Goal: Task Accomplishment & Management: Complete application form

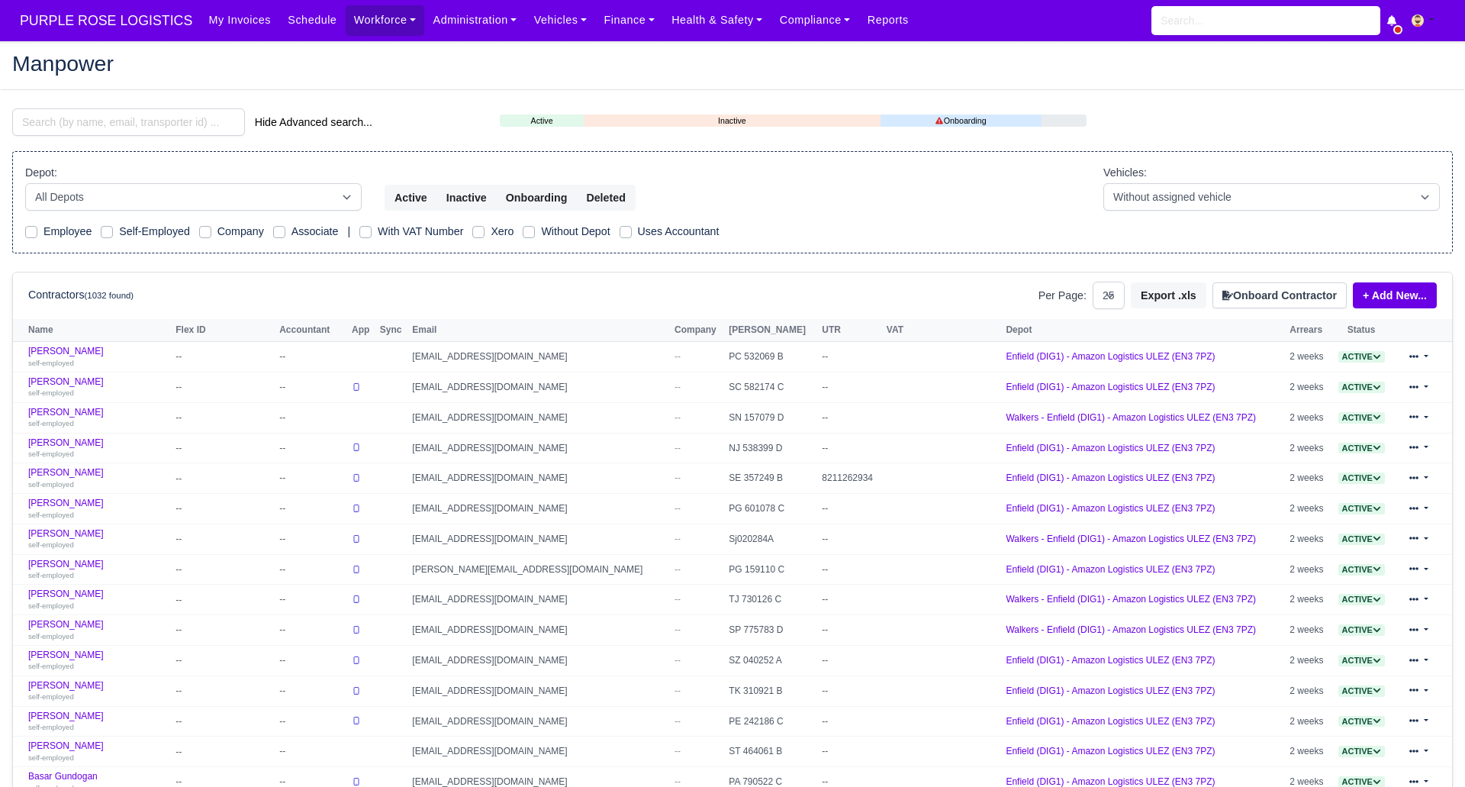
select select "25"
click at [158, 114] on input "search" at bounding box center [128, 121] width 233 height 27
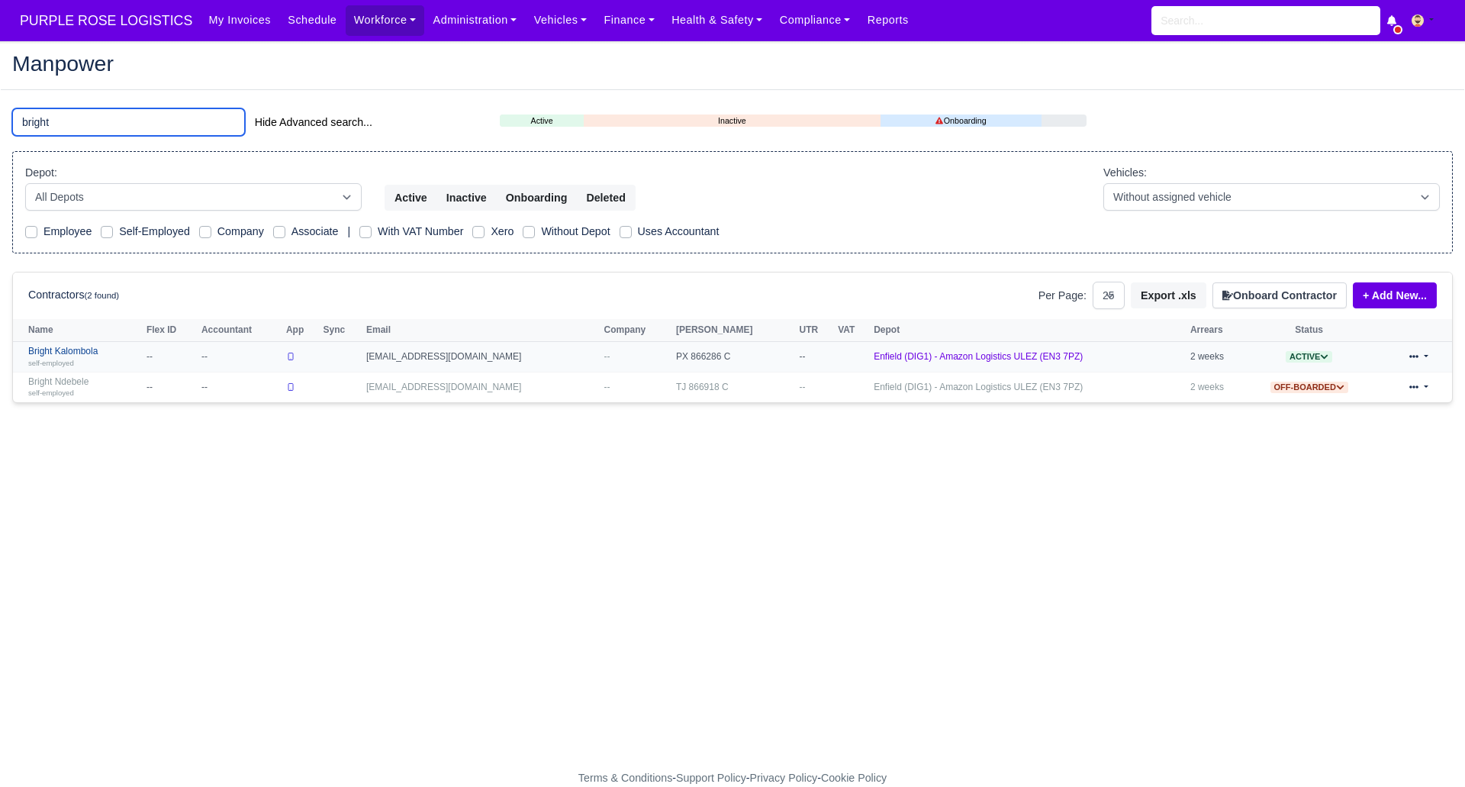
type input "bright"
click at [79, 349] on link "Bright Kalombola self-employed" at bounding box center [83, 357] width 111 height 22
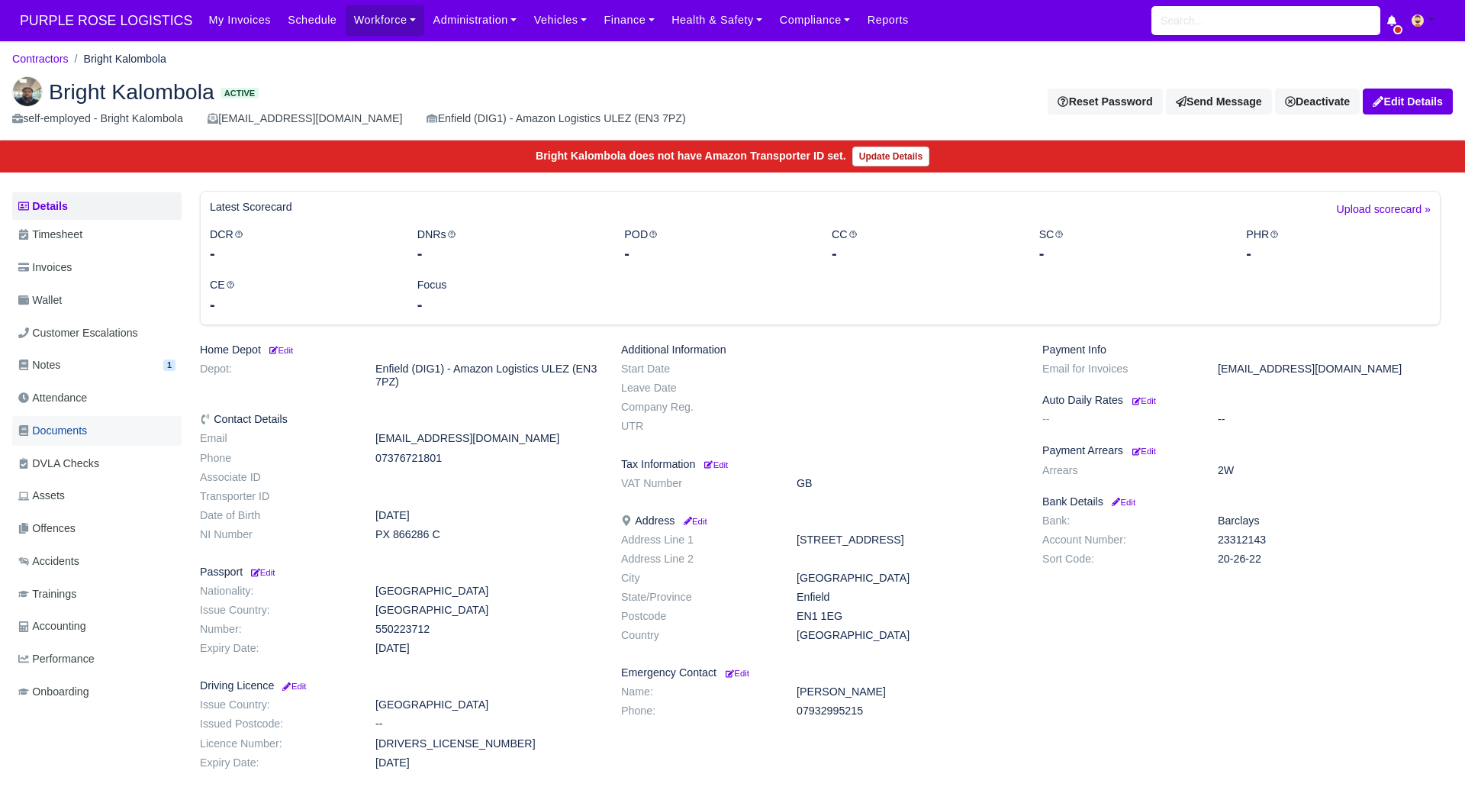
click at [76, 431] on span "Documents" at bounding box center [52, 431] width 69 height 18
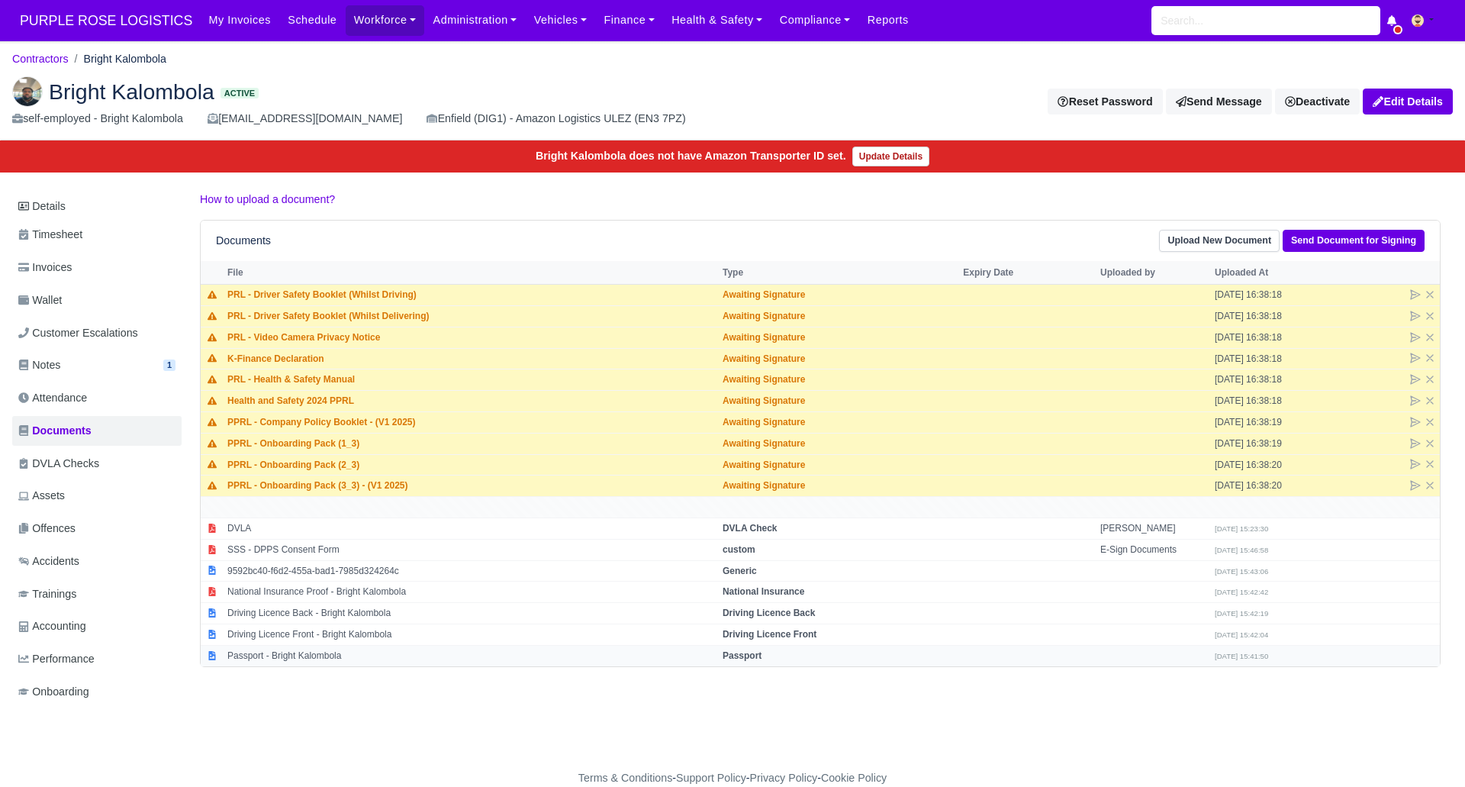
click at [736, 652] on strong "Passport" at bounding box center [742, 655] width 39 height 11
select select "passport"
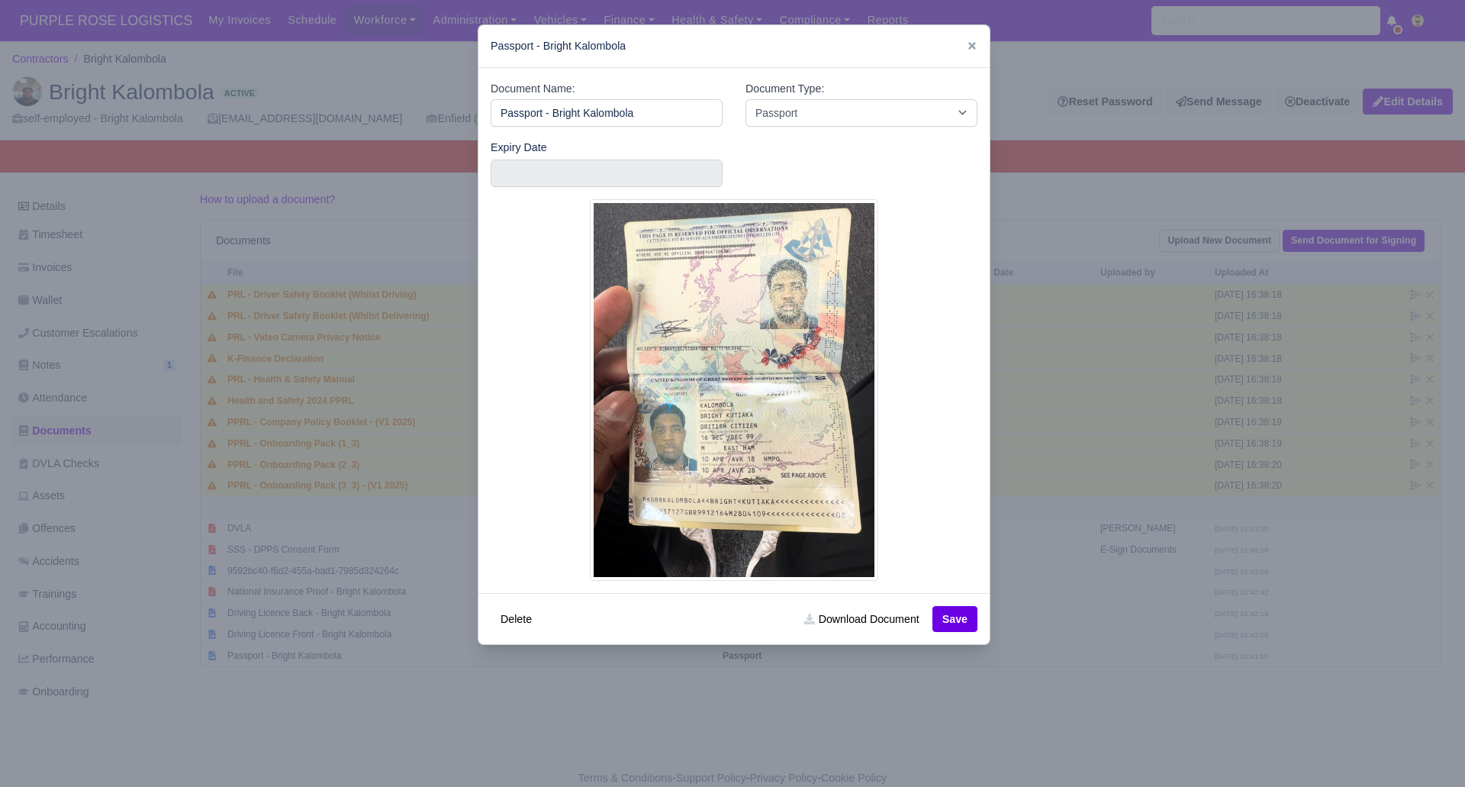
click at [780, 720] on div at bounding box center [732, 393] width 1465 height 787
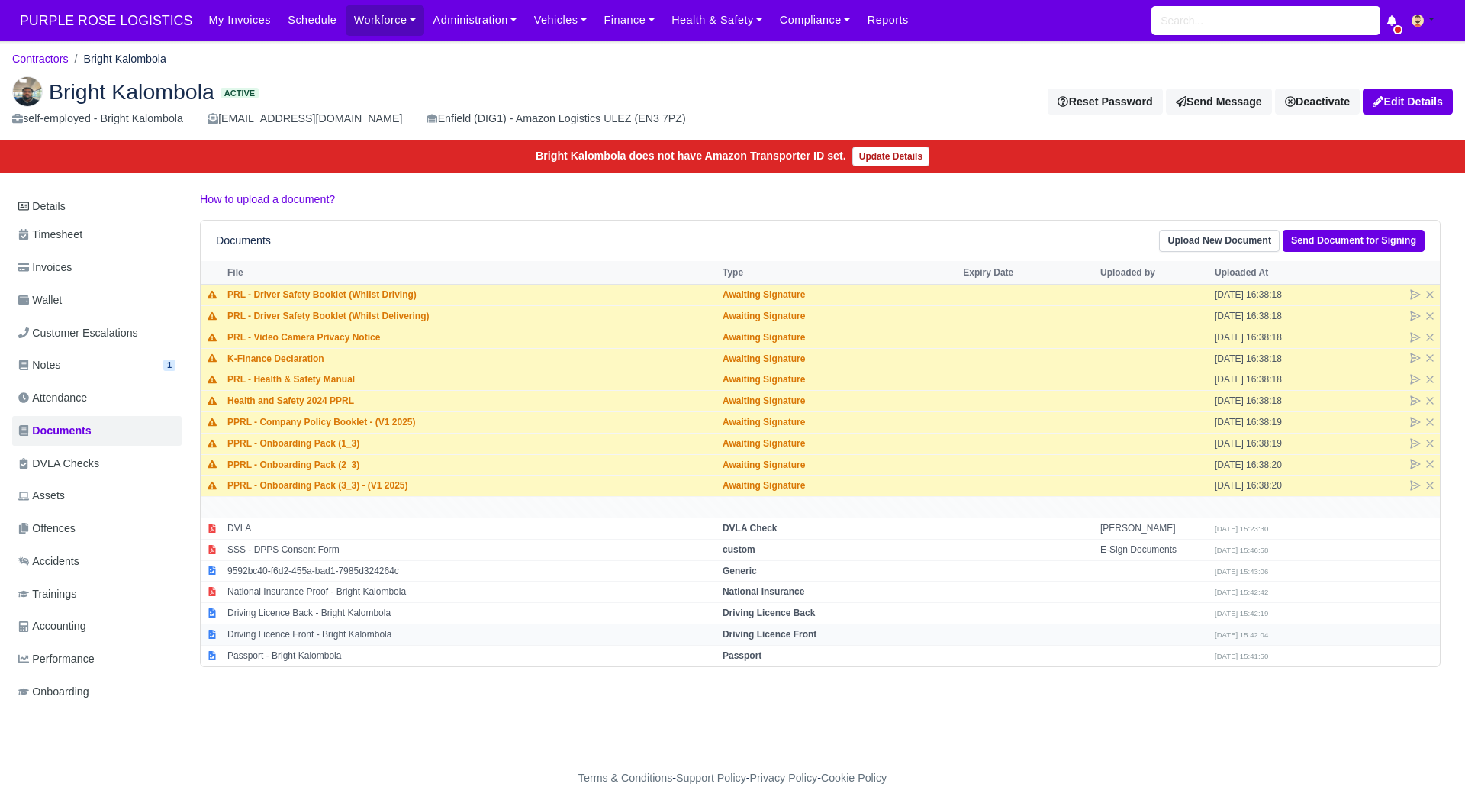
click at [747, 633] on strong "Driving Licence Front" at bounding box center [770, 634] width 94 height 11
select select "driving-licence-front"
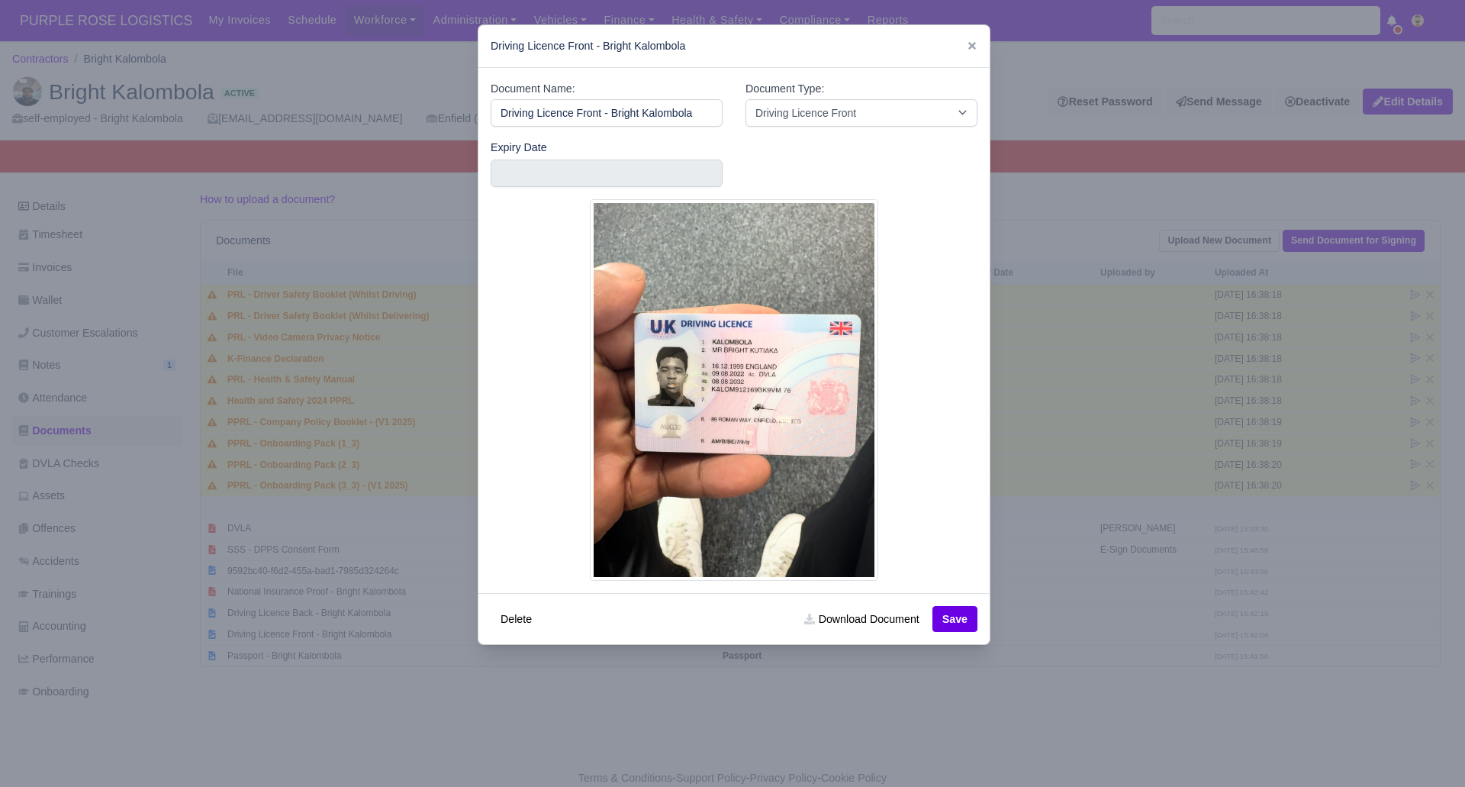
click at [1209, 672] on div at bounding box center [732, 393] width 1465 height 787
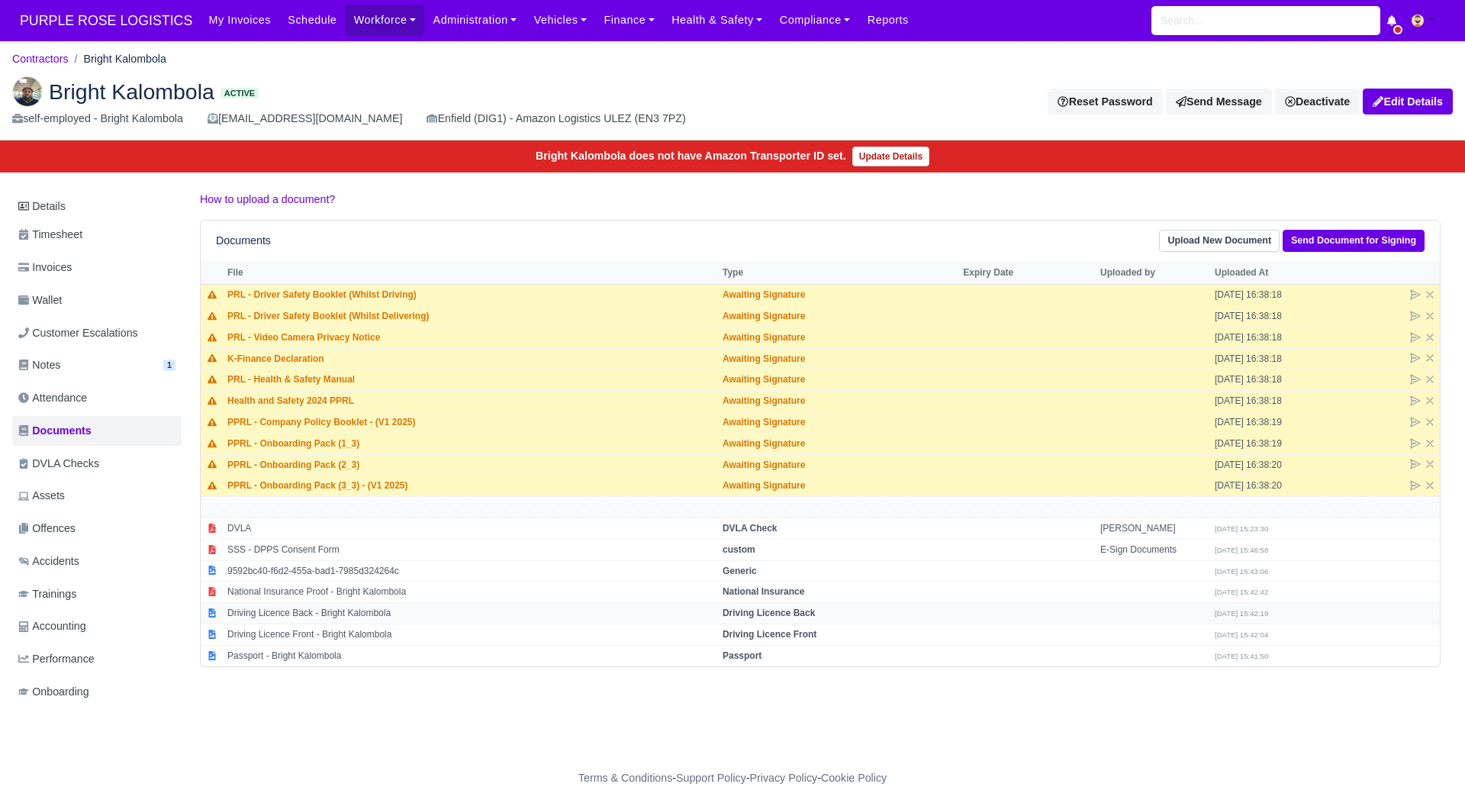
drag, startPoint x: 780, startPoint y: 614, endPoint x: 791, endPoint y: 622, distance: 13.8
click at [783, 616] on strong "Driving Licence Back" at bounding box center [769, 613] width 92 height 11
select select "driving-licence-back"
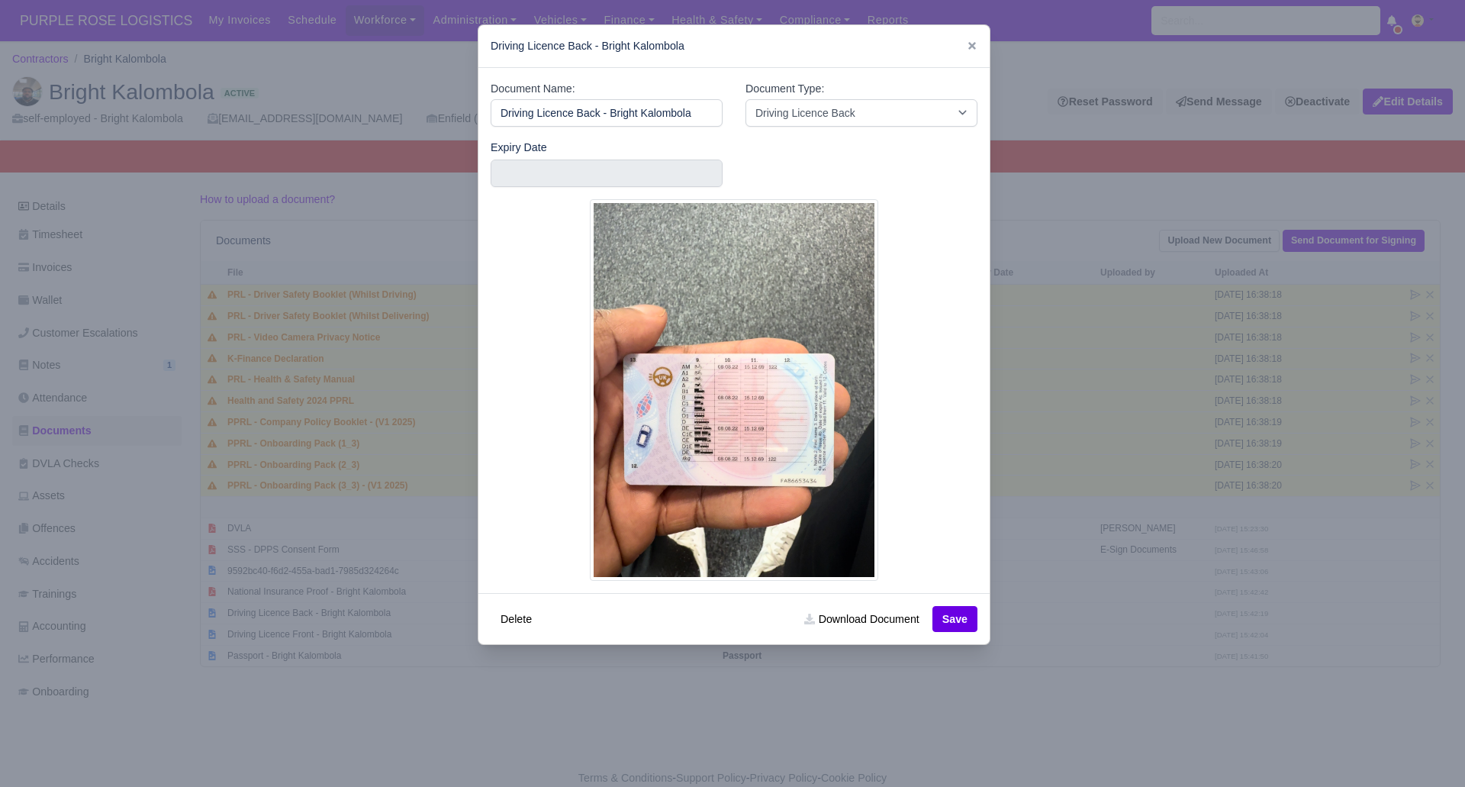
click at [1118, 718] on div at bounding box center [732, 393] width 1465 height 787
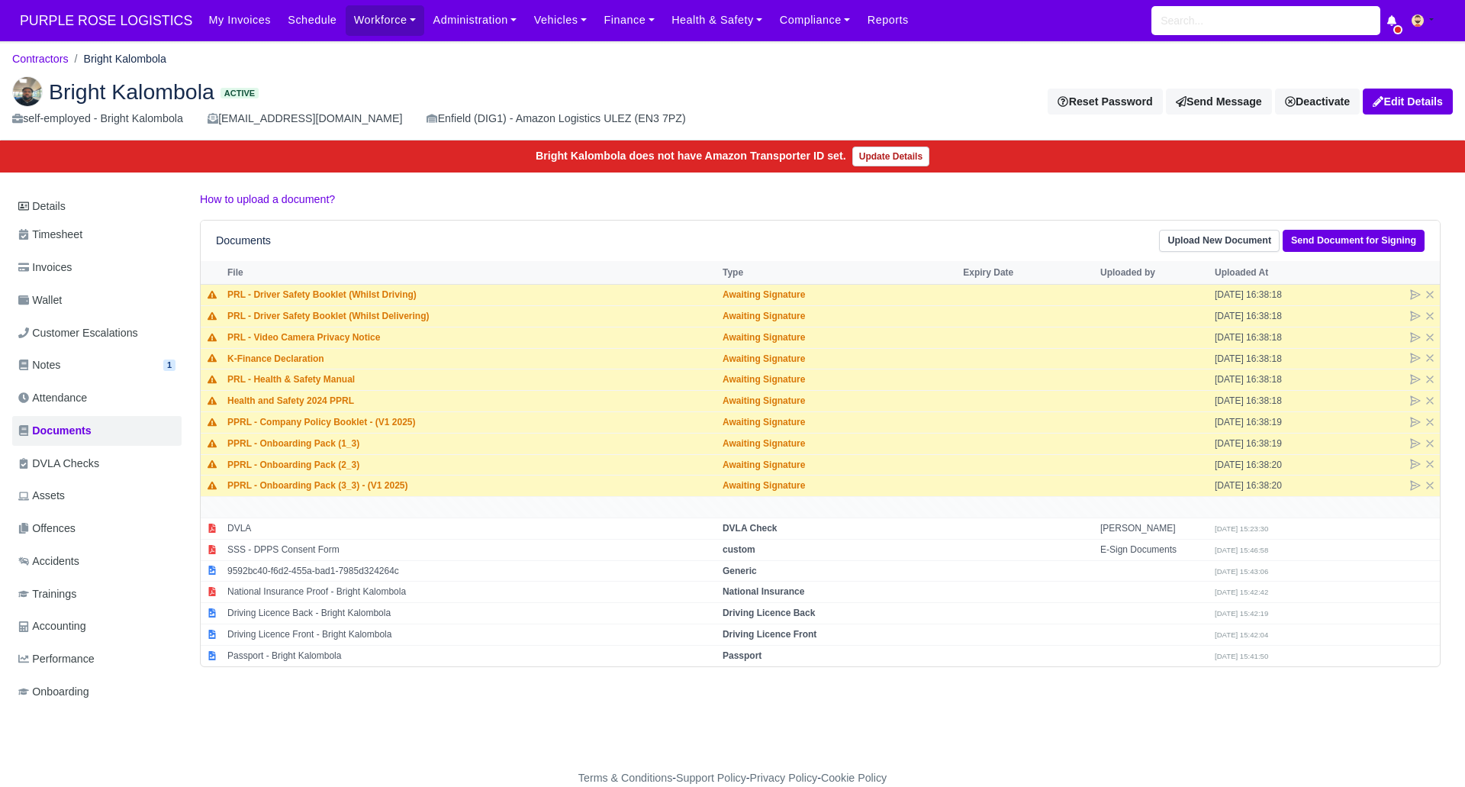
click at [359, 86] on h2 "Bright Kalombola Active" at bounding box center [366, 91] width 709 height 31
click at [279, 73] on div "Bright Kalombola Active self-employed - Bright Kalombola bright.kalombola1@gmai…" at bounding box center [733, 102] width 1464 height 76
click at [43, 56] on link "Contractors" at bounding box center [40, 59] width 56 height 12
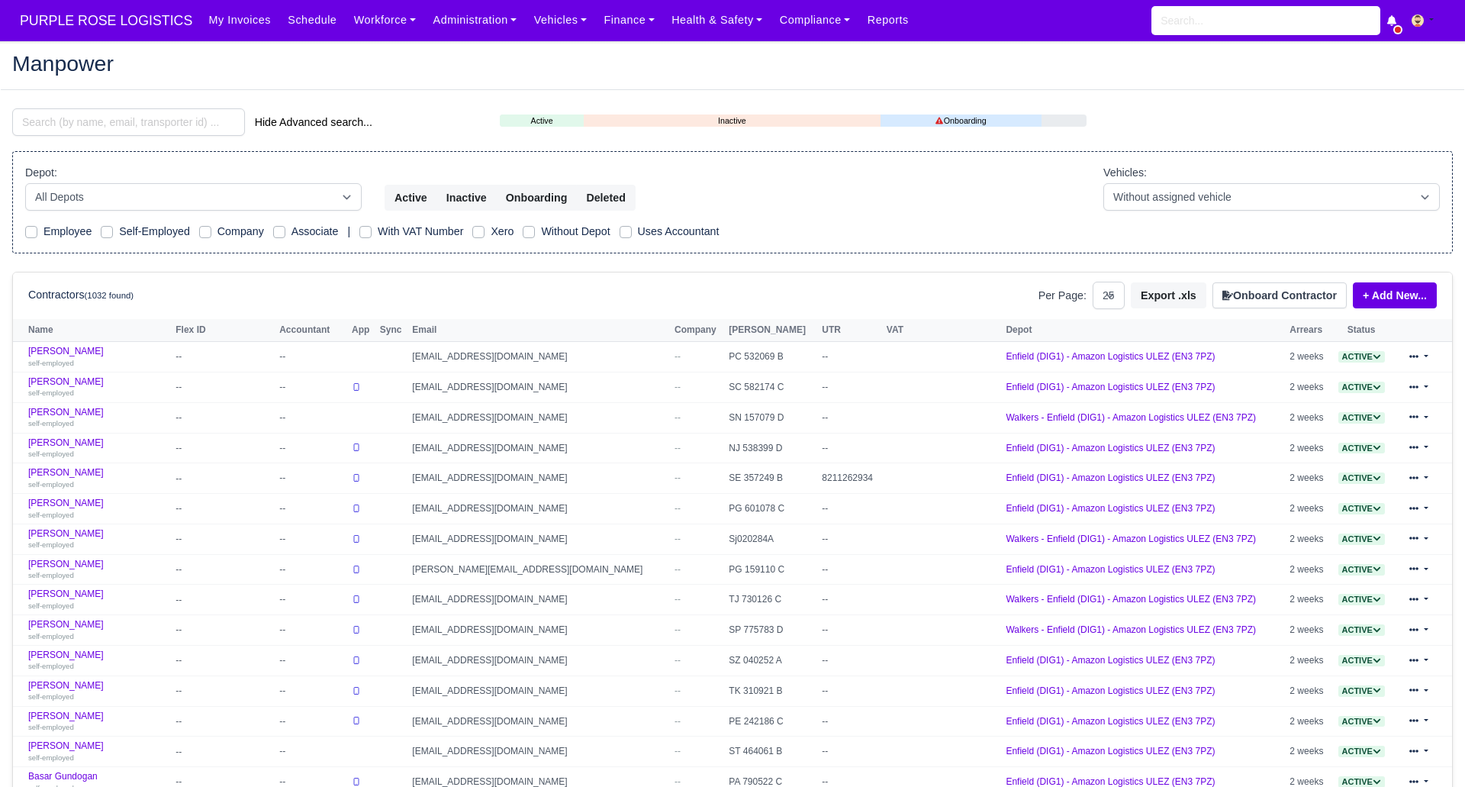
select select "25"
click at [94, 121] on input "search" at bounding box center [128, 121] width 233 height 27
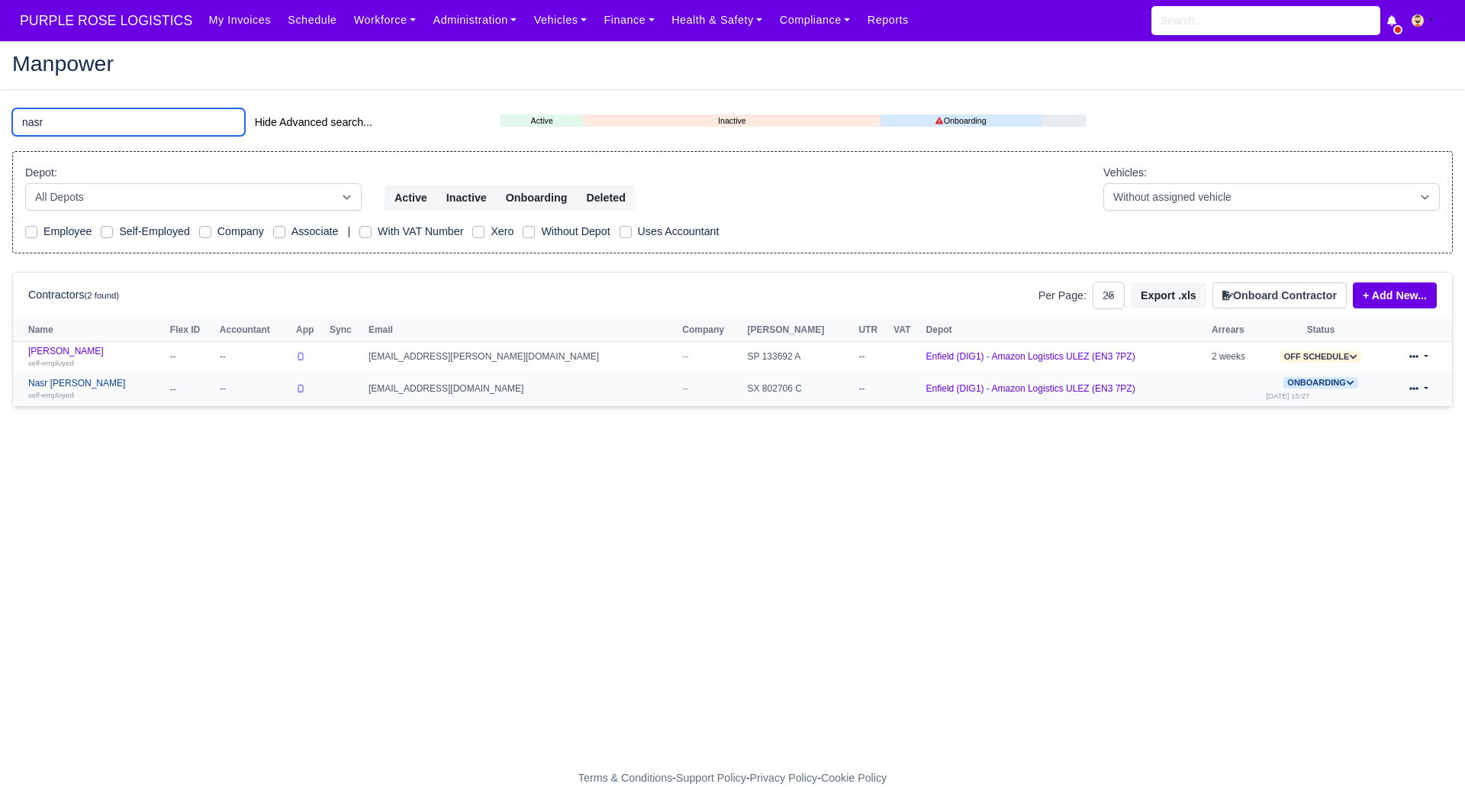
type input "nasr"
click at [71, 386] on link "Nasr eddine Karkar self-employed" at bounding box center [95, 389] width 134 height 22
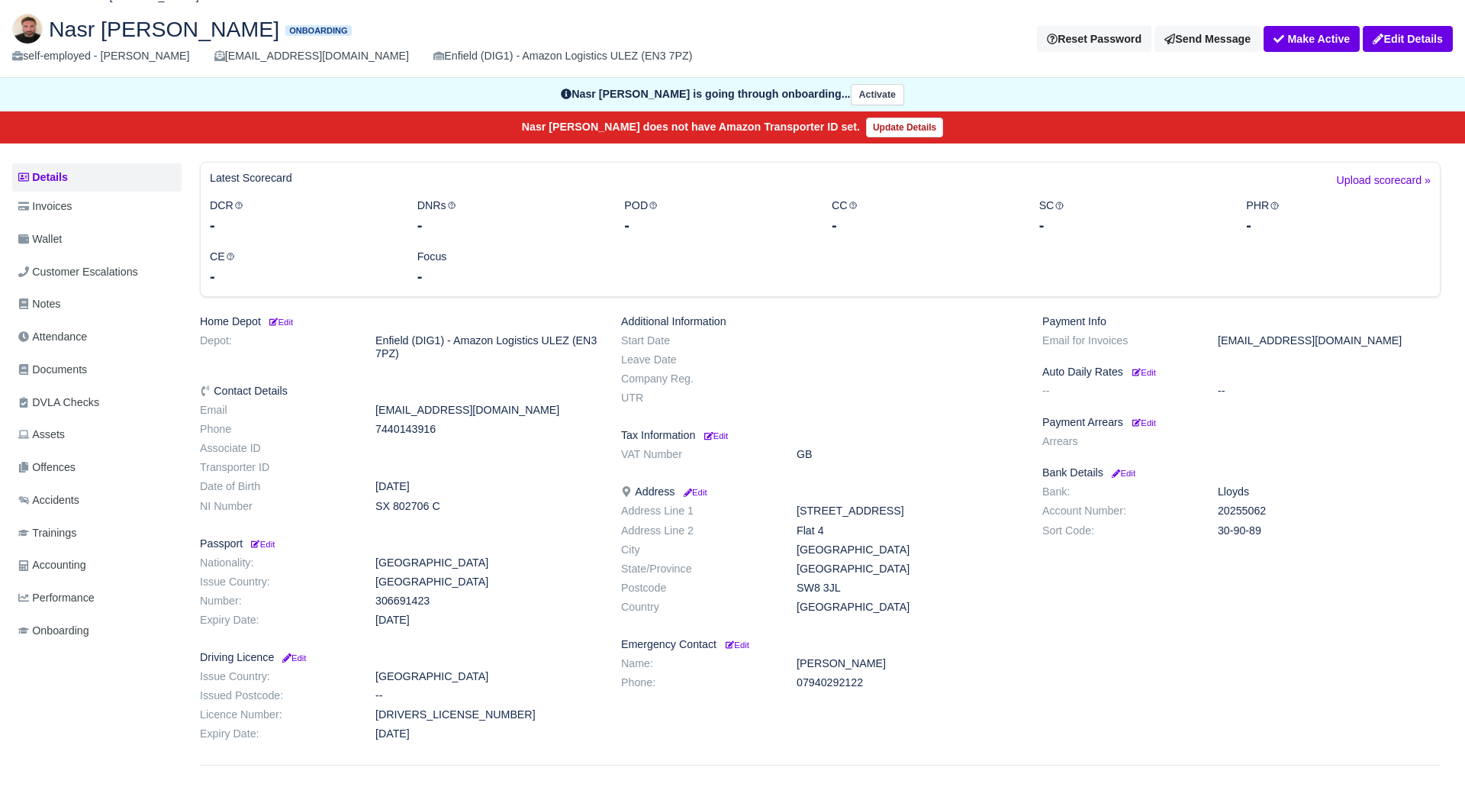
scroll to position [68, 0]
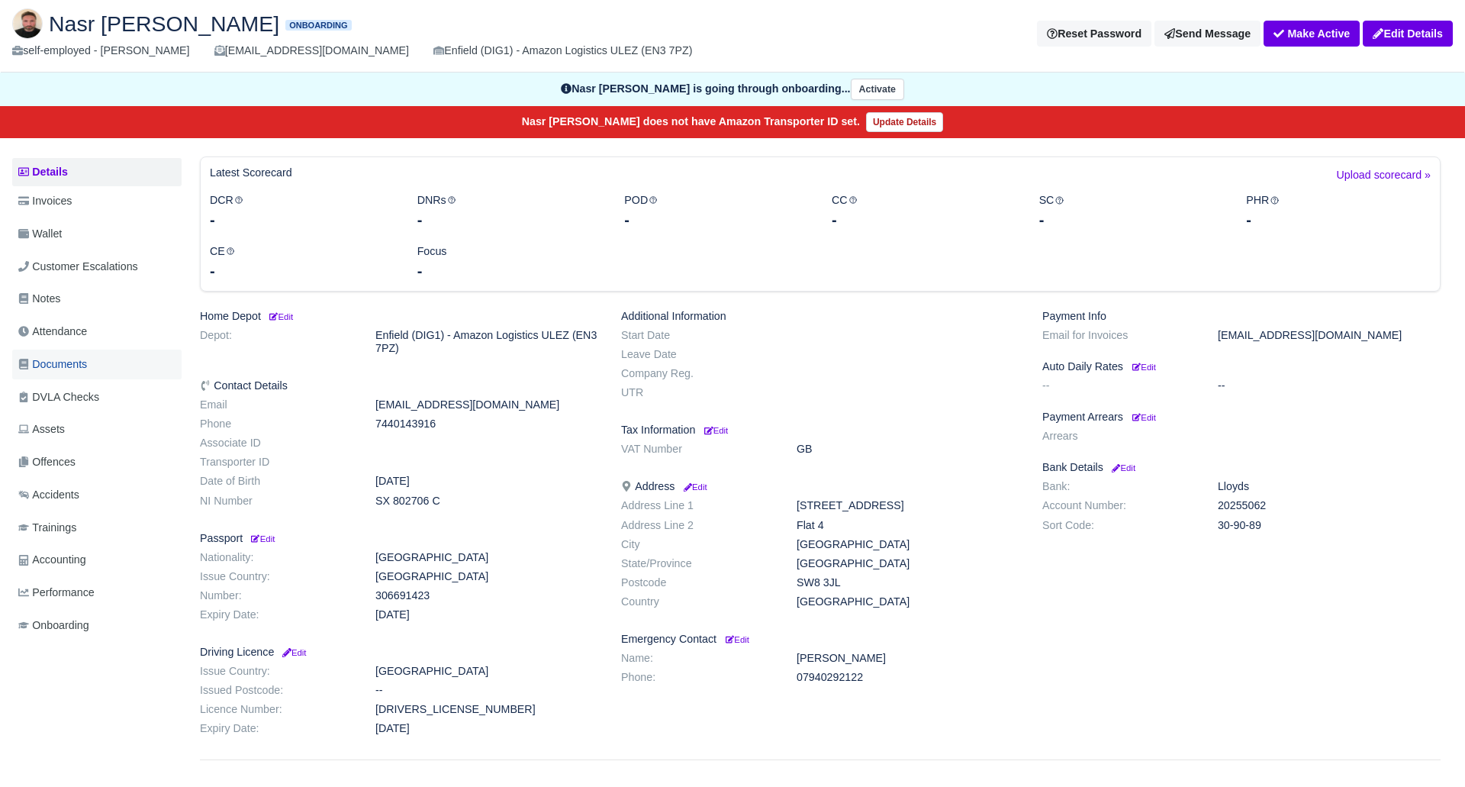
click at [78, 368] on span "Documents" at bounding box center [52, 365] width 69 height 18
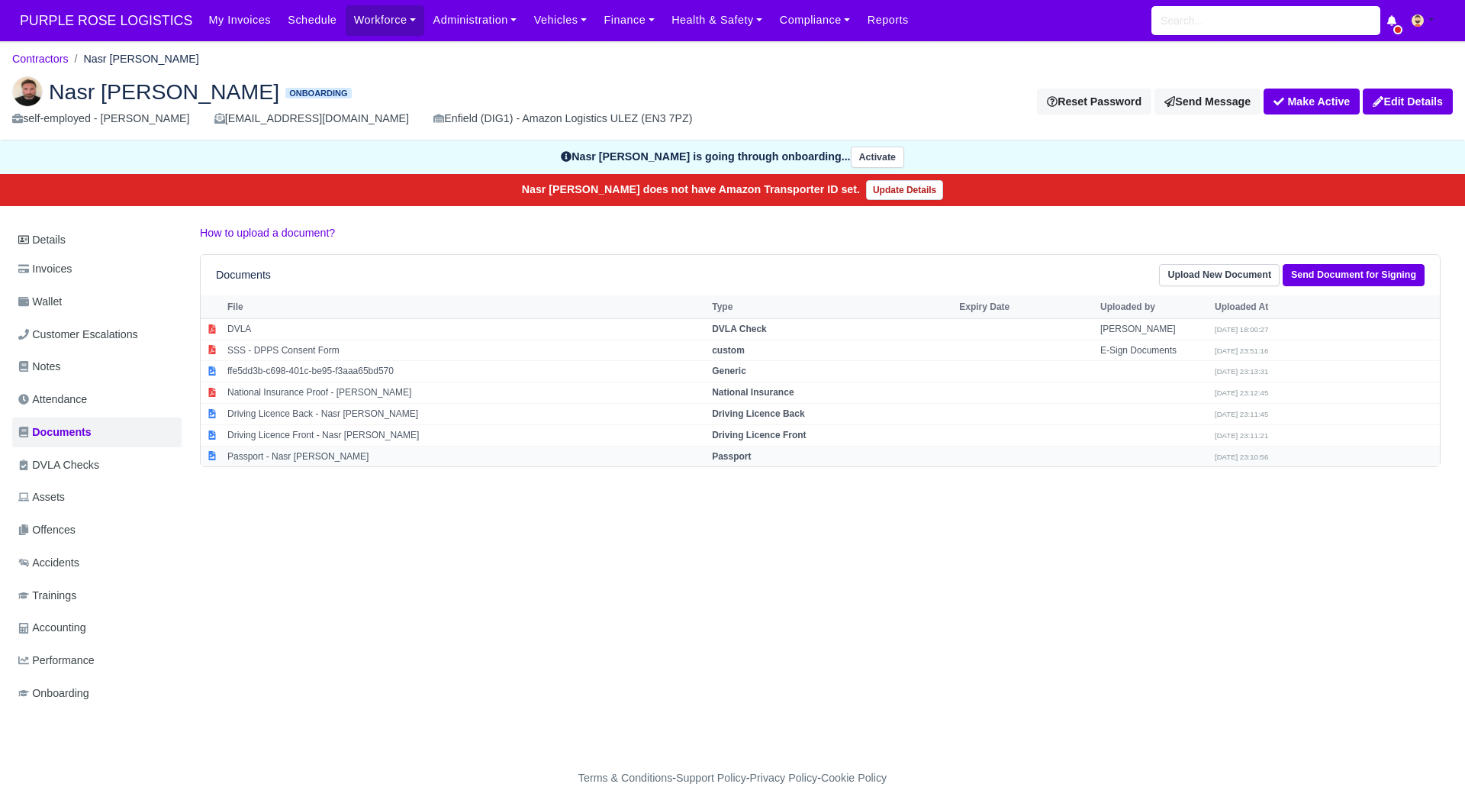
click at [747, 457] on strong "Passport" at bounding box center [731, 456] width 39 height 11
select select "passport"
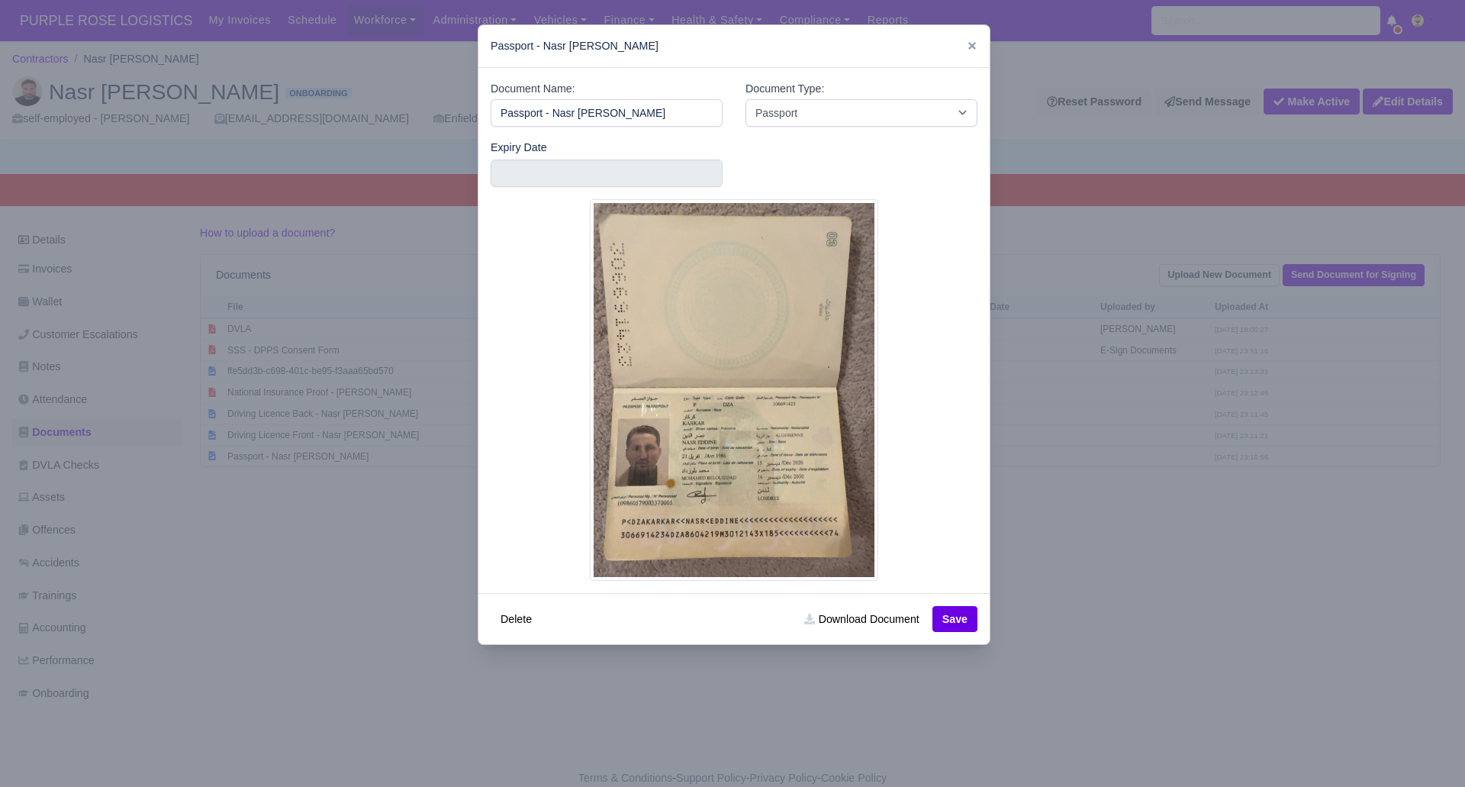
click at [1049, 521] on div at bounding box center [732, 393] width 1465 height 787
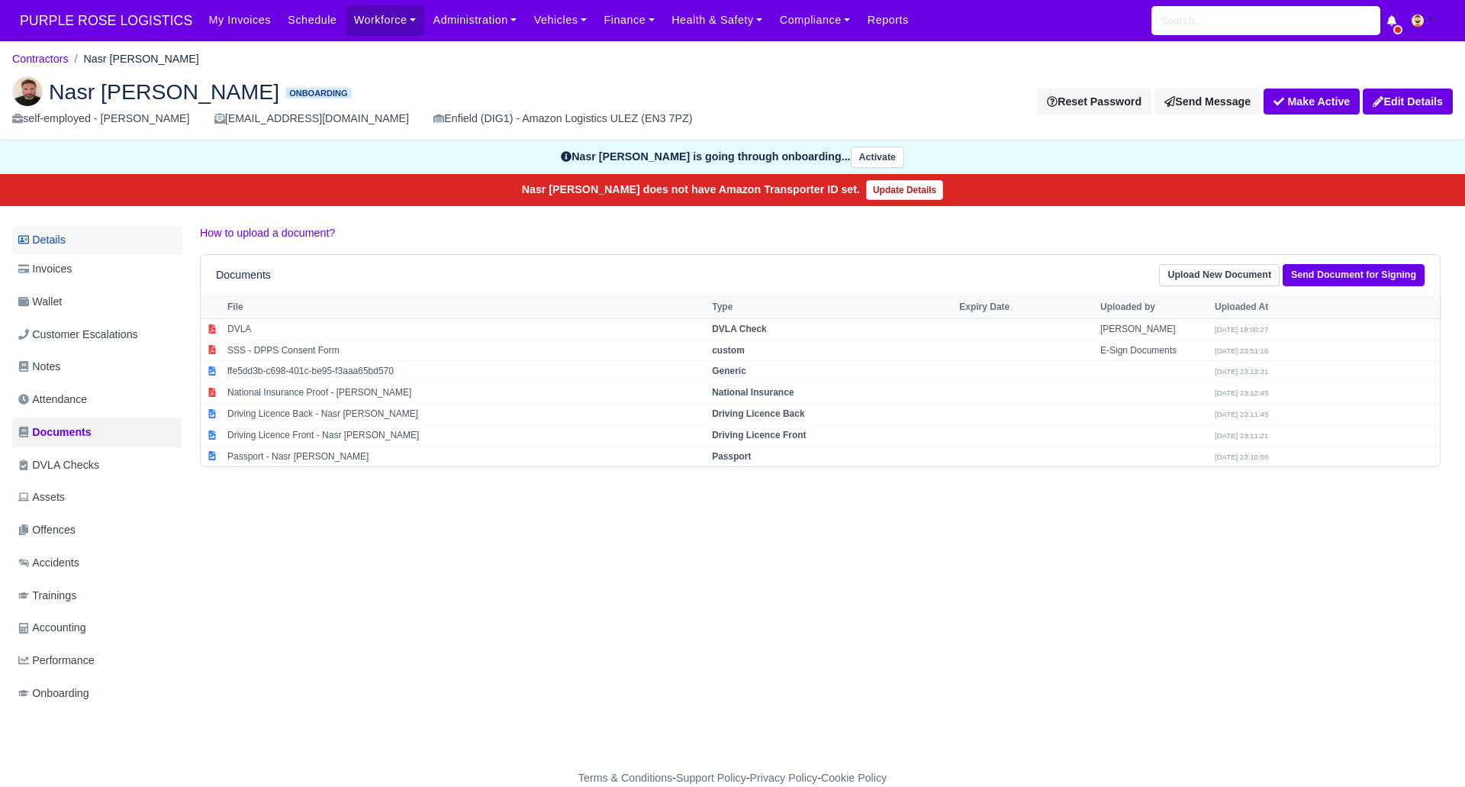
click at [53, 244] on link "Details" at bounding box center [96, 240] width 169 height 28
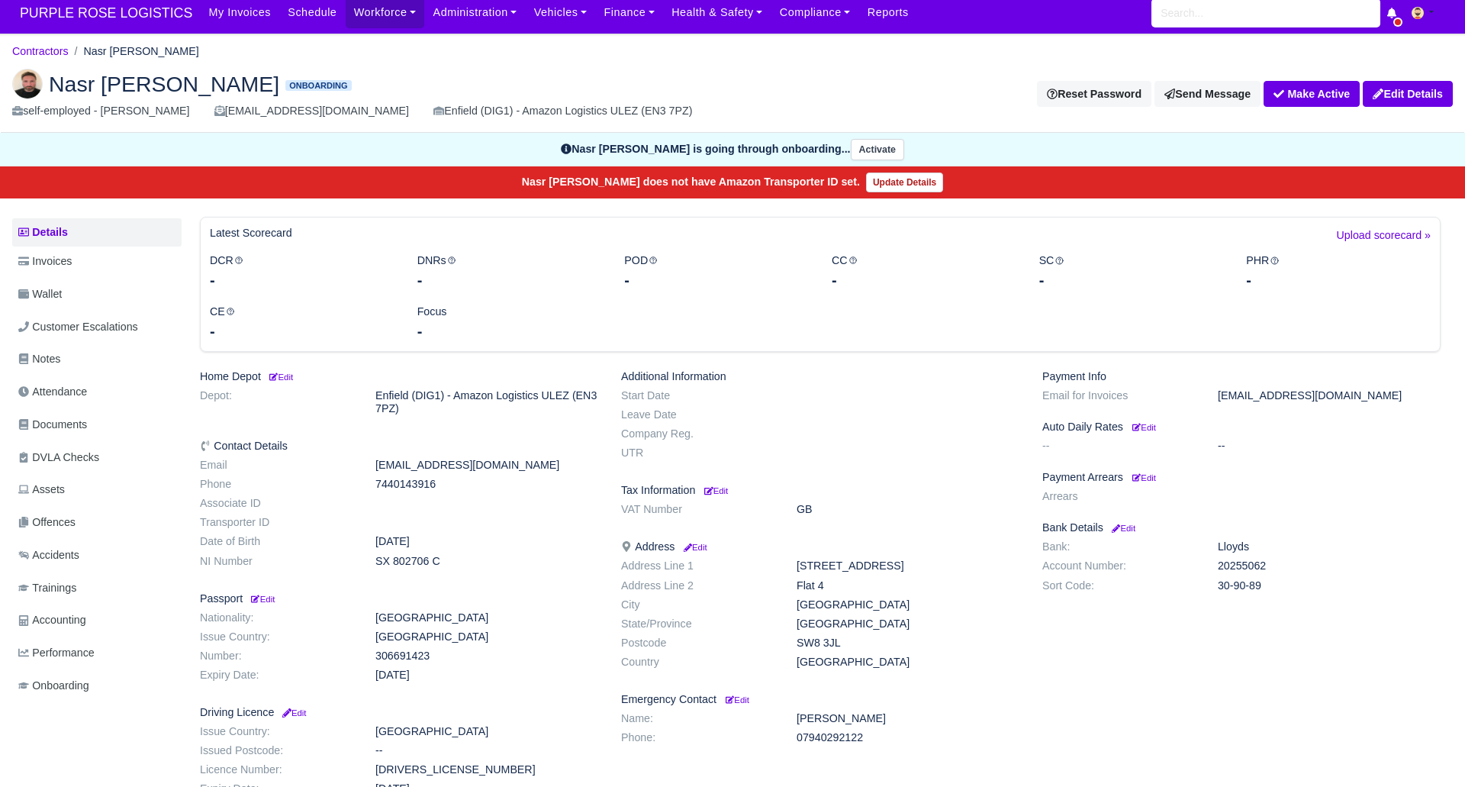
scroll to position [100, 0]
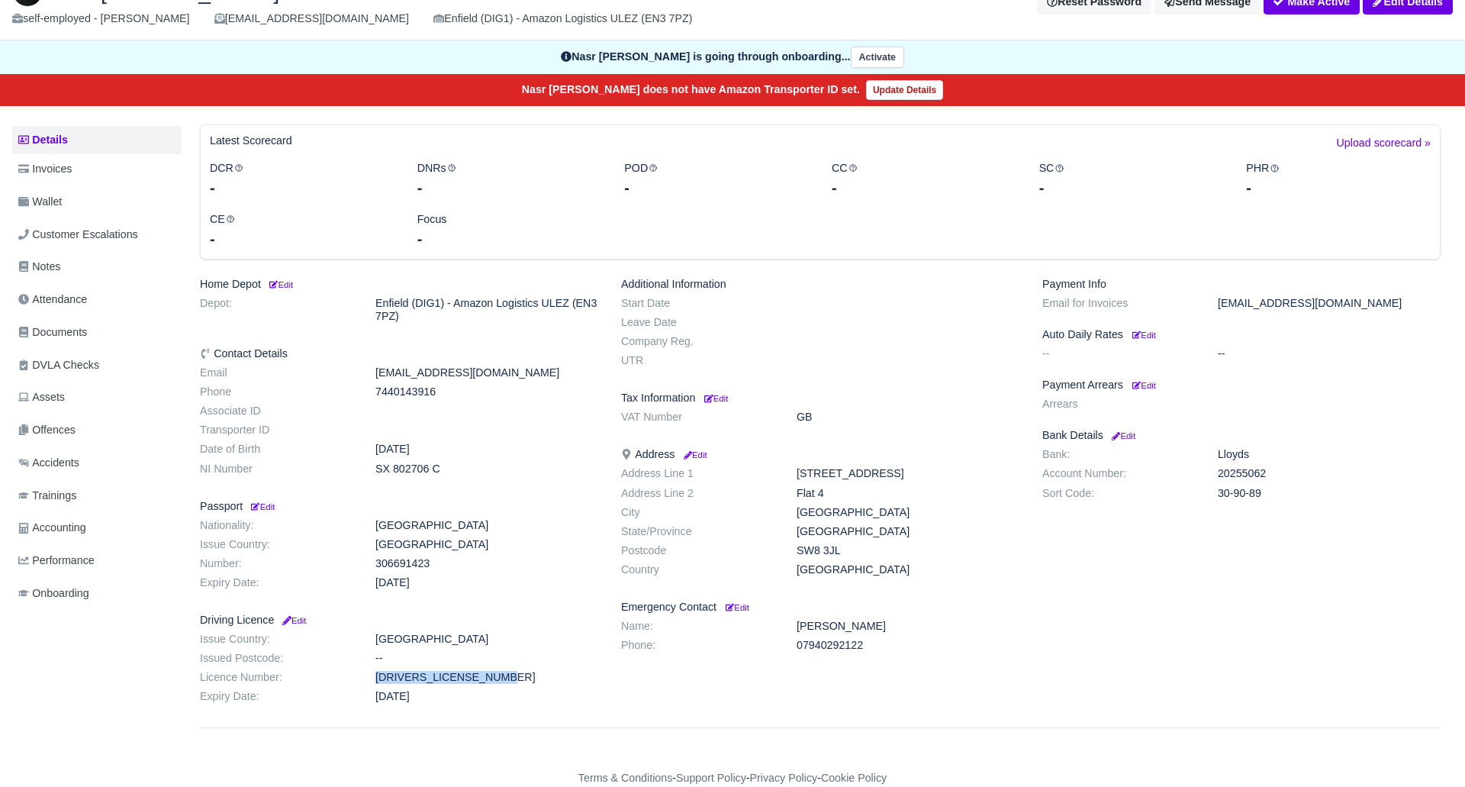
drag, startPoint x: 388, startPoint y: 678, endPoint x: 456, endPoint y: 675, distance: 68.0
click at [517, 683] on dl "Issue Country: [GEOGRAPHIC_DATA] Issued Postcode: -- Licence Number: [DRIVERS_L…" at bounding box center [399, 671] width 421 height 76
copy dl "[DRIVERS_LICENSE_NUMBER]"
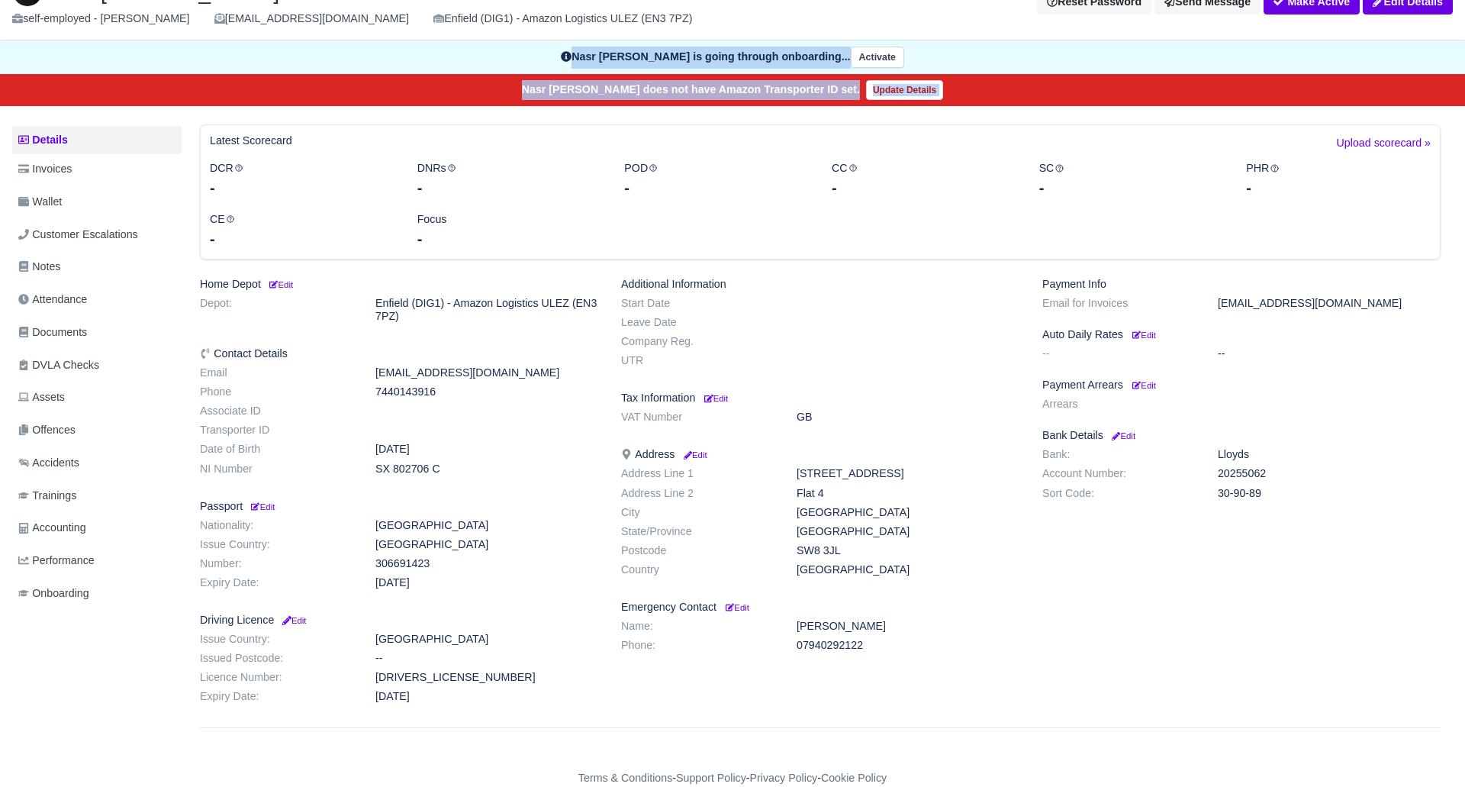
drag, startPoint x: -3, startPoint y: 64, endPoint x: -32, endPoint y: 193, distance: 132.2
click at [0, 193] on html "PURPLE ROSE LOGISTICS My Invoices Schedule Workforce Manpower Expiring Document…" at bounding box center [732, 293] width 1465 height 787
drag, startPoint x: 419, startPoint y: 465, endPoint x: 467, endPoint y: 469, distance: 48.3
click at [480, 467] on dd "SX 802706 C" at bounding box center [487, 469] width 246 height 13
copy dd "SX 802706 C"
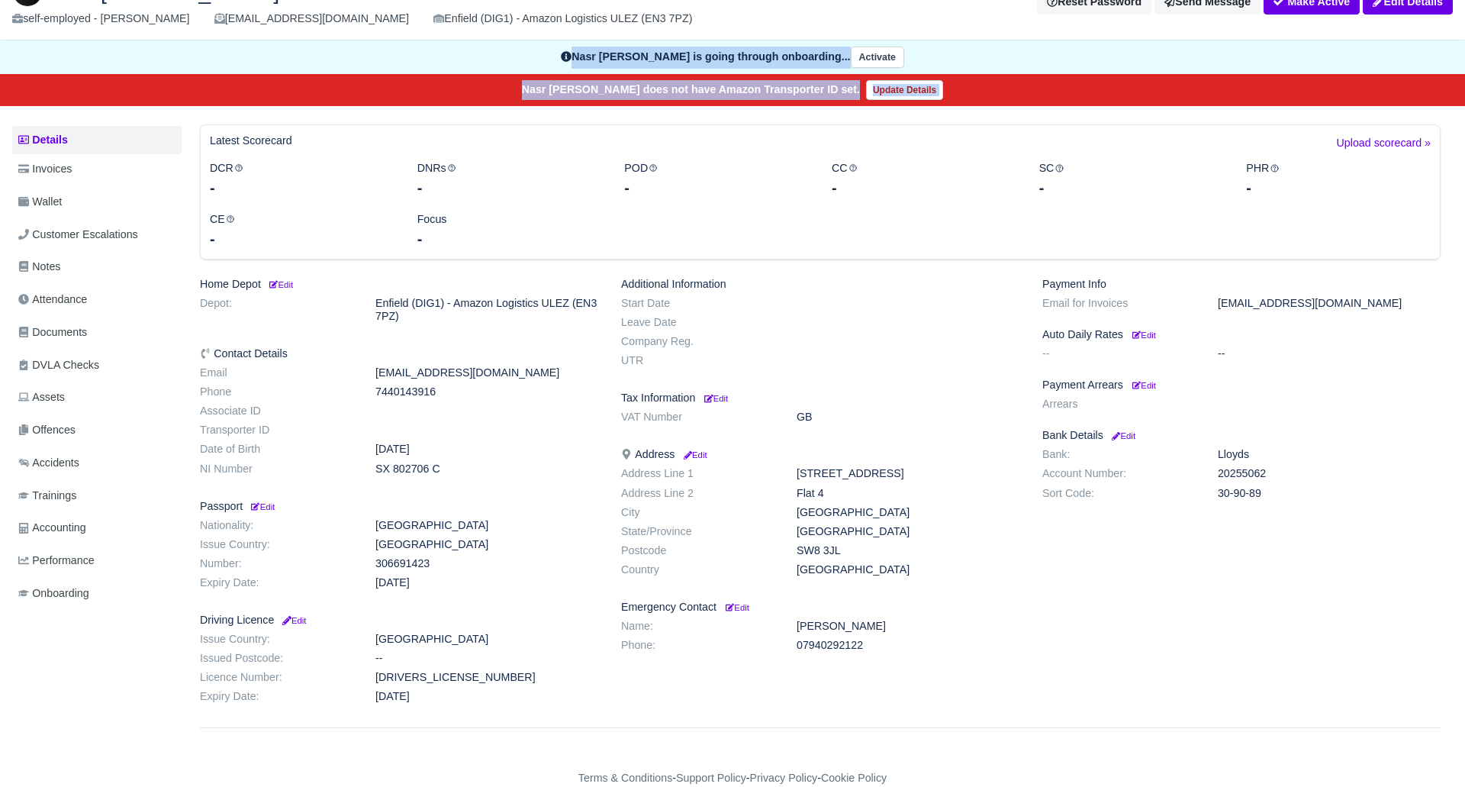
drag, startPoint x: 796, startPoint y: 547, endPoint x: 868, endPoint y: 553, distance: 71.9
click at [868, 553] on dd "SW8 3JL" at bounding box center [908, 550] width 246 height 13
copy dd "SW8 3JL"
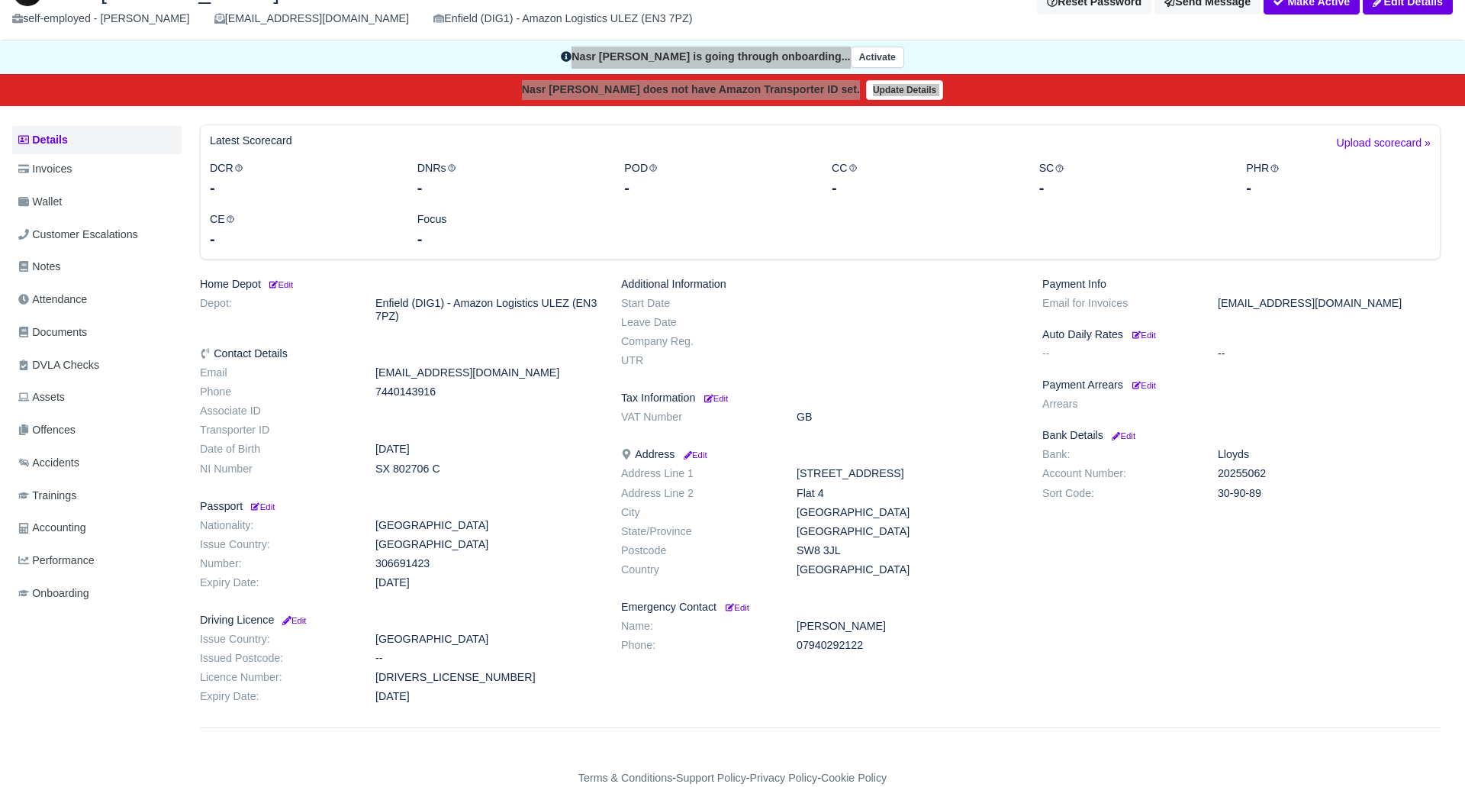
drag, startPoint x: 830, startPoint y: 546, endPoint x: 344, endPoint y: 427, distance: 499.8
click at [343, 411] on div "Home Depot Edit Depot: Enfield (DIG1) - Amazon Logistics ULEZ (EN3 7PZ) Contact…" at bounding box center [821, 494] width 1264 height 432
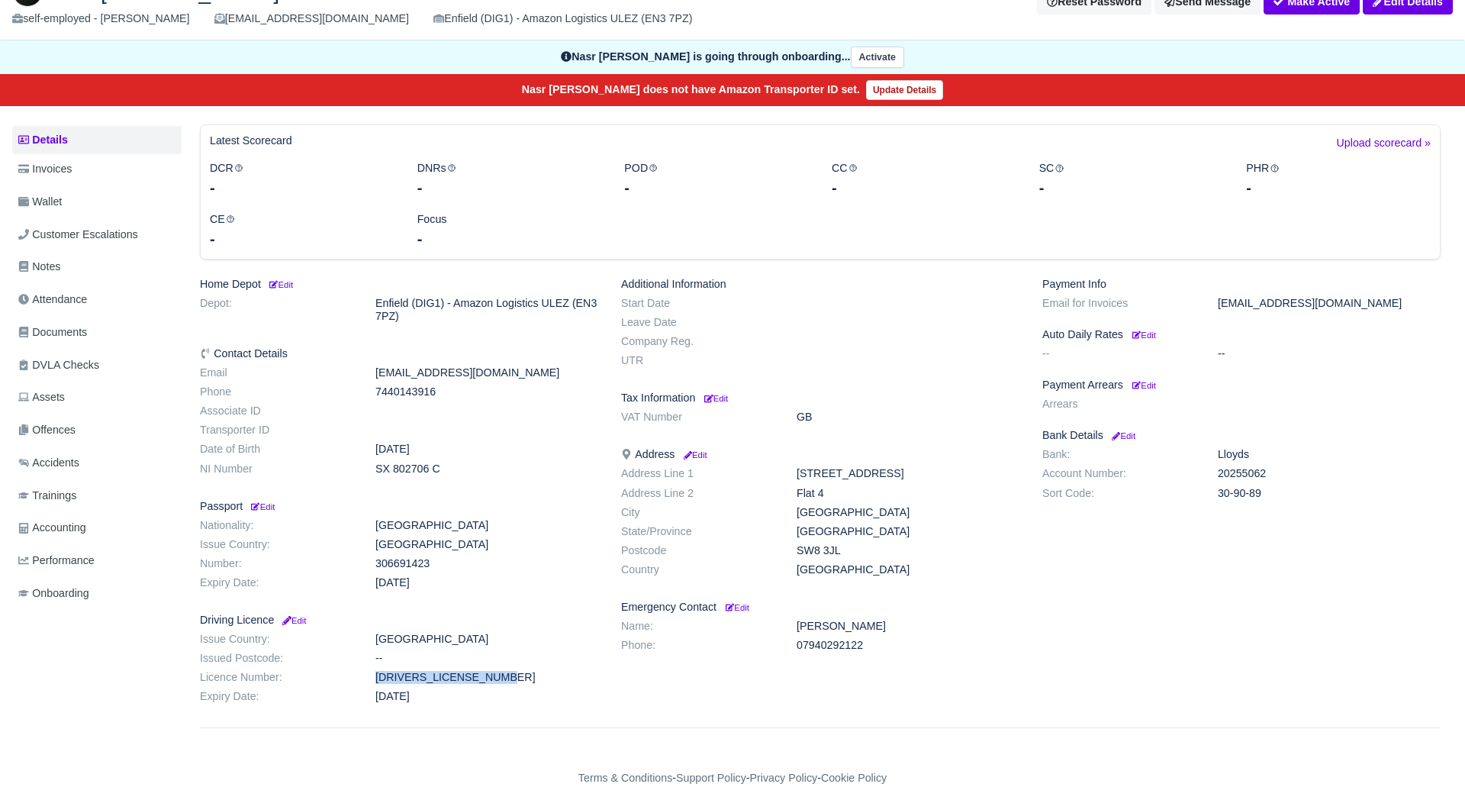
drag, startPoint x: 453, startPoint y: 680, endPoint x: 541, endPoint y: 680, distance: 87.8
click at [544, 680] on dl "Issue Country: Afghanistan Issued Postcode: -- Licence Number: KARKA804216NE9UW…" at bounding box center [399, 671] width 421 height 76
copy dl "KARKA804216NE9UW"
click at [62, 327] on span "Documents" at bounding box center [52, 333] width 69 height 18
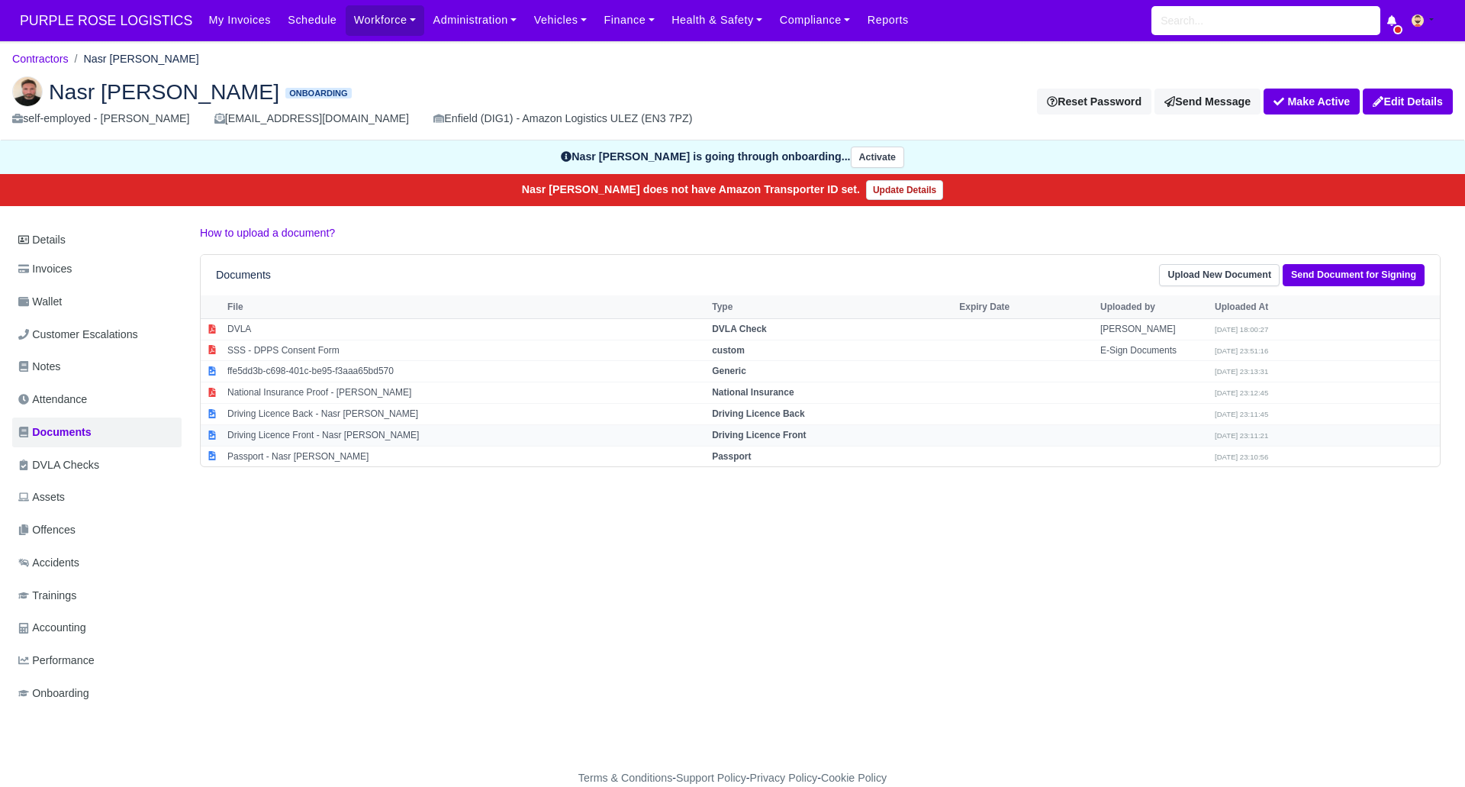
click at [737, 437] on strong "Driving Licence Front" at bounding box center [759, 435] width 94 height 11
select select "driving-licence-front"
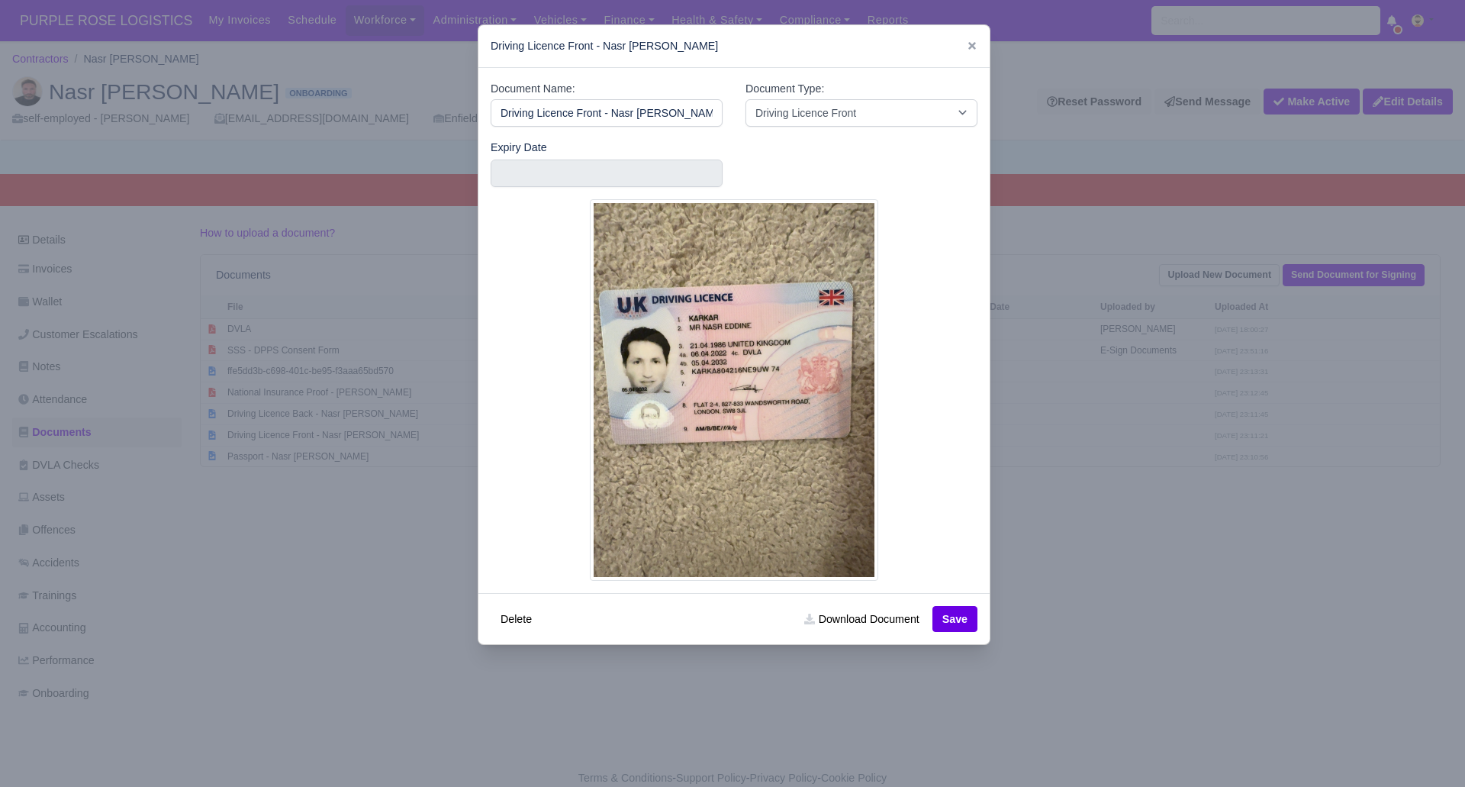
click at [1059, 505] on div at bounding box center [732, 393] width 1465 height 787
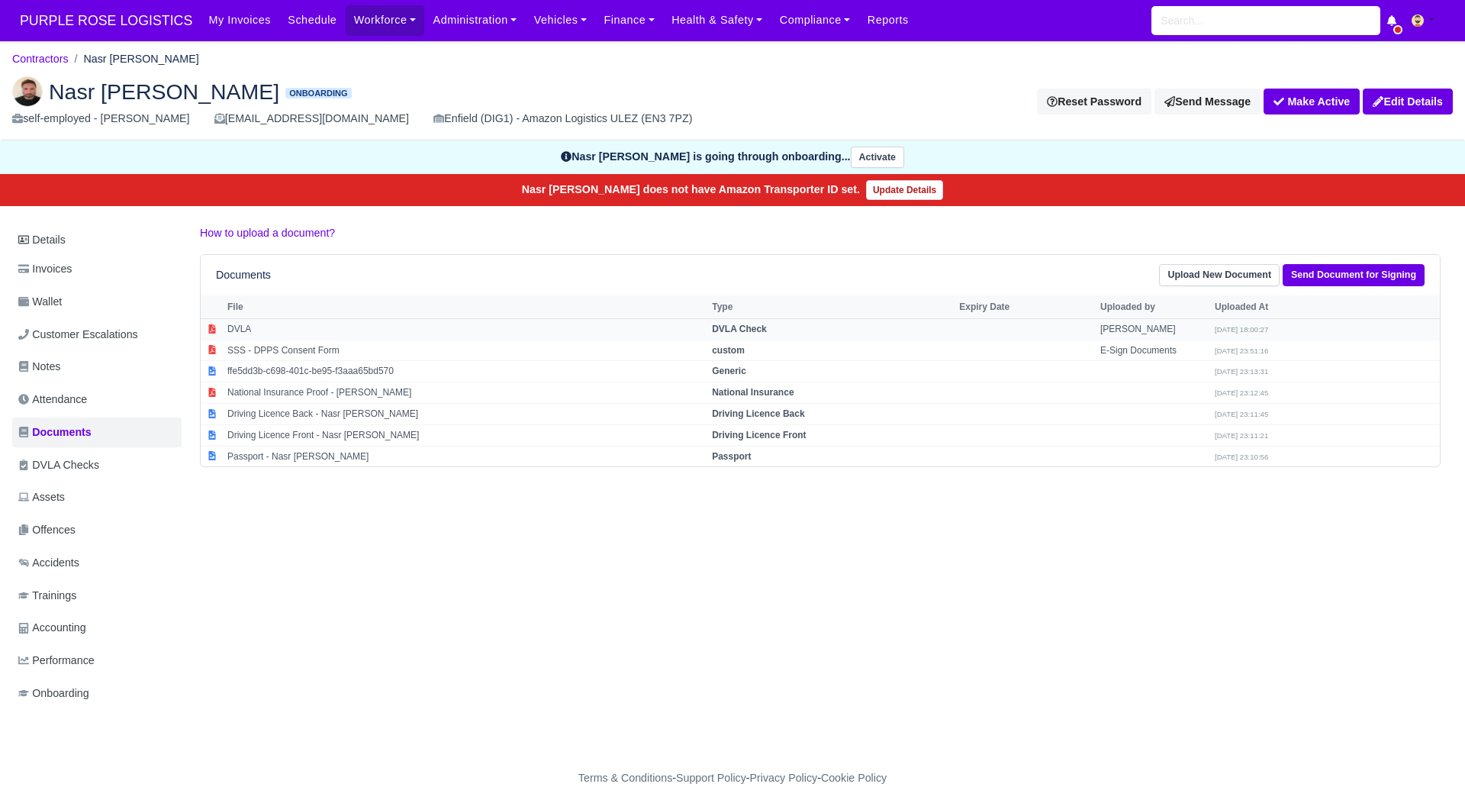
click at [754, 320] on td "DVLA Check" at bounding box center [831, 328] width 247 height 21
select select "dvla-check"
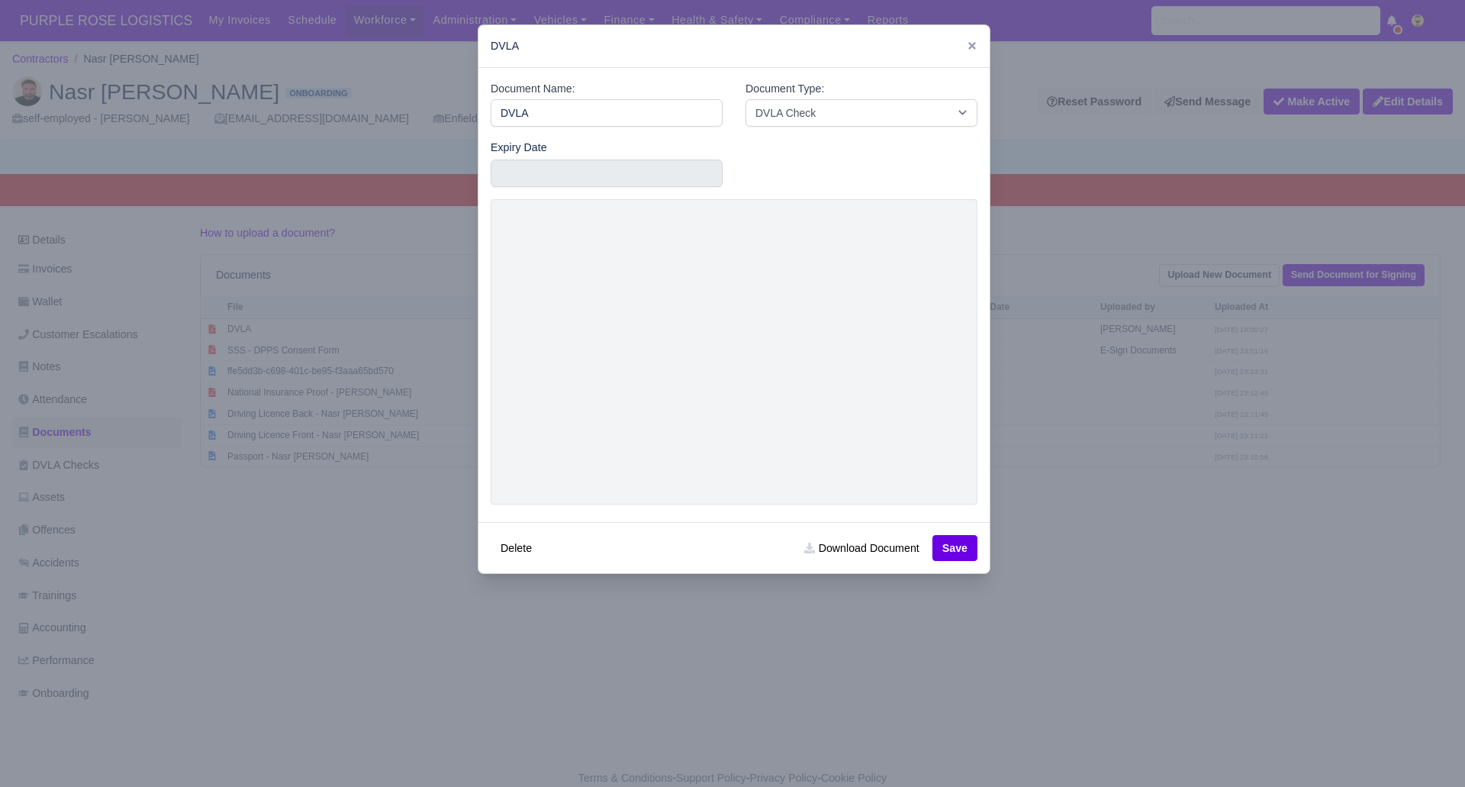
click at [1042, 548] on div at bounding box center [732, 393] width 1465 height 787
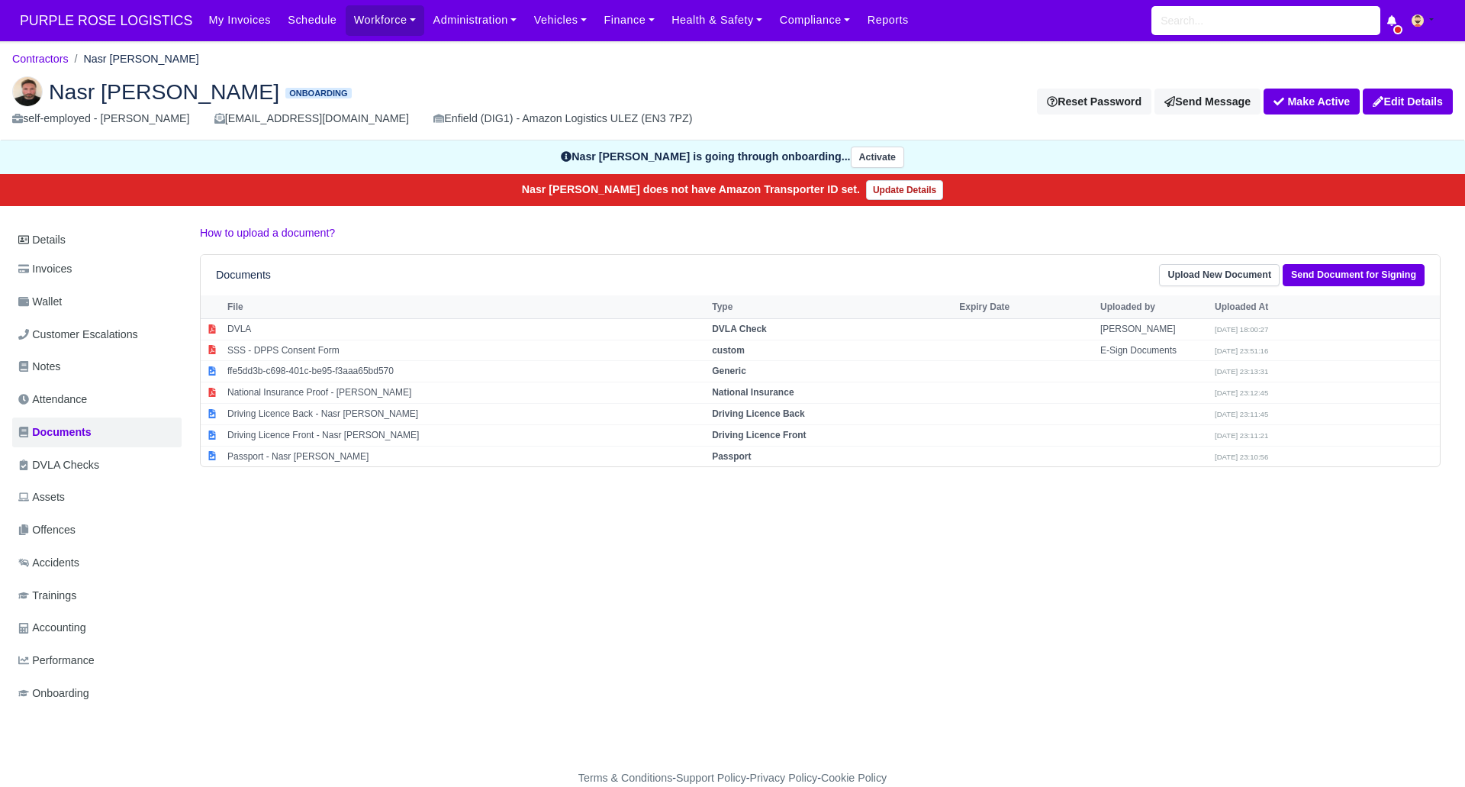
click at [486, 569] on div "Details Invoices Wallet Customer Escalations Notes Attendance Documents DVLA Ch…" at bounding box center [732, 481] width 1441 height 514
click at [37, 60] on link "Contractors" at bounding box center [40, 59] width 56 height 12
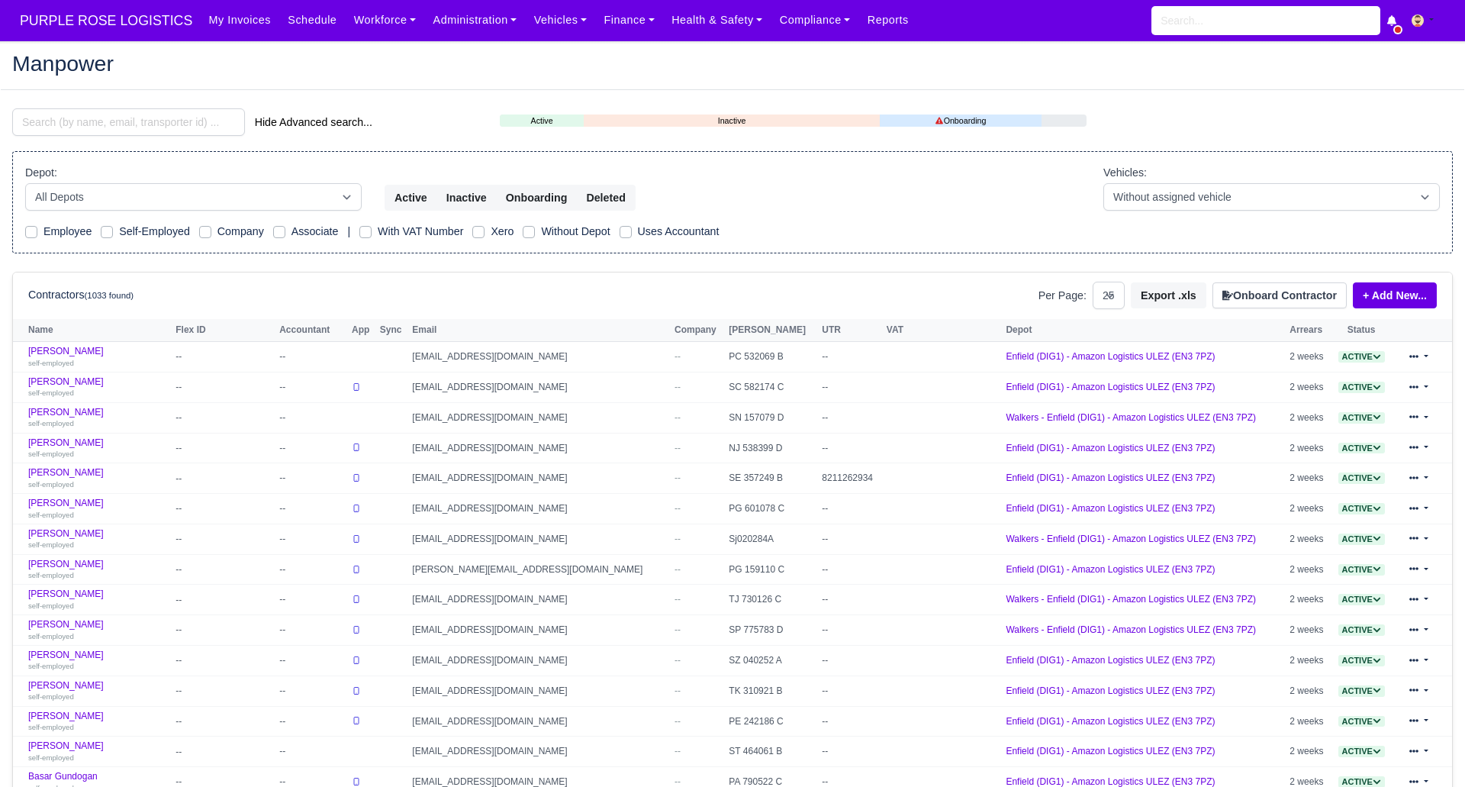
select select "25"
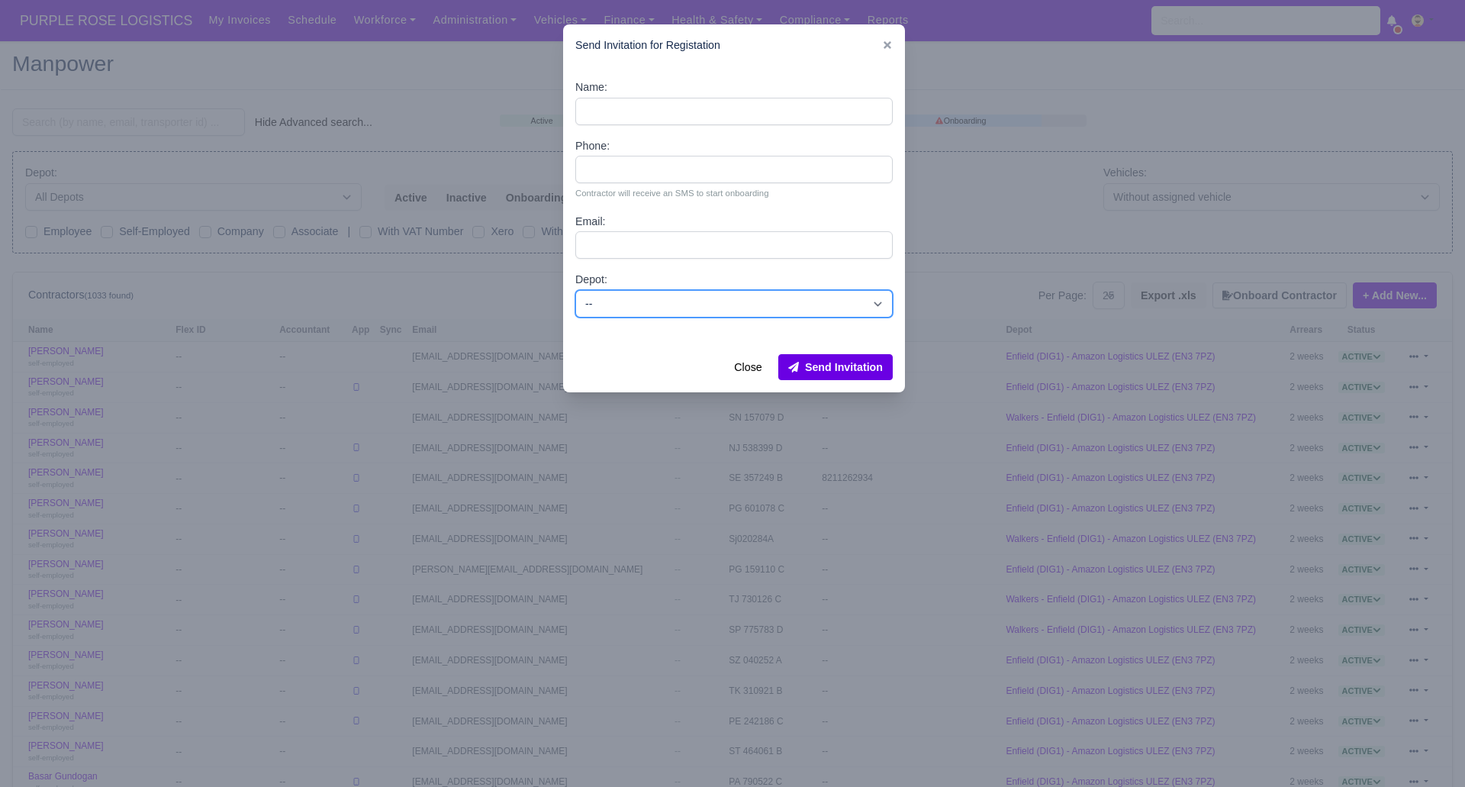
click at [615, 304] on select "-- Enfield (DIG1) - Amazon Logistics ULEZ (EN3 7PZ) Harlow (DHW1) - Amazon Logi…" at bounding box center [734, 303] width 318 height 27
select select "1"
click at [575, 290] on select "-- Enfield (DIG1) - Amazon Logistics ULEZ (EN3 7PZ) Harlow (DHW1) - Amazon Logi…" at bounding box center [734, 303] width 318 height 27
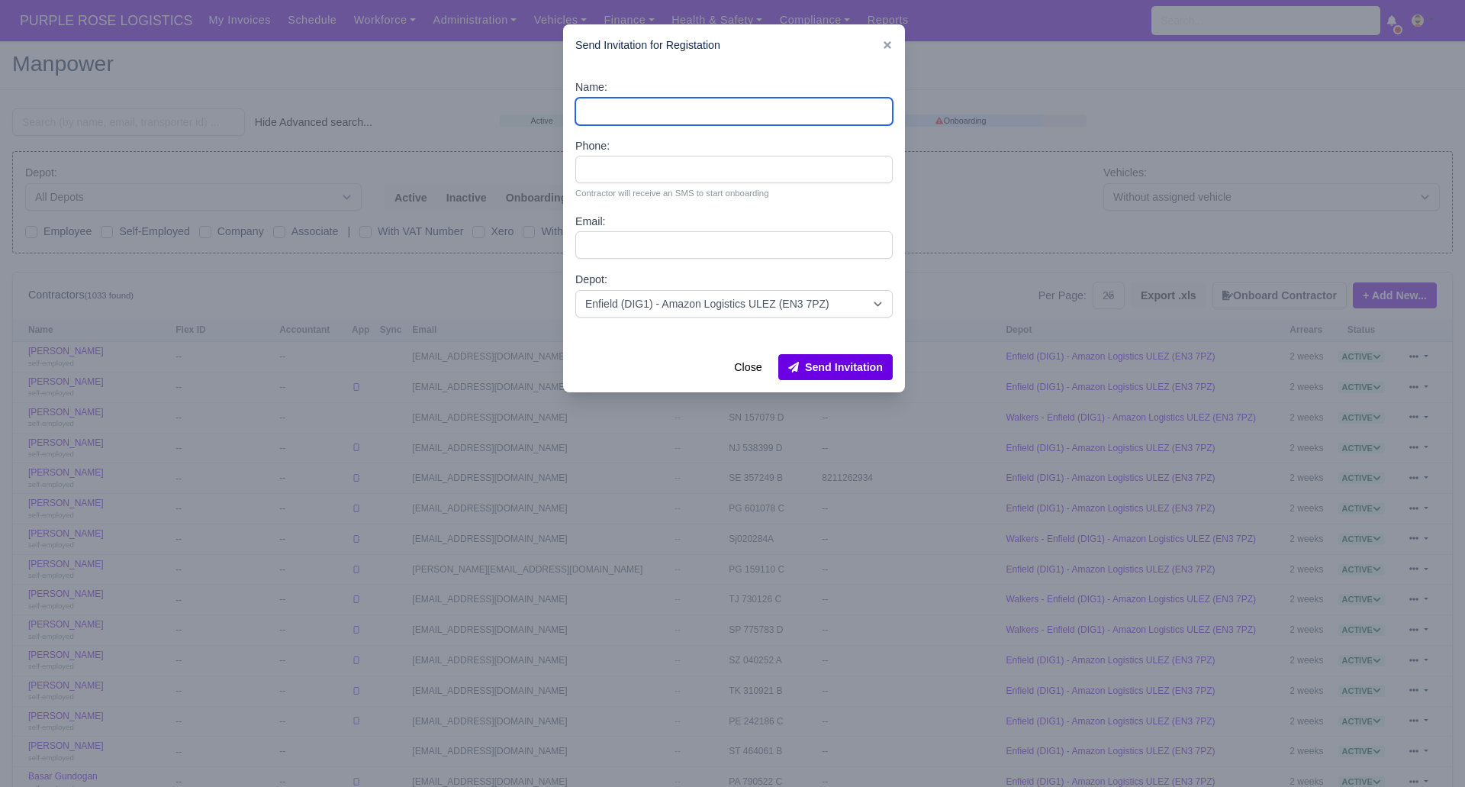
paste input "[PERSON_NAME]"
type input "[PERSON_NAME]"
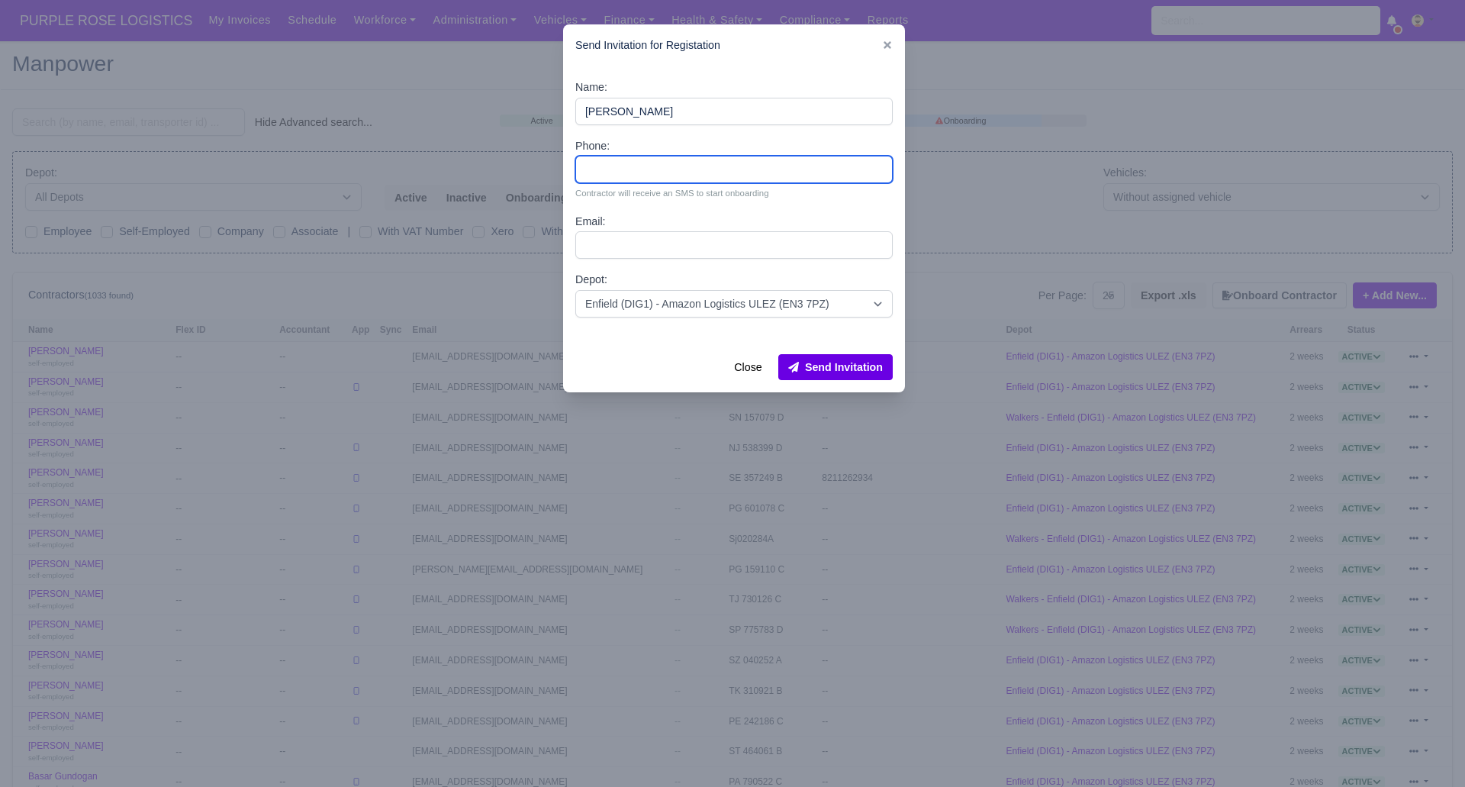
click at [633, 167] on input "Phone:" at bounding box center [734, 169] width 318 height 27
click at [625, 171] on input "Phone:" at bounding box center [734, 169] width 318 height 27
type input "07903139814"
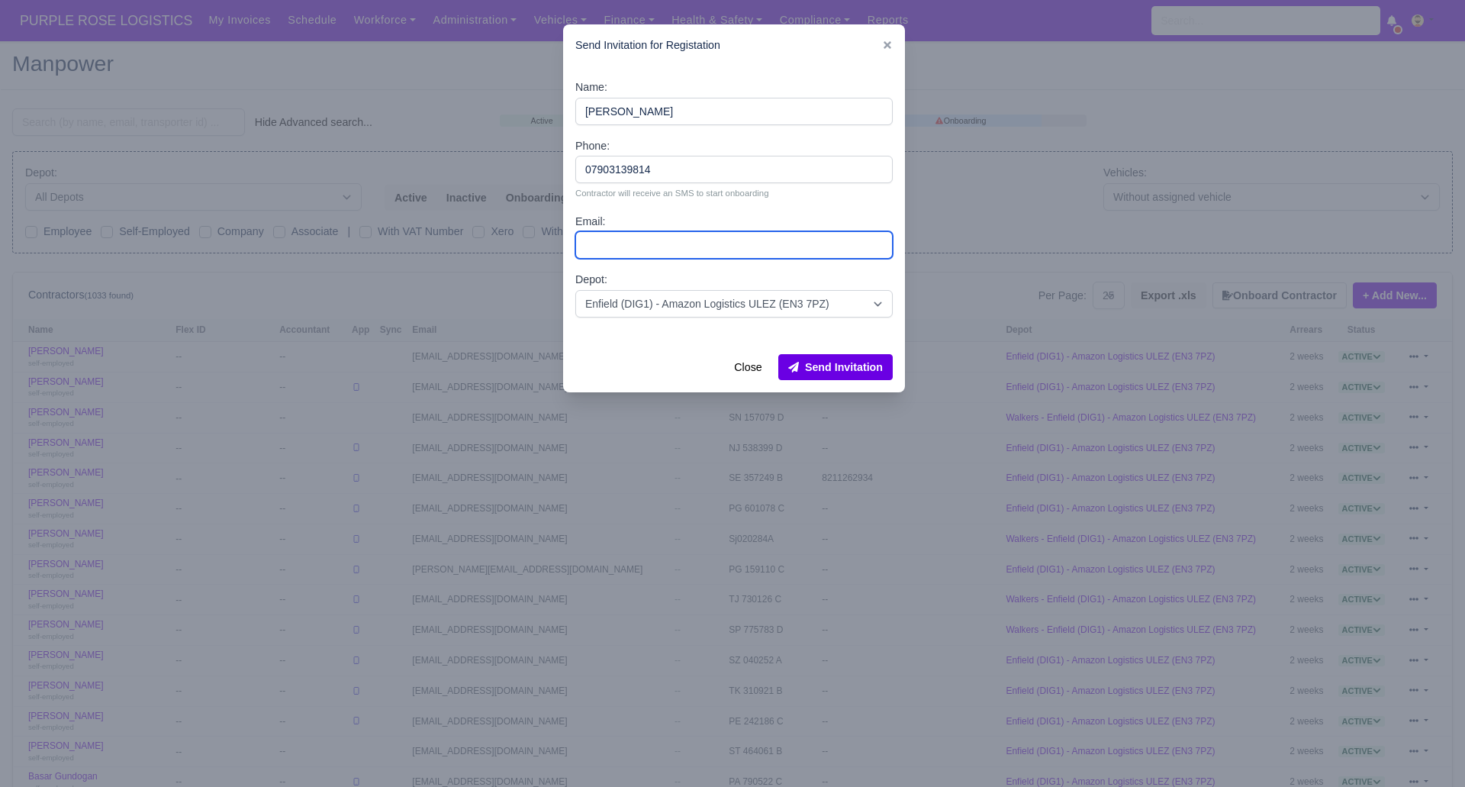
click at [683, 245] on input "Email:" at bounding box center [734, 244] width 318 height 27
paste input "Abdulganiegeh4@gmail.com"
type input "Abdulganiegeh4@gmail.com"
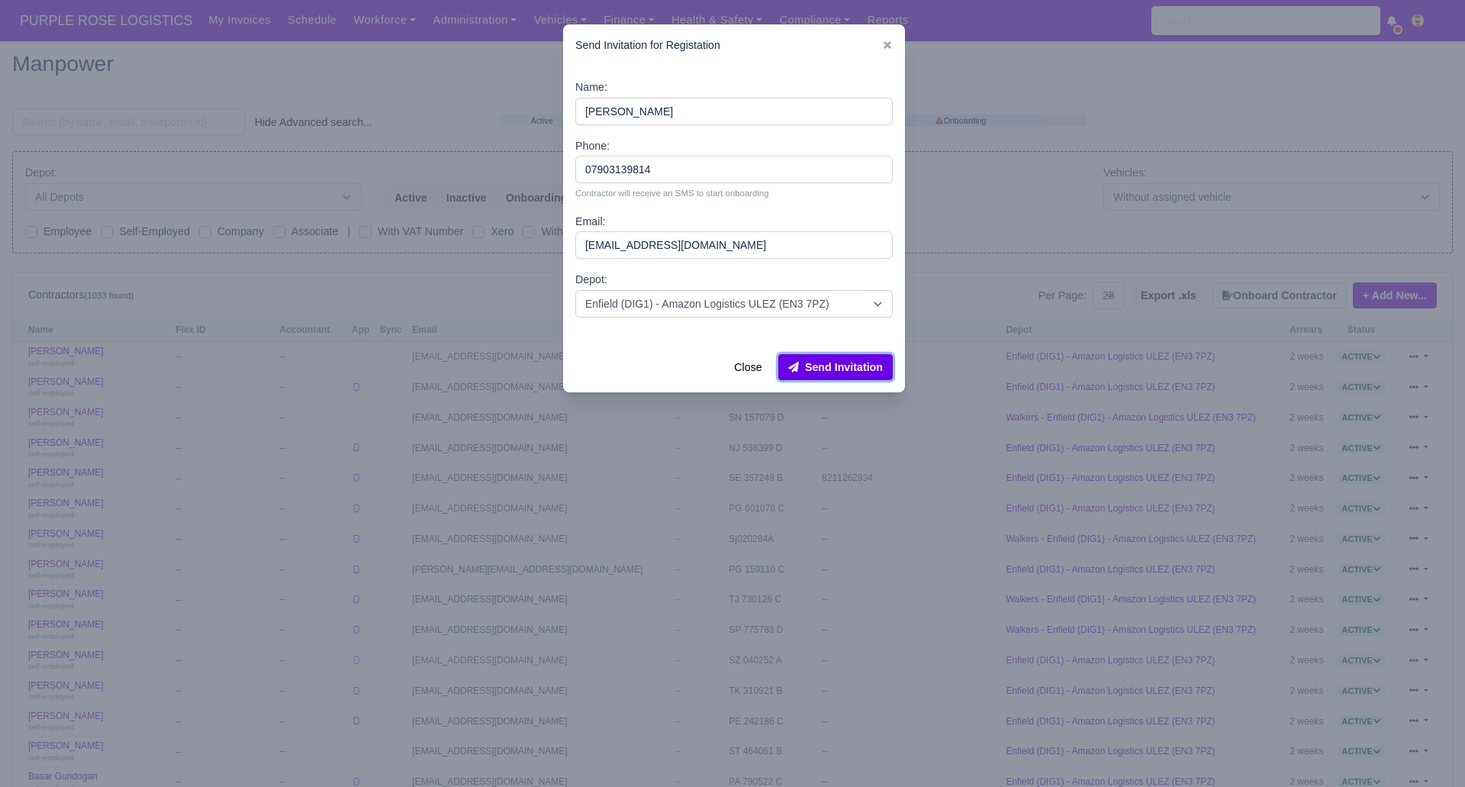
click at [832, 369] on button "Send Invitation" at bounding box center [836, 367] width 114 height 26
click at [147, 117] on div at bounding box center [732, 393] width 1465 height 787
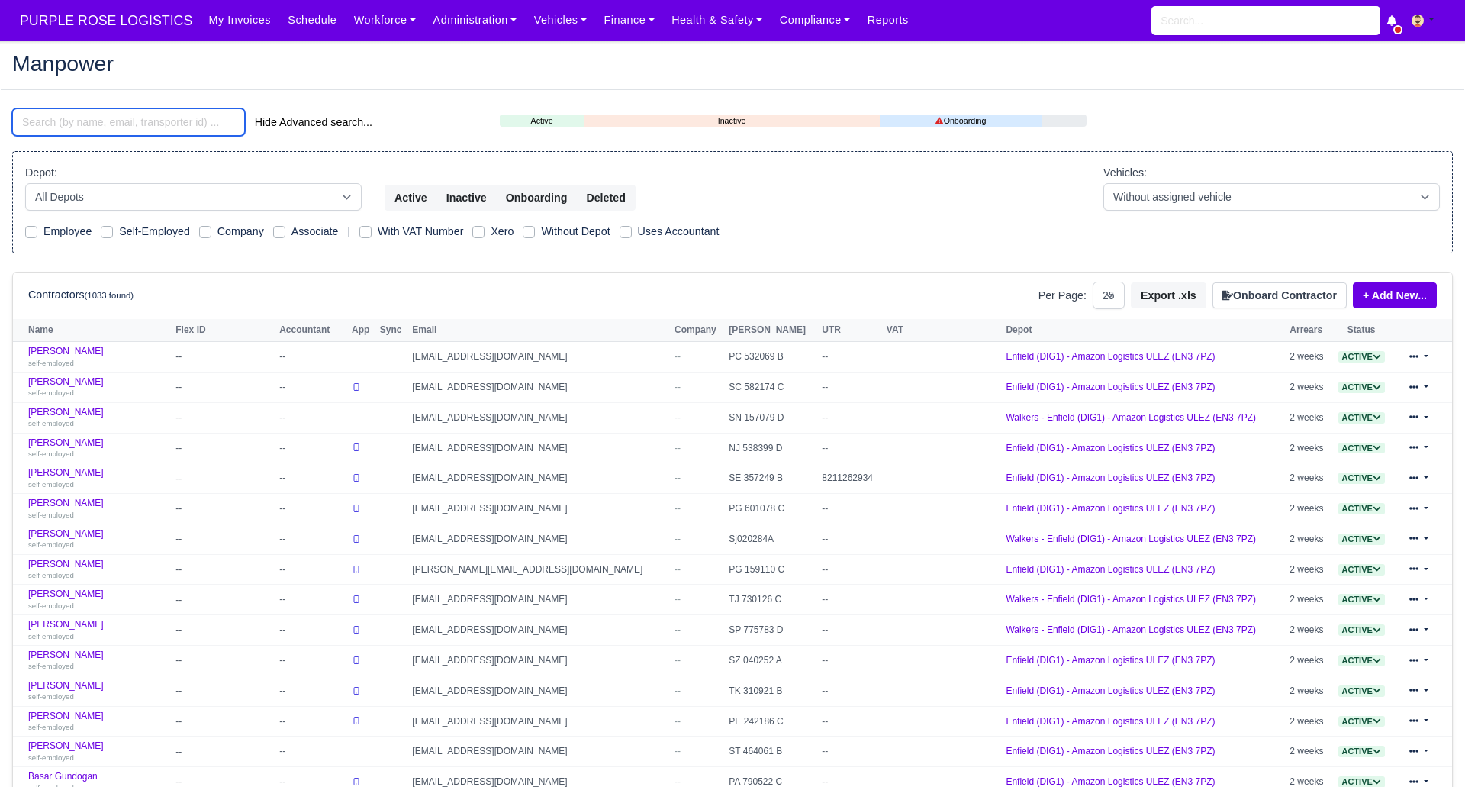
click at [170, 130] on input "search" at bounding box center [128, 121] width 233 height 27
click at [167, 124] on input "search" at bounding box center [128, 121] width 233 height 27
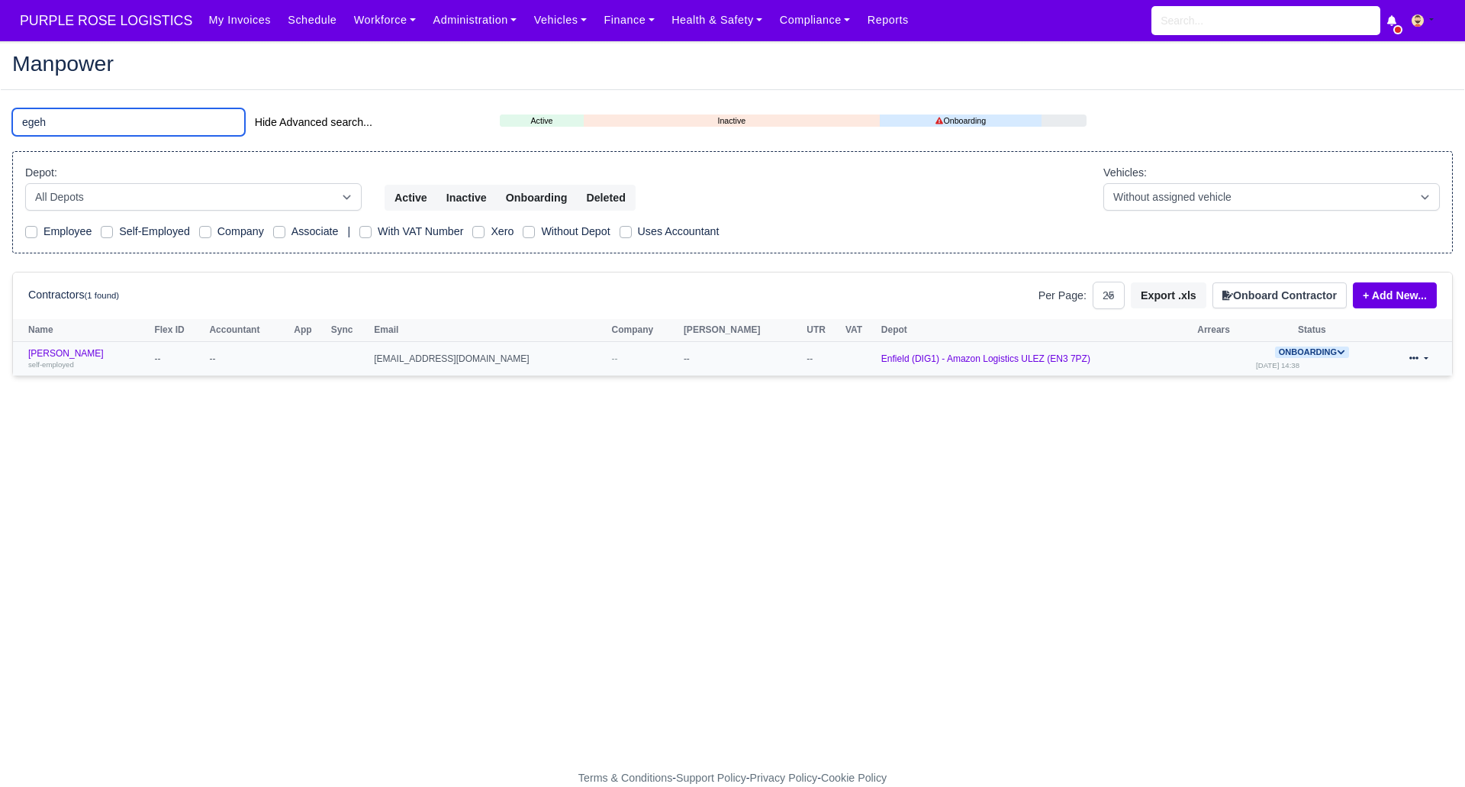
type input "egeh"
click at [65, 348] on td "Abdulgani Egeh self-employed" at bounding box center [81, 359] width 137 height 34
click at [65, 353] on link "Abdulgani Egeh self-employed" at bounding box center [87, 359] width 118 height 22
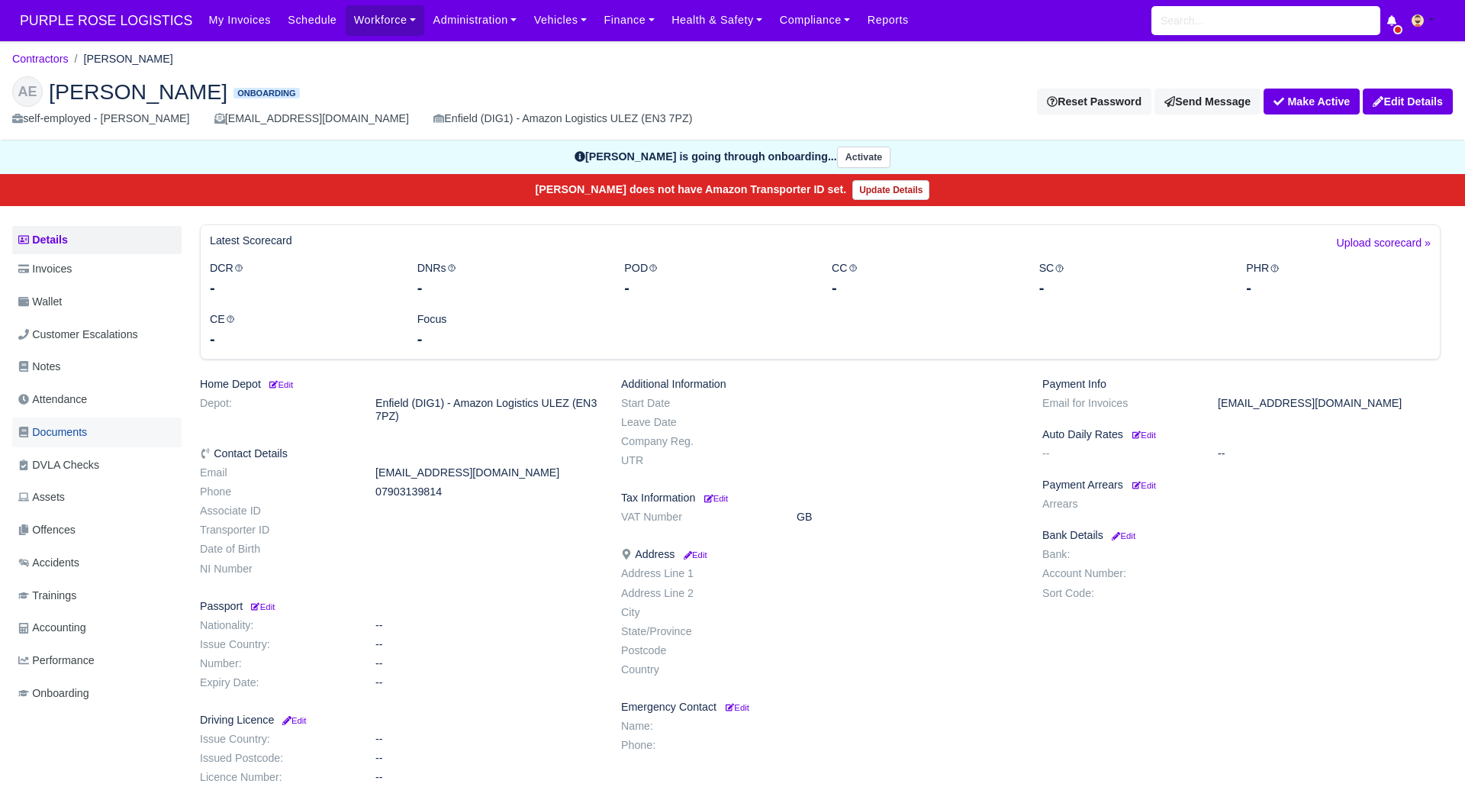
click at [74, 432] on span "Documents" at bounding box center [52, 433] width 69 height 18
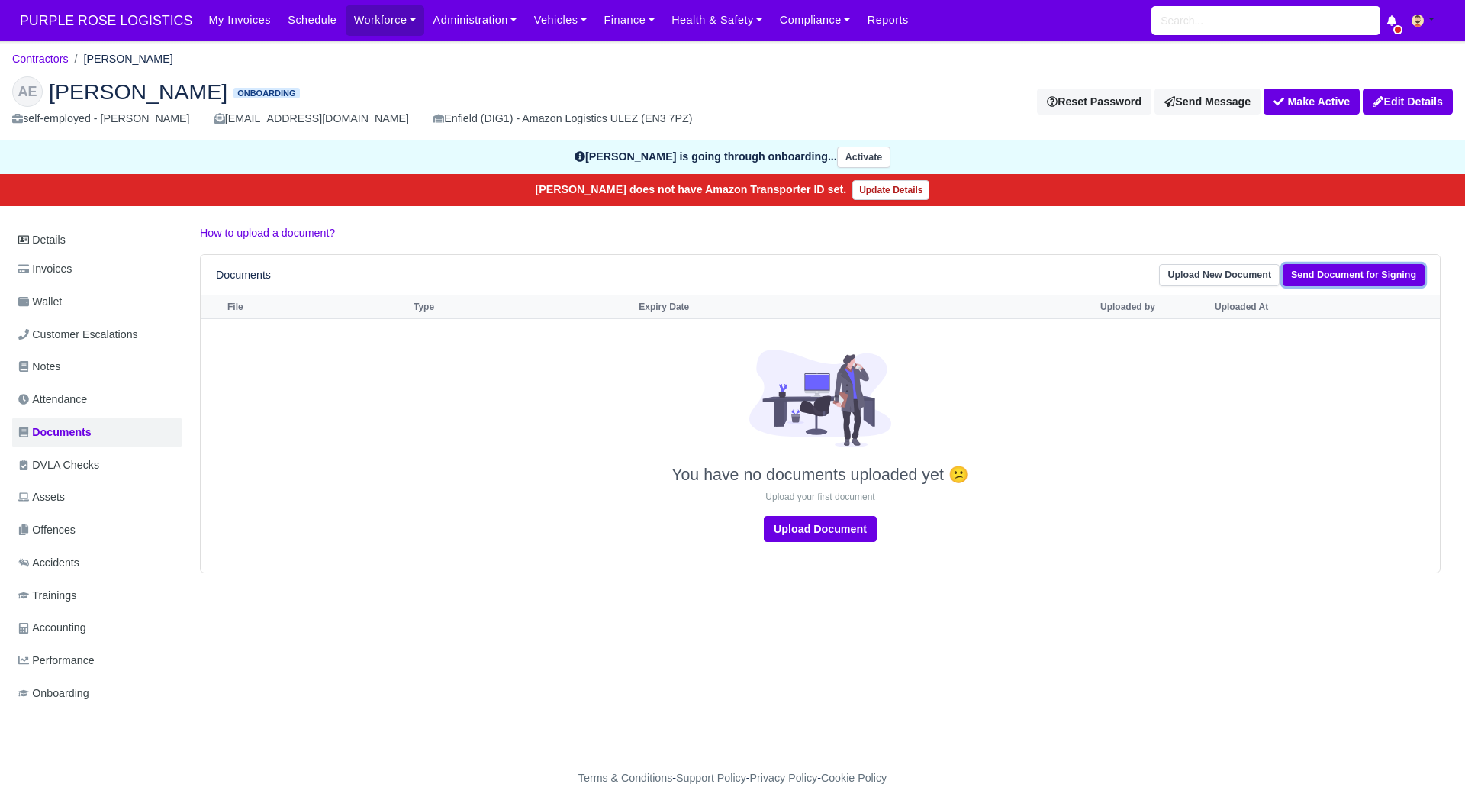
click at [1359, 272] on link "Send Document for Signing" at bounding box center [1354, 275] width 142 height 22
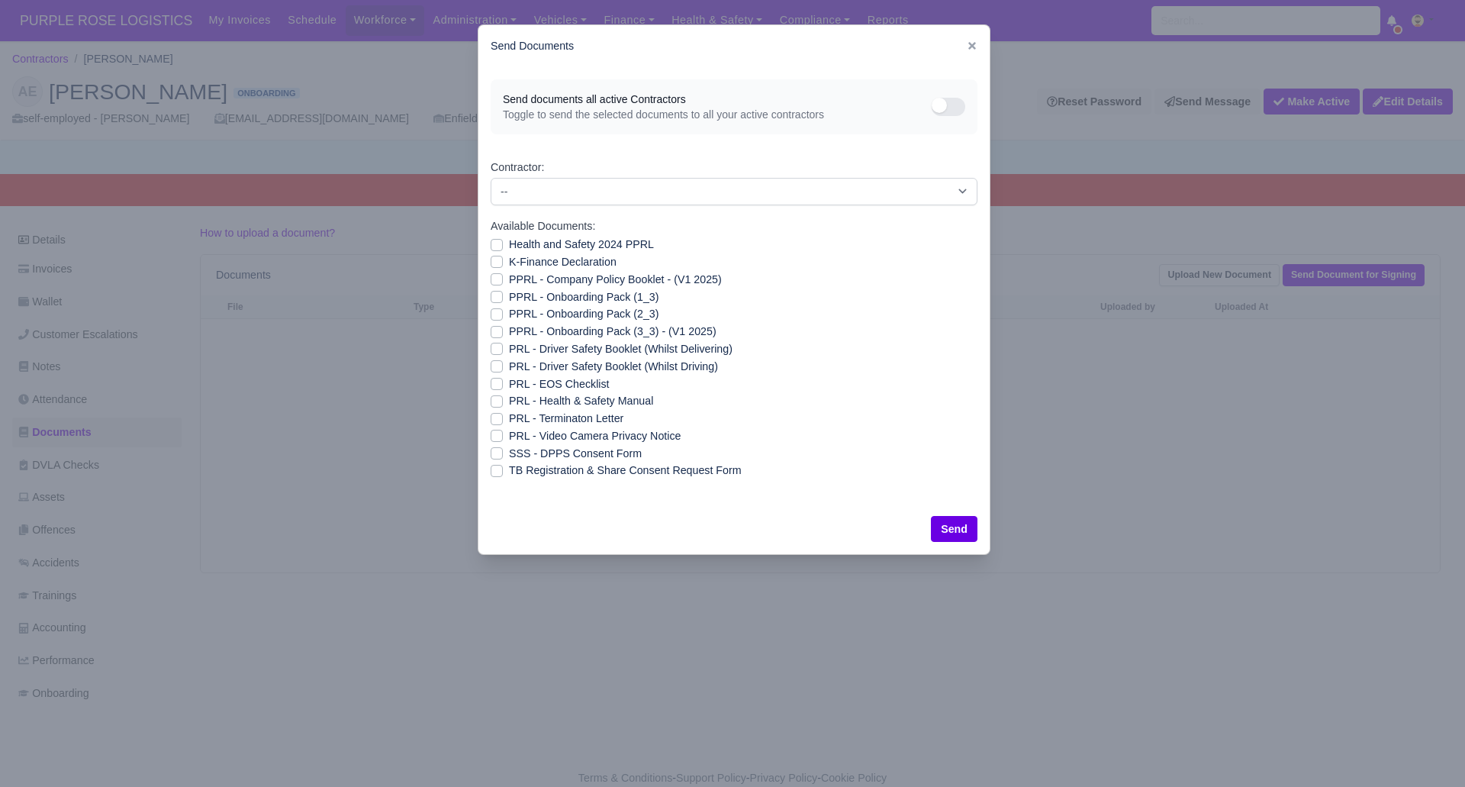
click at [509, 456] on label "SSS - DPPS Consent Form" at bounding box center [575, 454] width 133 height 18
click at [495, 456] on input "SSS - DPPS Consent Form" at bounding box center [497, 451] width 12 height 12
checkbox input "true"
drag, startPoint x: 966, startPoint y: 520, endPoint x: 1069, endPoint y: 551, distance: 107.0
click at [966, 519] on button "Send" at bounding box center [954, 529] width 47 height 26
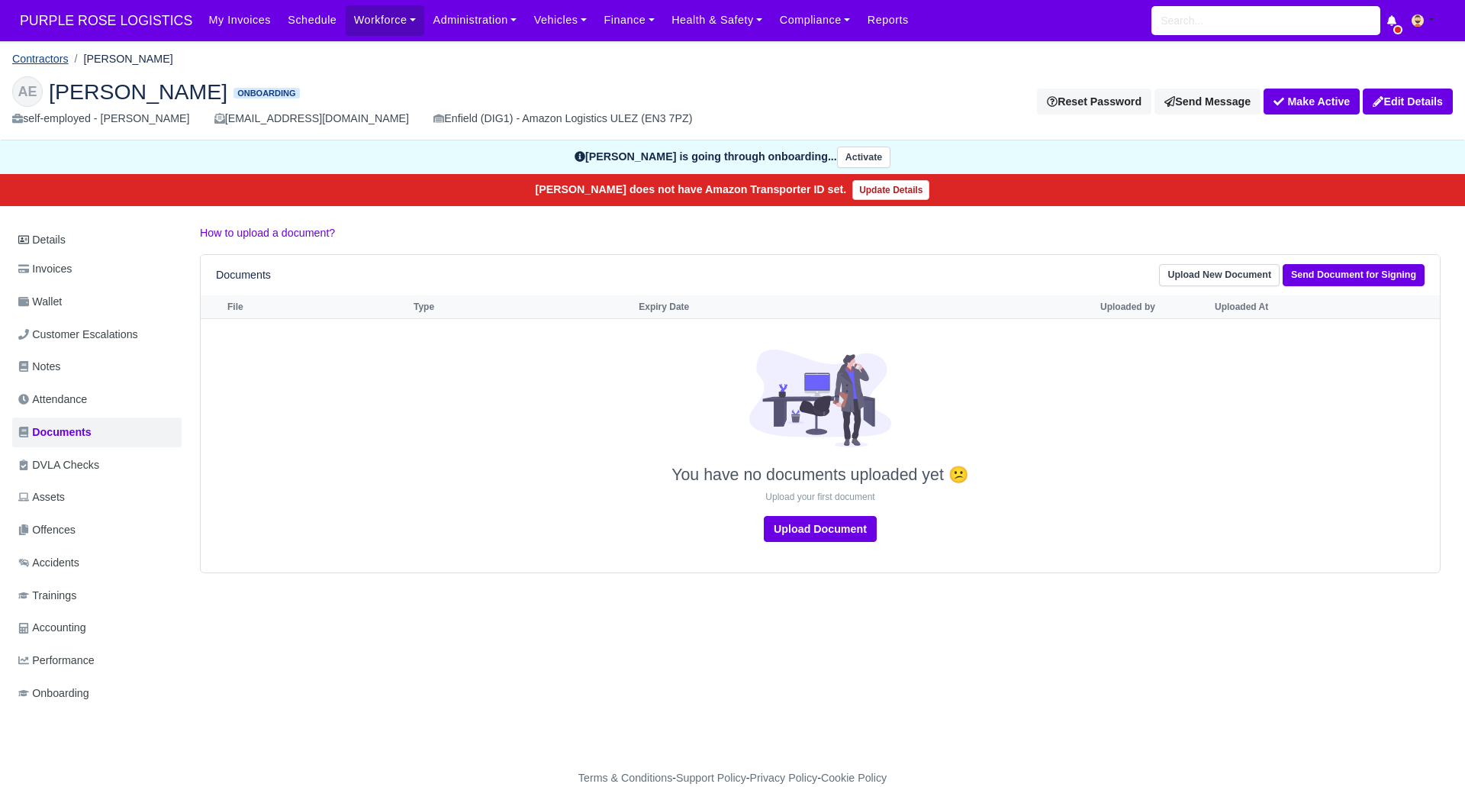
click at [50, 57] on link "Contractors" at bounding box center [40, 59] width 56 height 12
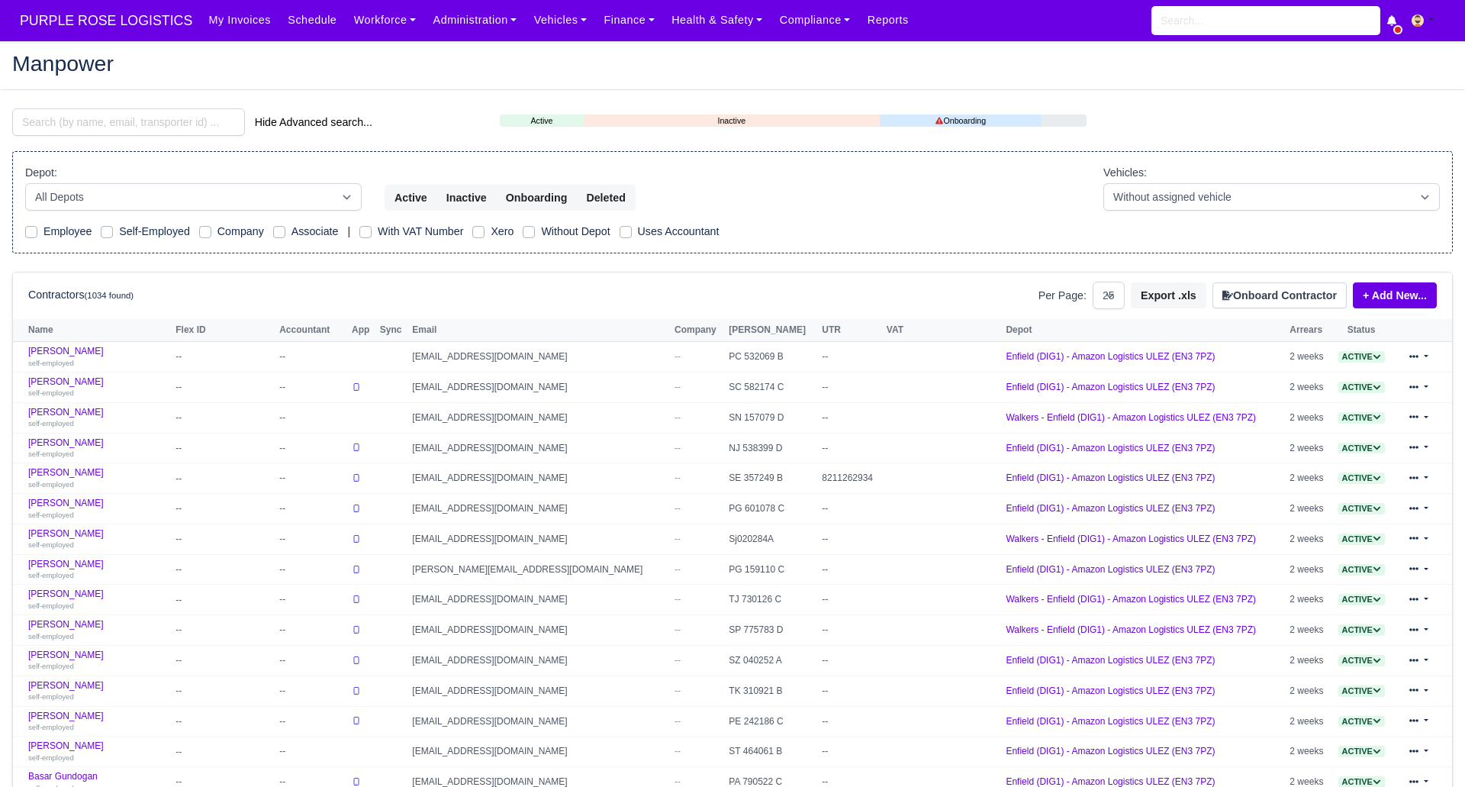
select select "25"
drag, startPoint x: 1275, startPoint y: 294, endPoint x: 668, endPoint y: 279, distance: 607.0
click at [1269, 295] on button "Onboard Contractor" at bounding box center [1280, 295] width 134 height 26
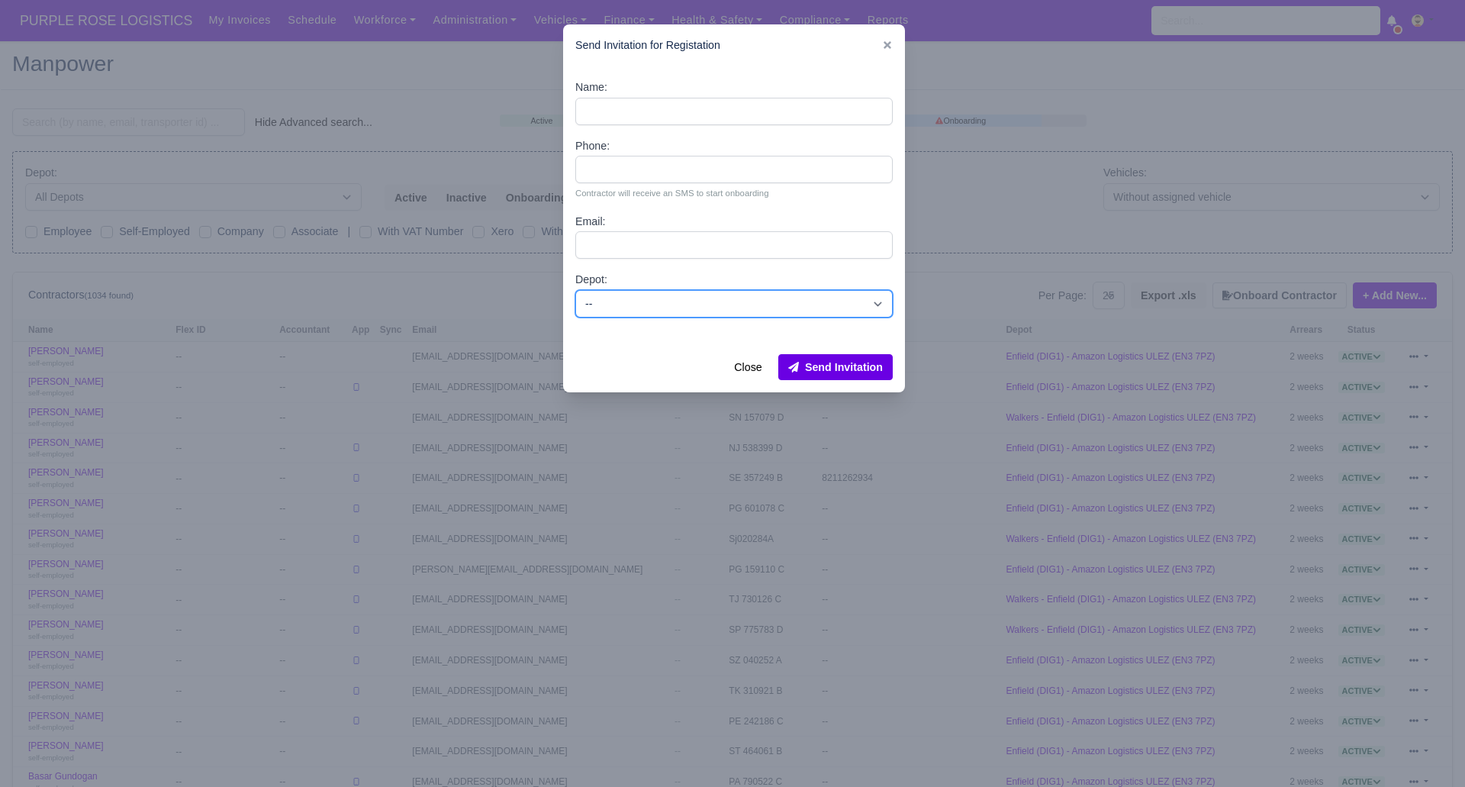
click at [808, 301] on select "-- Enfield (DIG1) - Amazon Logistics ULEZ (EN3 7PZ) Harlow (DHW1) - Amazon Logi…" at bounding box center [734, 303] width 318 height 27
select select "1"
click at [575, 290] on select "-- Enfield (DIG1) - Amazon Logistics ULEZ (EN3 7PZ) Harlow (DHW1) - Amazon Logi…" at bounding box center [734, 303] width 318 height 27
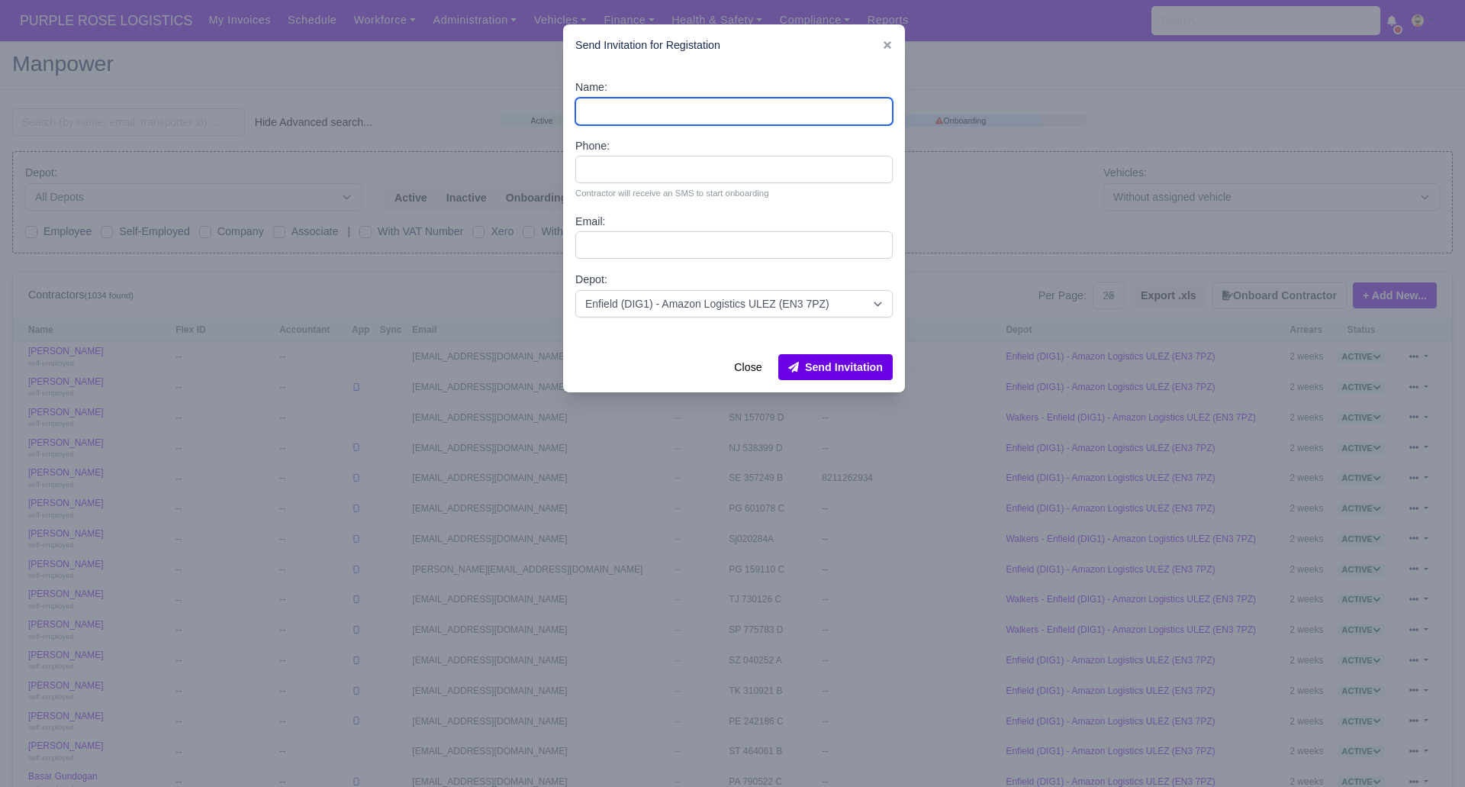
paste input "fdc497c68a09"
type input "fdc497c68a09"
drag, startPoint x: 669, startPoint y: 105, endPoint x: 579, endPoint y: 115, distance: 90.6
click at [579, 115] on input "fdc497c68a09" at bounding box center [734, 111] width 318 height 27
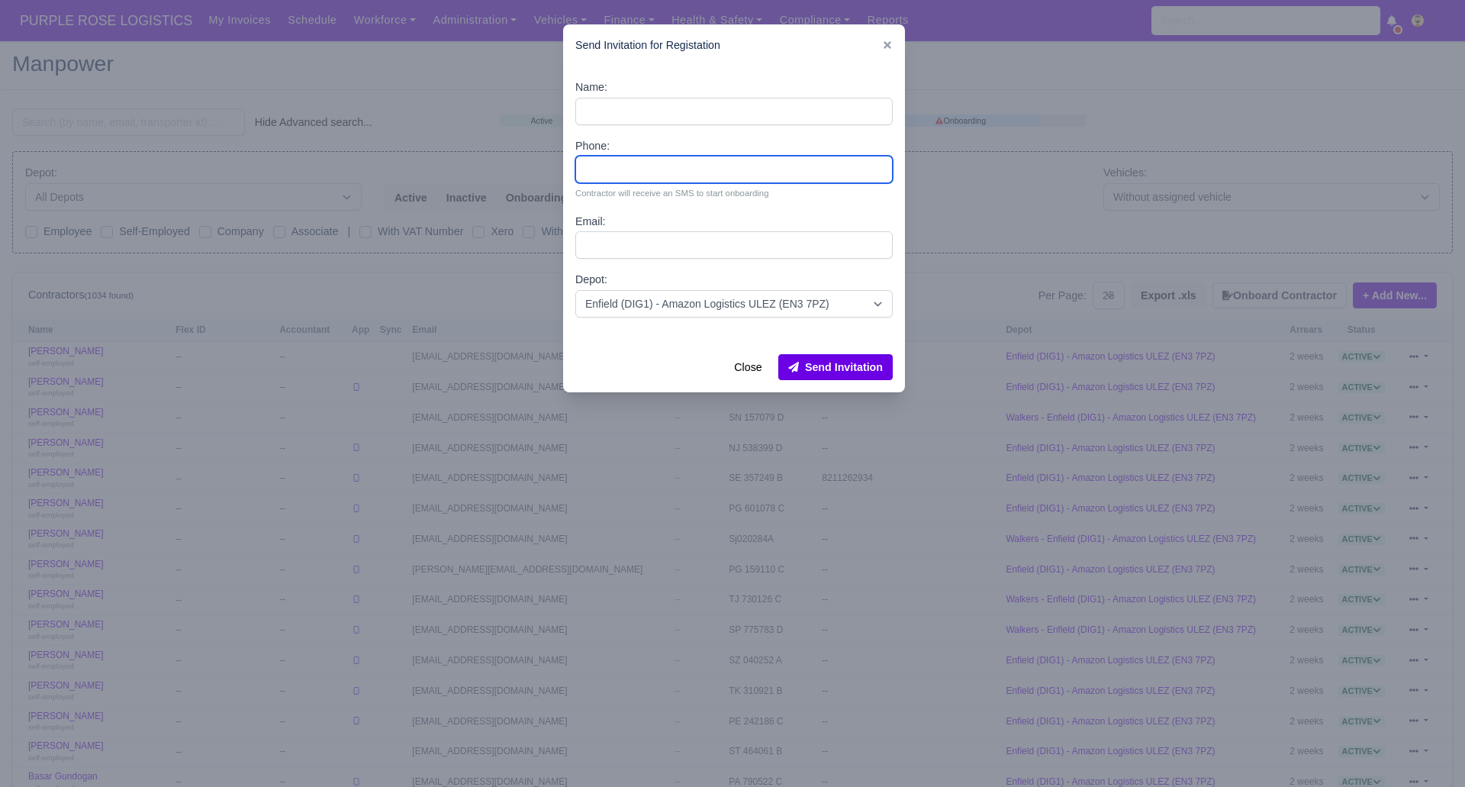
click at [626, 108] on div "Name: Phone: Contractor will receive an SMS to start onboarding Email: Depot: -…" at bounding box center [734, 204] width 342 height 276
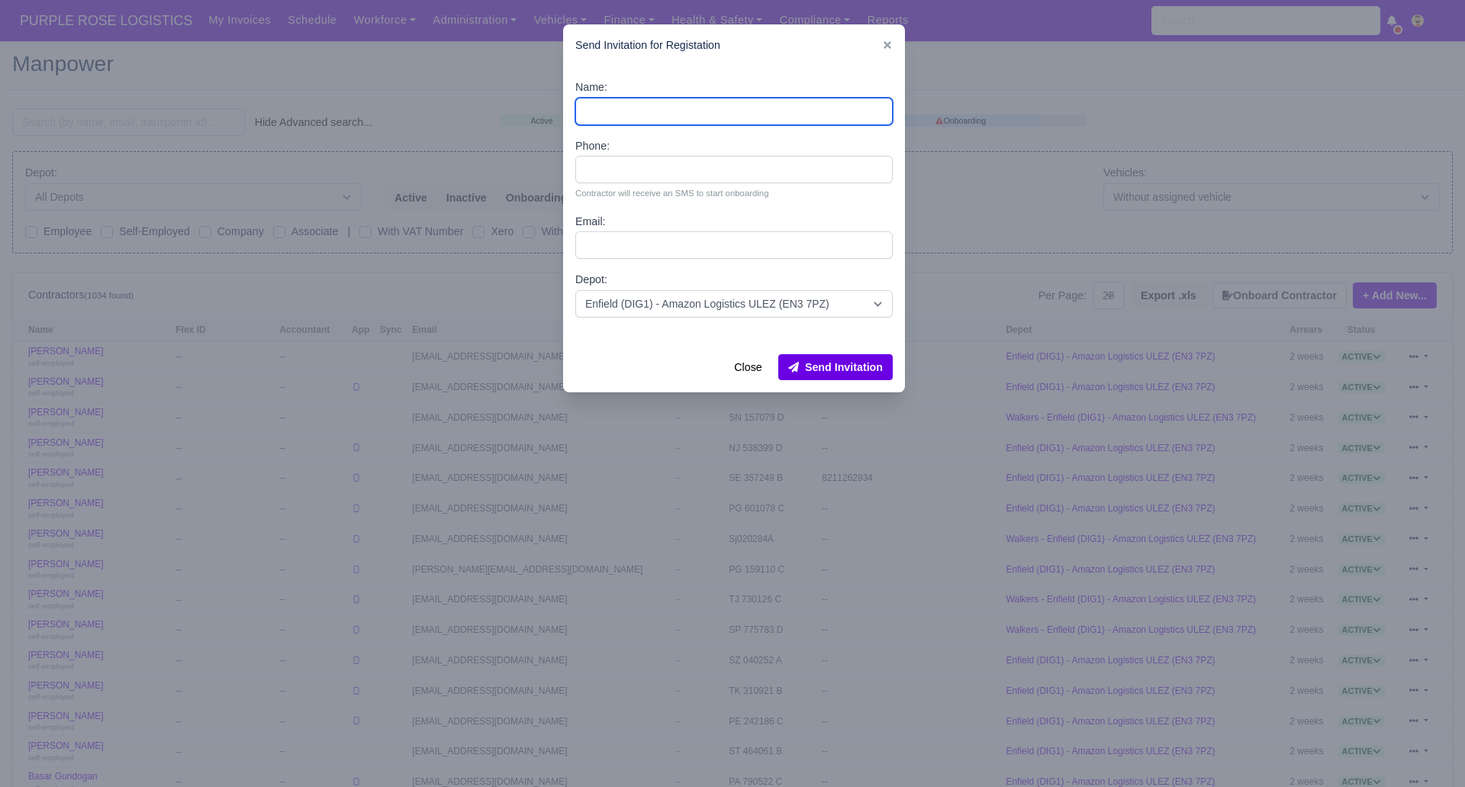
paste input "[PERSON_NAME]"
type input "[PERSON_NAME]"
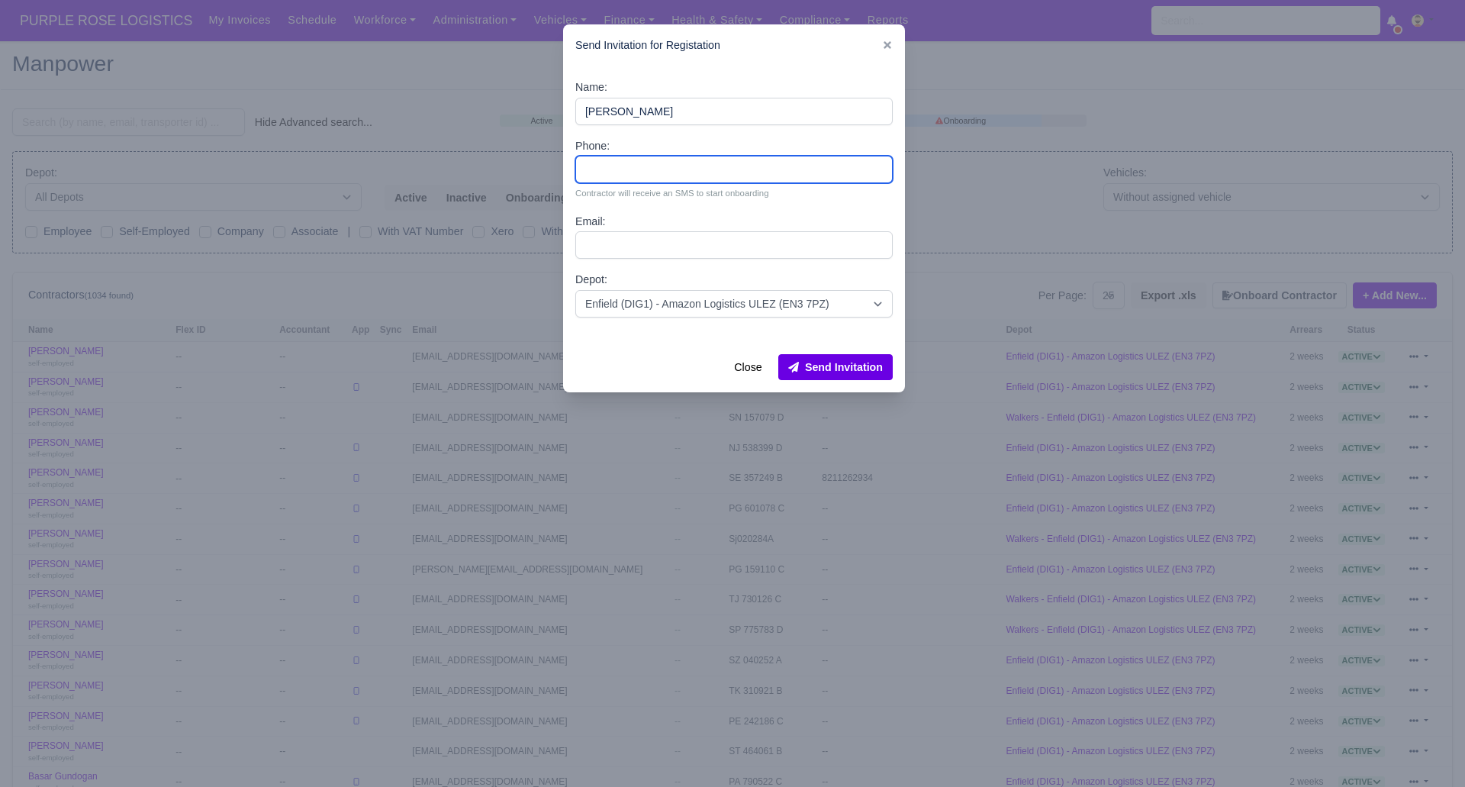
paste input "07984652140"
type input "07984652140"
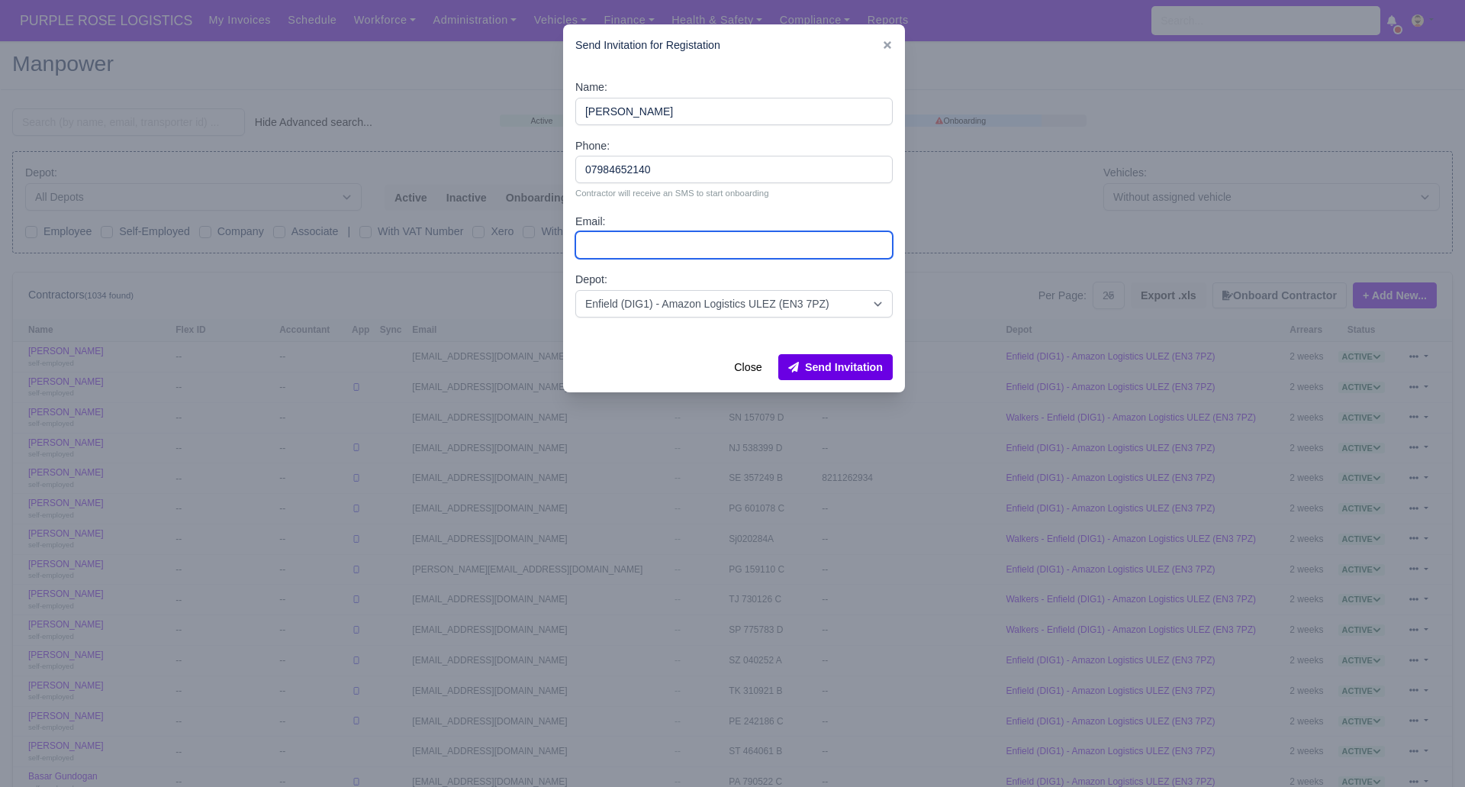
click at [656, 246] on input "Email:" at bounding box center [734, 244] width 318 height 27
paste input "alejoovelasquezz17@gmail.com"
type input "alejoovelasquezz17@gmail.com"
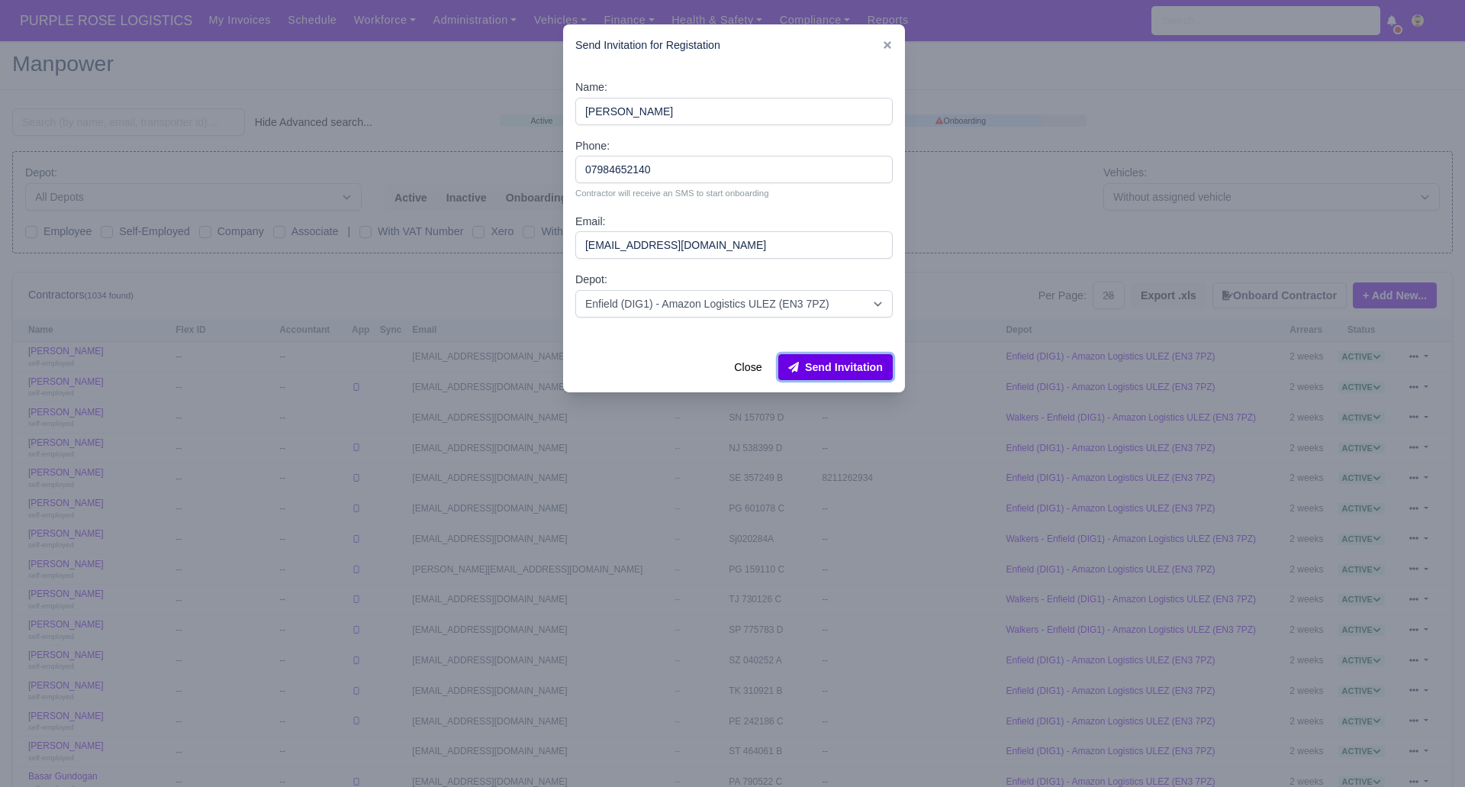
click at [842, 365] on button "Send Invitation" at bounding box center [836, 367] width 114 height 26
click at [118, 124] on div at bounding box center [732, 393] width 1465 height 787
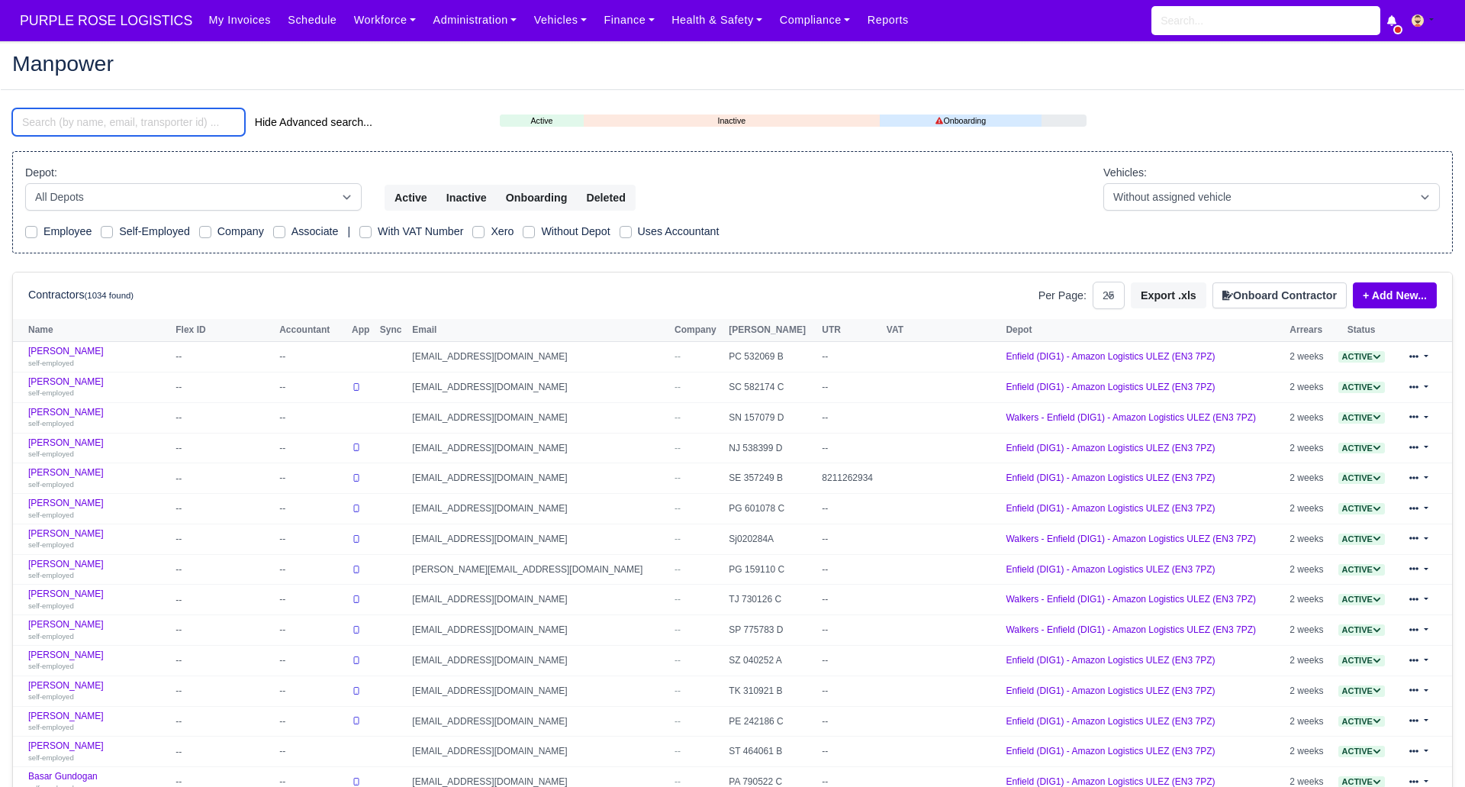
click at [110, 124] on input "search" at bounding box center [128, 121] width 233 height 27
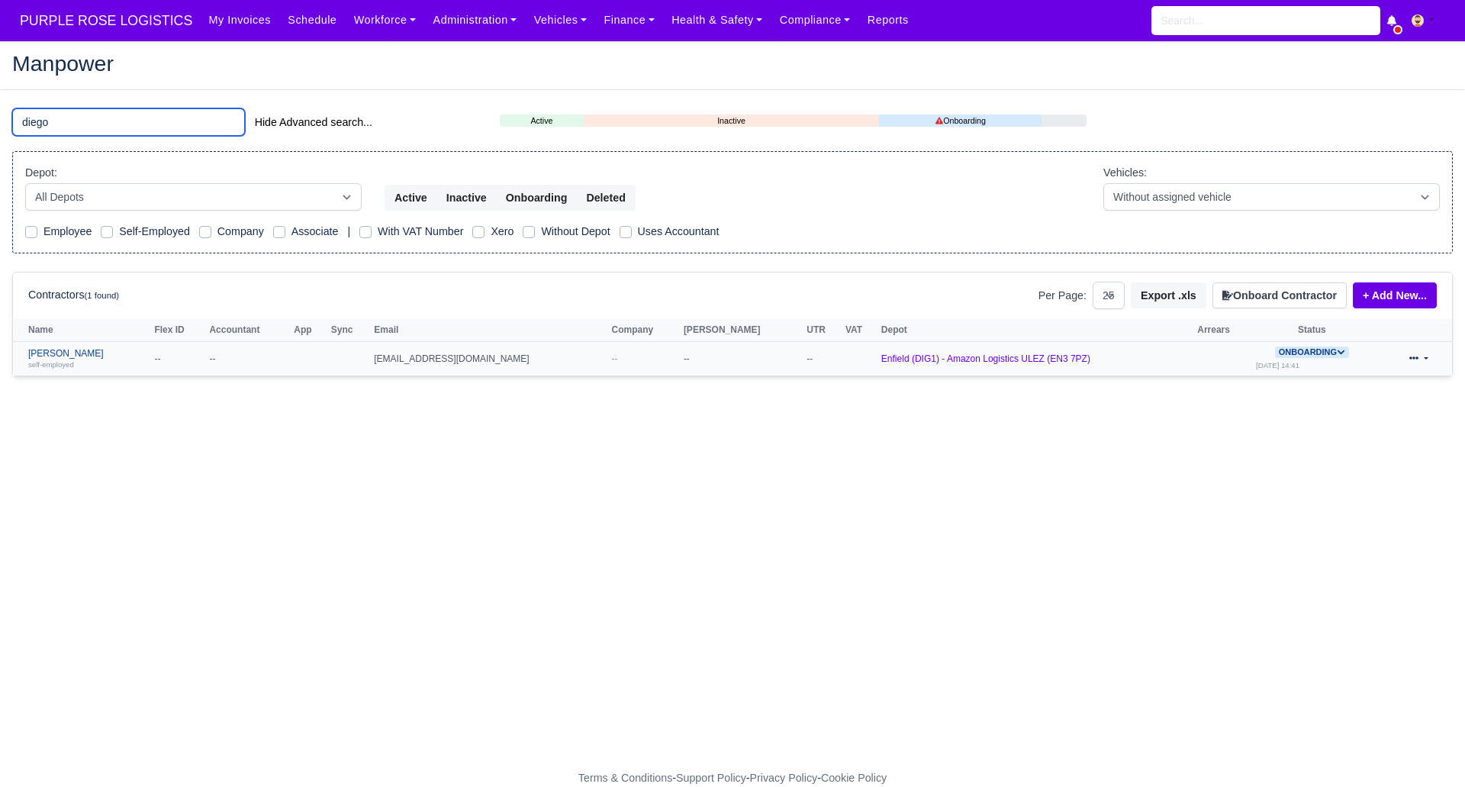
type input "diego"
click at [86, 353] on link "Diego Huertas Velasquez self-employed" at bounding box center [87, 359] width 118 height 22
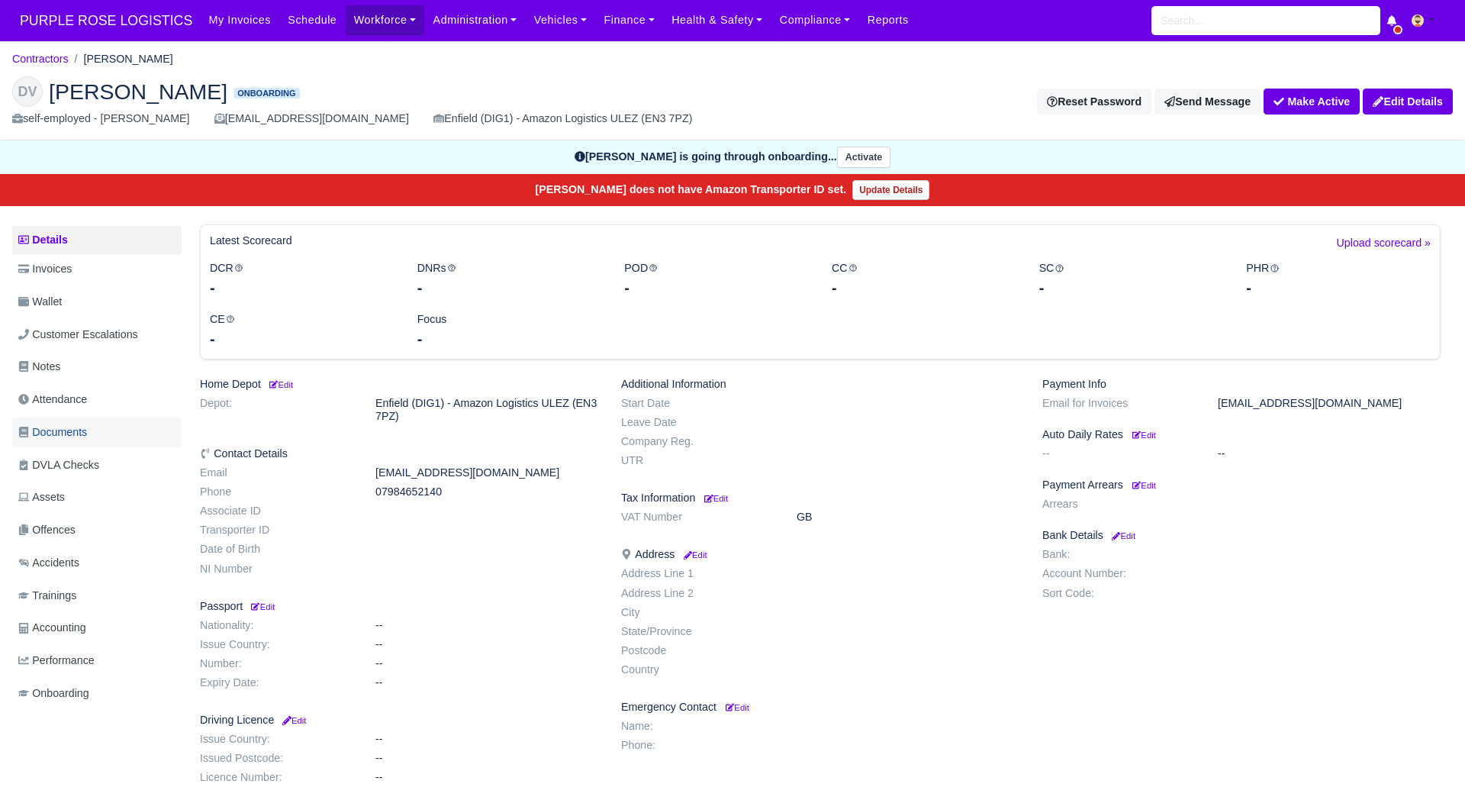
click at [82, 432] on span "Documents" at bounding box center [52, 433] width 69 height 18
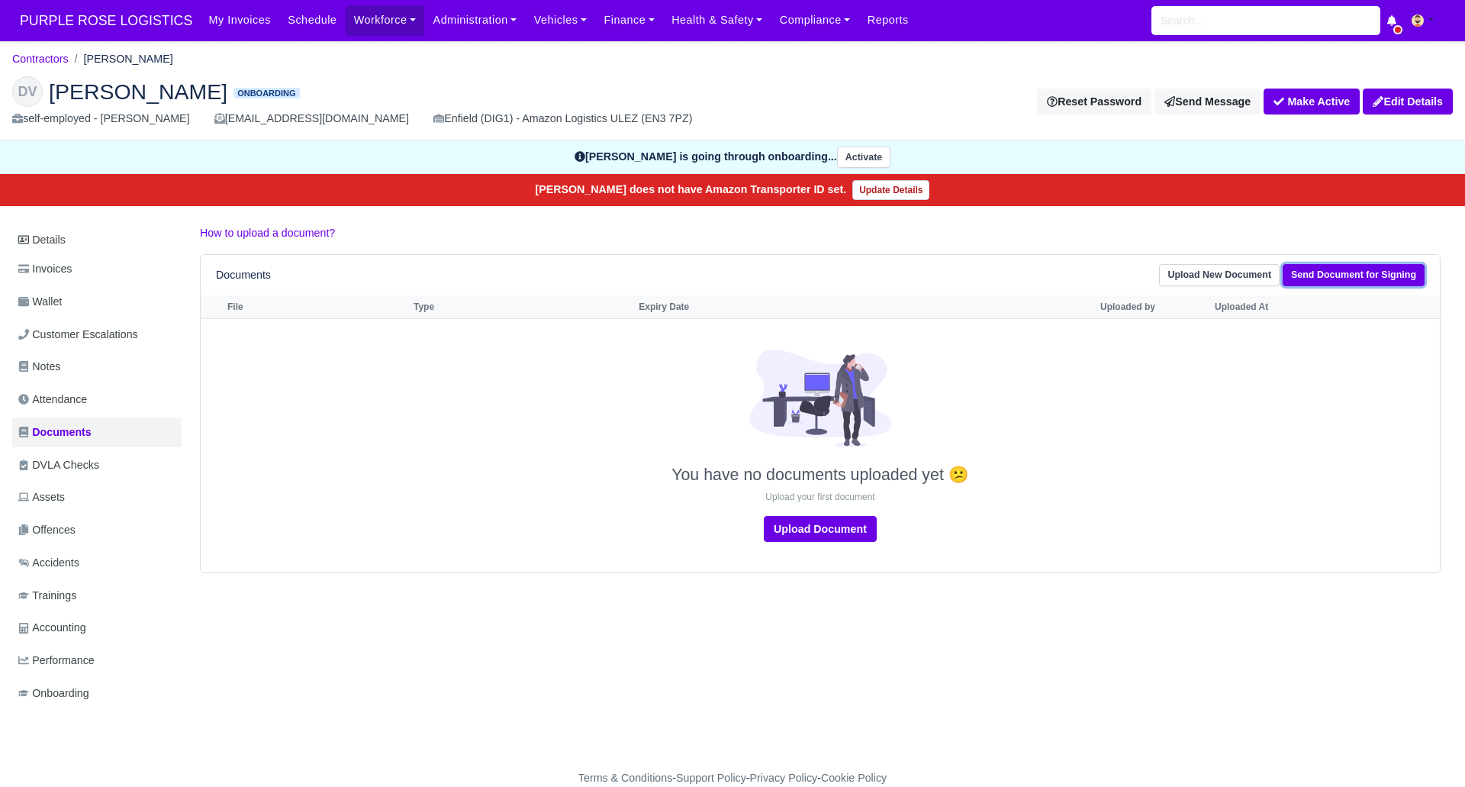
click at [1359, 276] on link "Send Document for Signing" at bounding box center [1354, 275] width 142 height 22
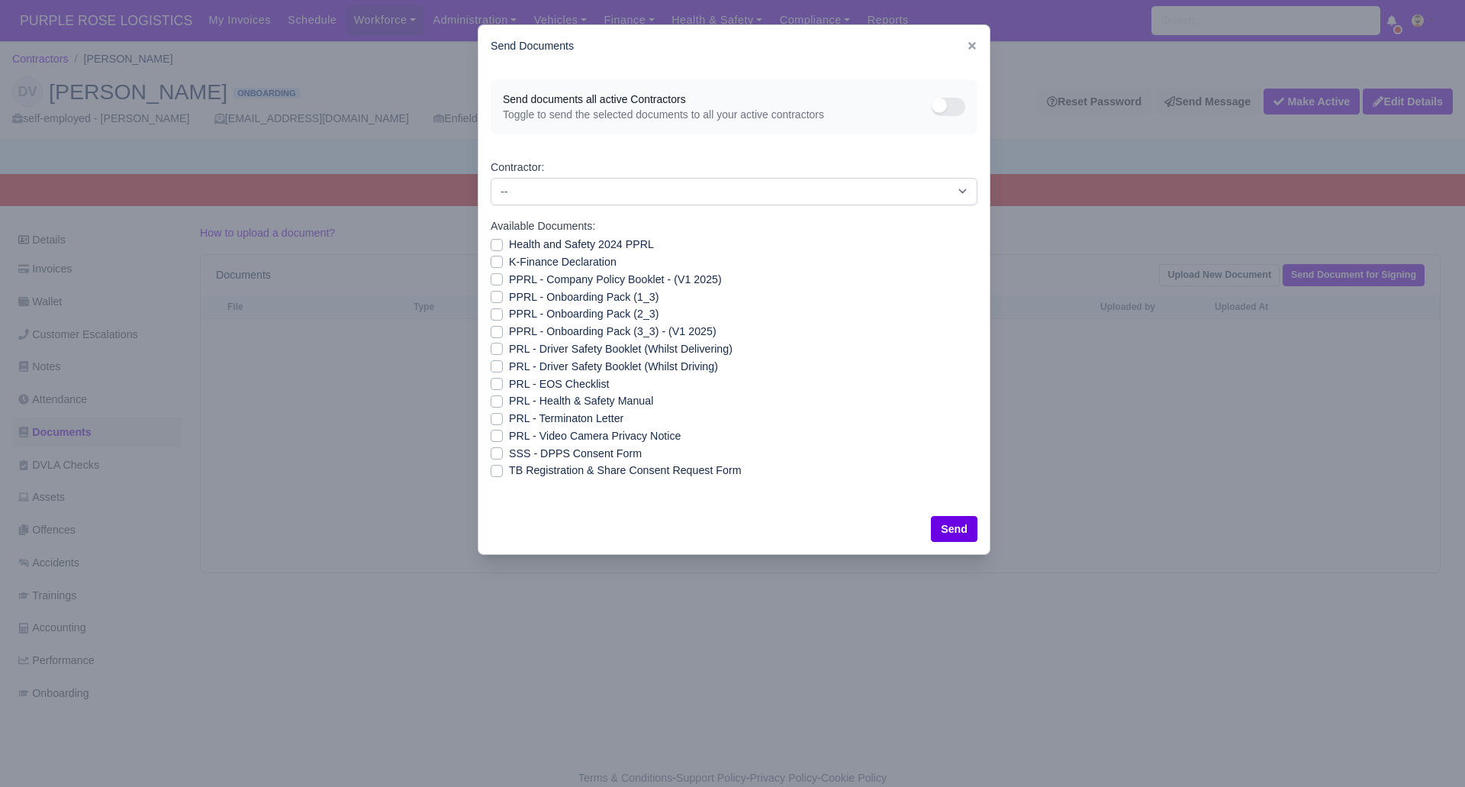
click at [509, 453] on label "SSS - DPPS Consent Form" at bounding box center [575, 454] width 133 height 18
click at [498, 453] on input "SSS - DPPS Consent Form" at bounding box center [497, 451] width 12 height 12
checkbox input "true"
click at [961, 522] on button "Send" at bounding box center [954, 529] width 47 height 26
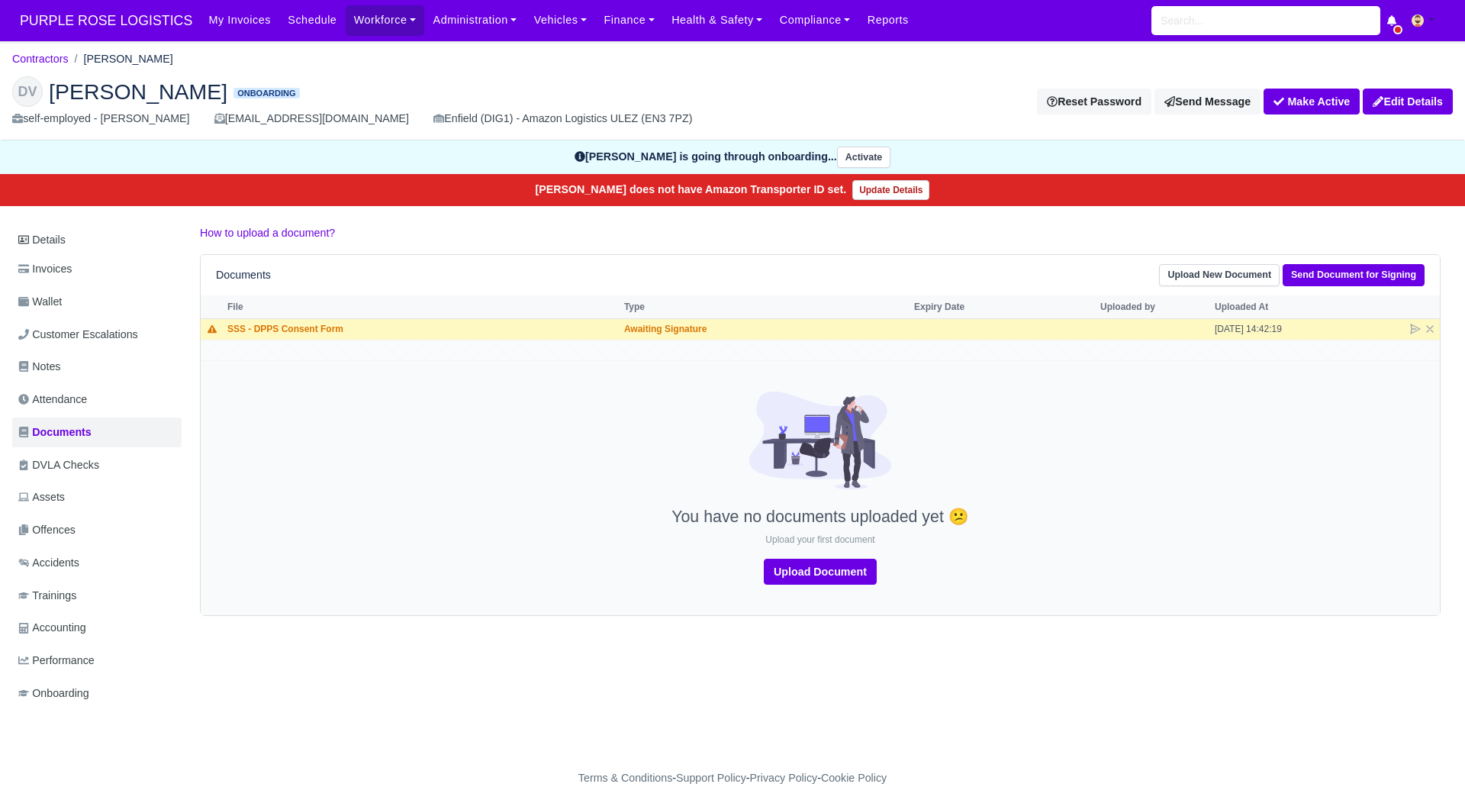
click at [321, 435] on div at bounding box center [821, 450] width 1232 height 116
click at [52, 58] on link "Contractors" at bounding box center [40, 59] width 56 height 12
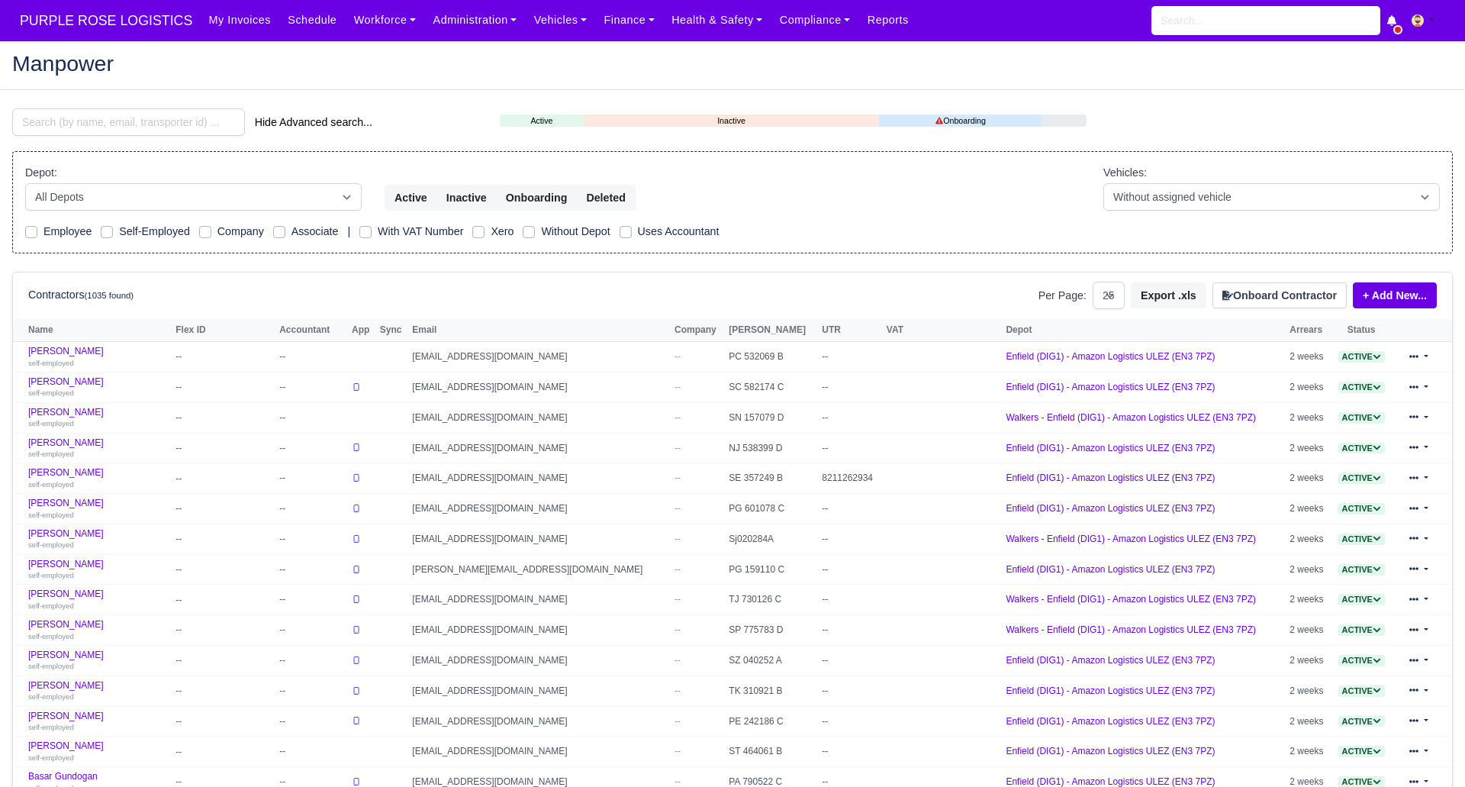
select select "25"
click at [1247, 286] on button "Onboard Contractor" at bounding box center [1280, 295] width 134 height 26
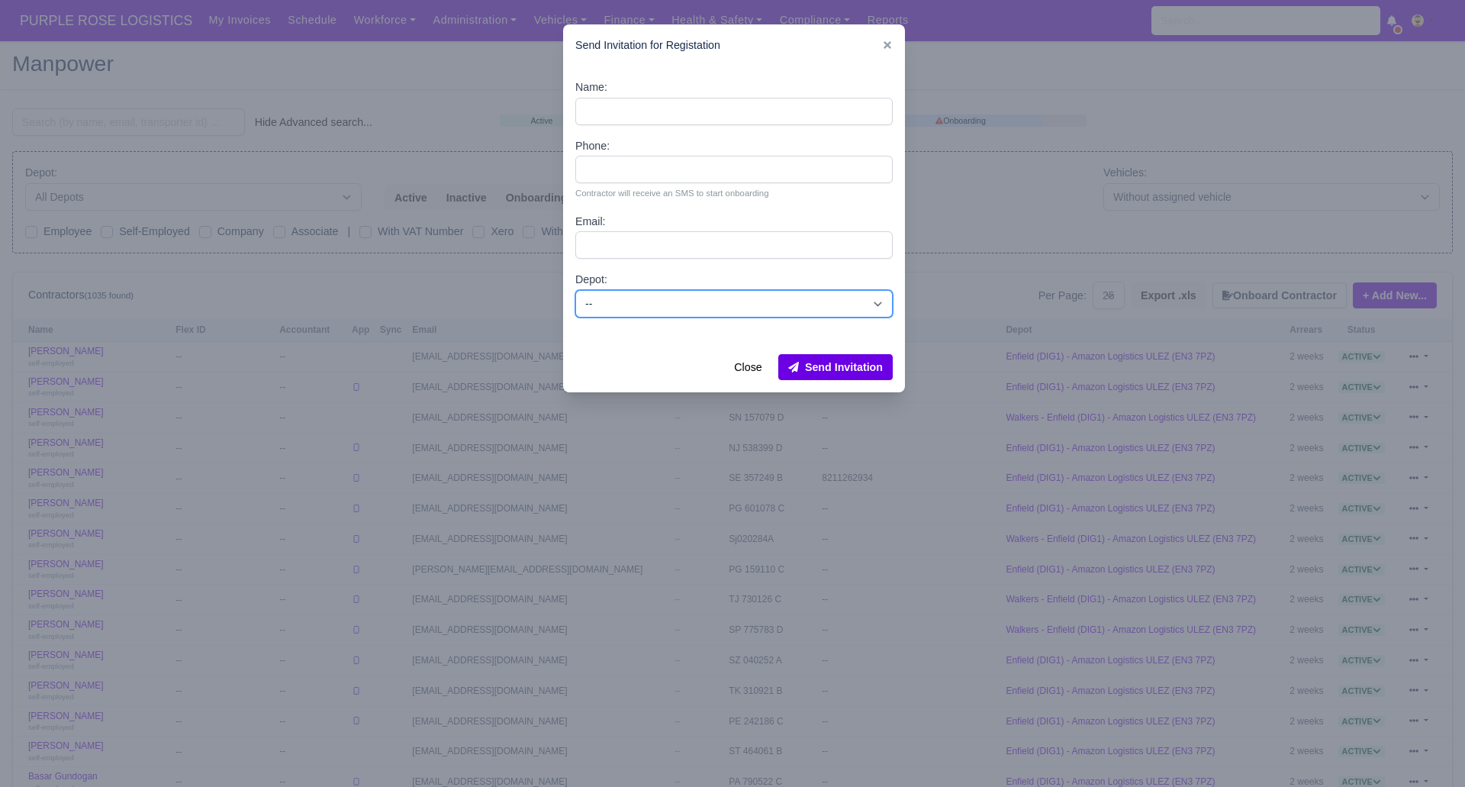
click at [679, 301] on select "-- Enfield (DIG1) - Amazon Logistics ULEZ (EN3 7PZ) Harlow (DHW1) - Amazon Logi…" at bounding box center [734, 303] width 318 height 27
select select "1"
click at [575, 290] on select "-- Enfield (DIG1) - Amazon Logistics ULEZ (EN3 7PZ) Harlow (DHW1) - Amazon Logi…" at bounding box center [734, 303] width 318 height 27
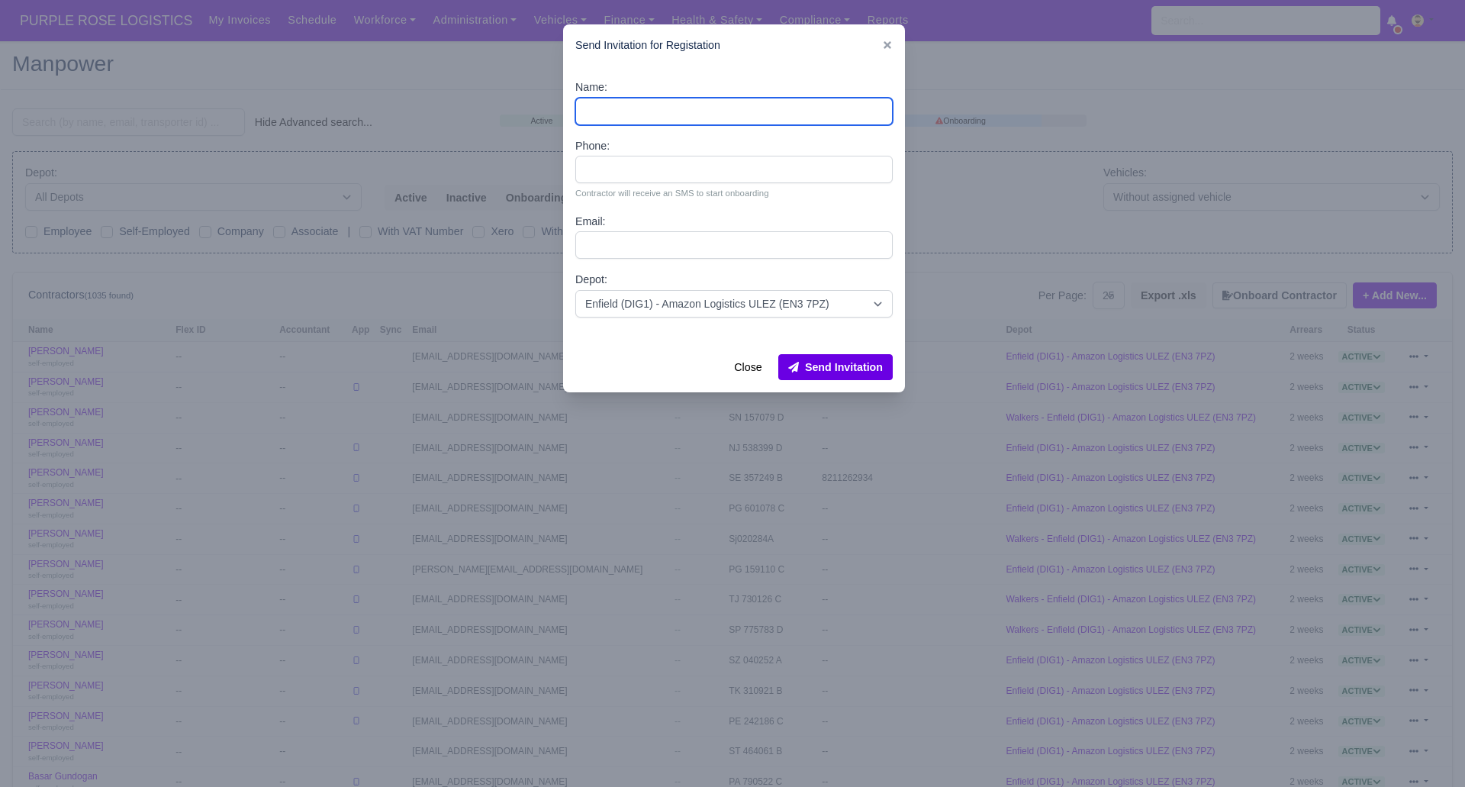
paste input "[PERSON_NAME]"
type input "[PERSON_NAME]"
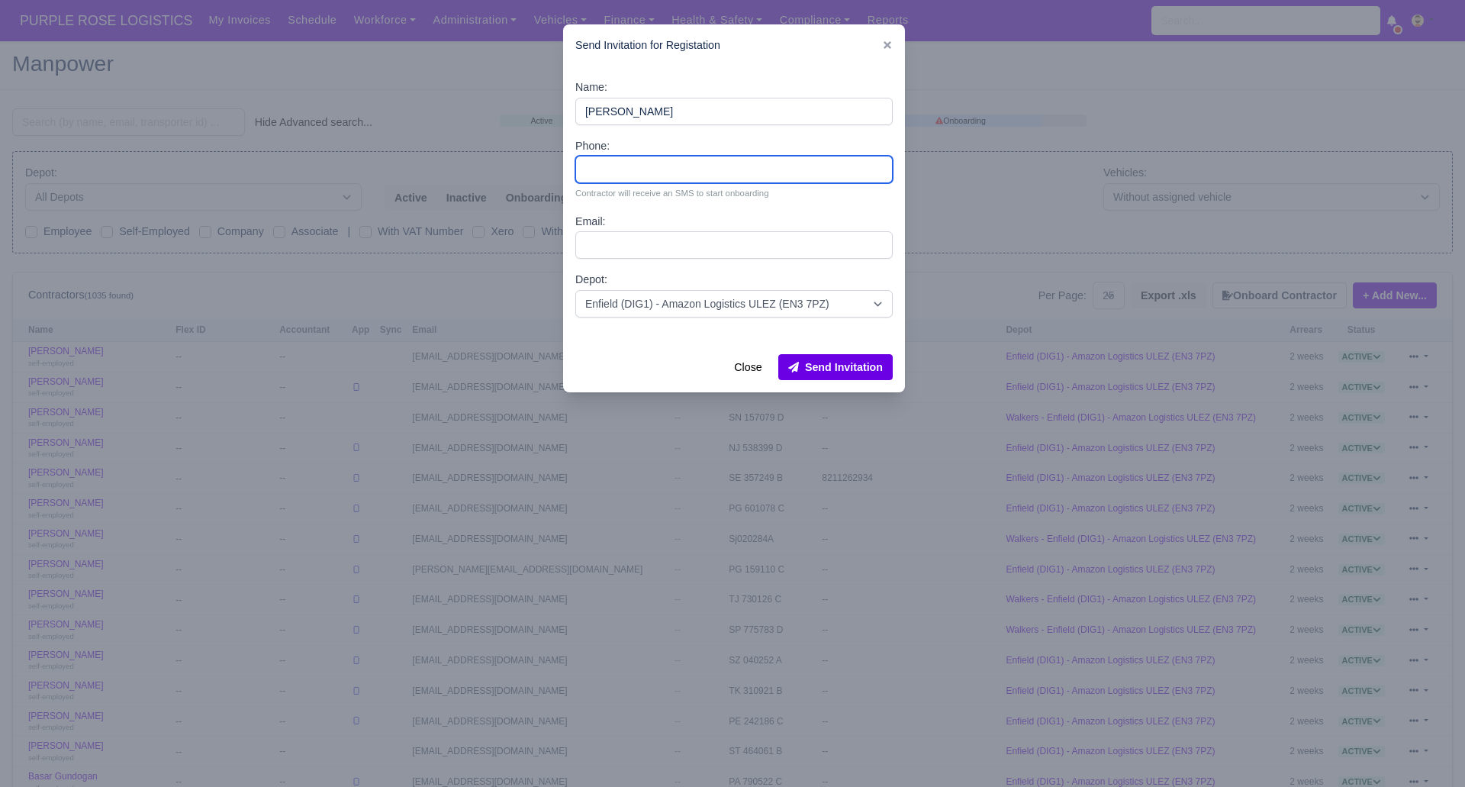
click at [617, 172] on input "Phone:" at bounding box center [734, 169] width 318 height 27
paste input "07982430137"
type input "07982430137"
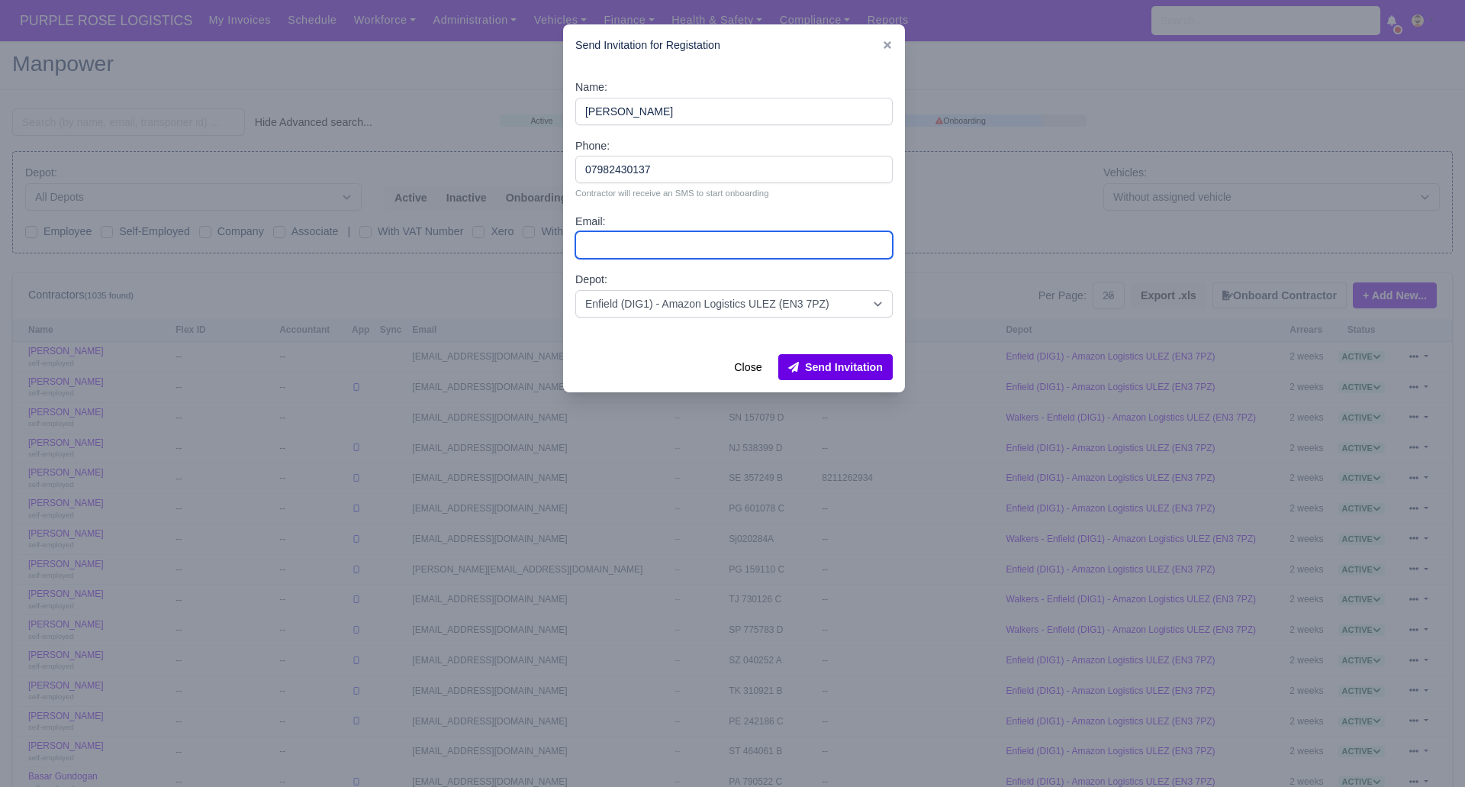
drag, startPoint x: 629, startPoint y: 246, endPoint x: 599, endPoint y: 176, distance: 76.3
click at [631, 243] on input "Email:" at bounding box center [734, 244] width 318 height 27
paste input "[EMAIL_ADDRESS][DOMAIN_NAME]"
type input "kavellsingh87@hotmail.co.uk"
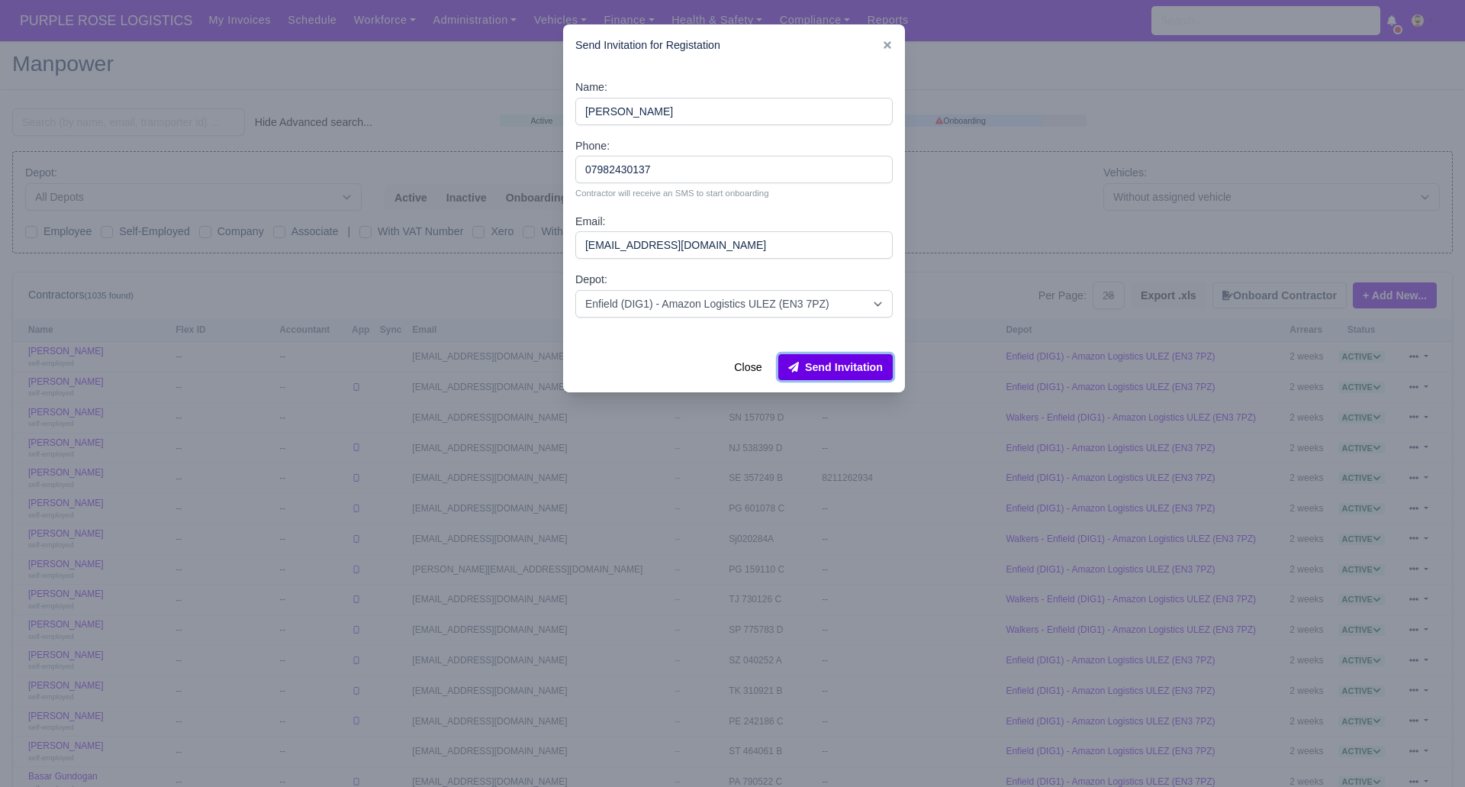
click at [814, 373] on button "Send Invitation" at bounding box center [836, 367] width 114 height 26
drag, startPoint x: 422, startPoint y: 56, endPoint x: 265, endPoint y: 82, distance: 159.4
click at [401, 62] on div at bounding box center [732, 393] width 1465 height 787
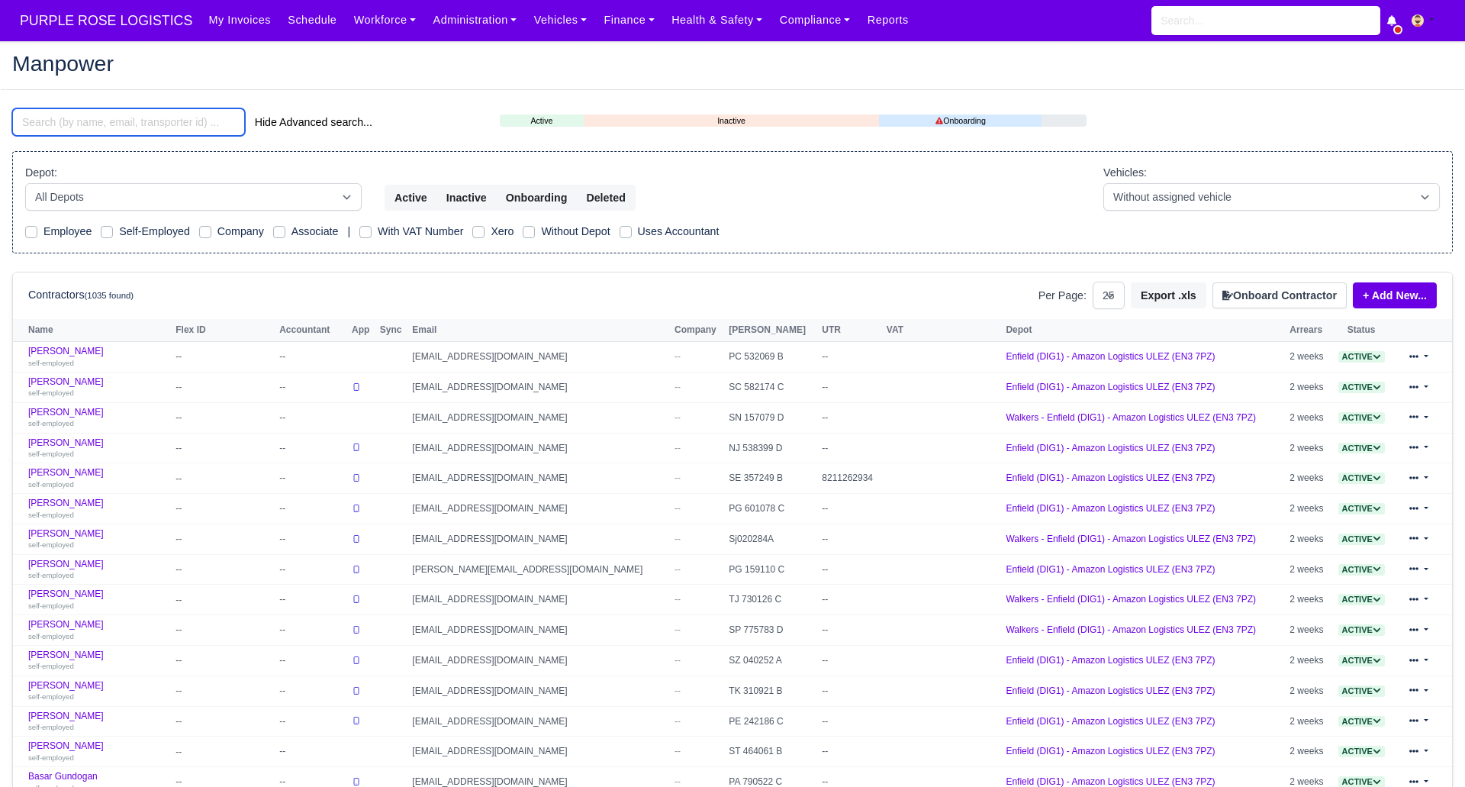
drag, startPoint x: 148, startPoint y: 118, endPoint x: 137, endPoint y: 110, distance: 14.2
click at [147, 118] on input "search" at bounding box center [128, 121] width 233 height 27
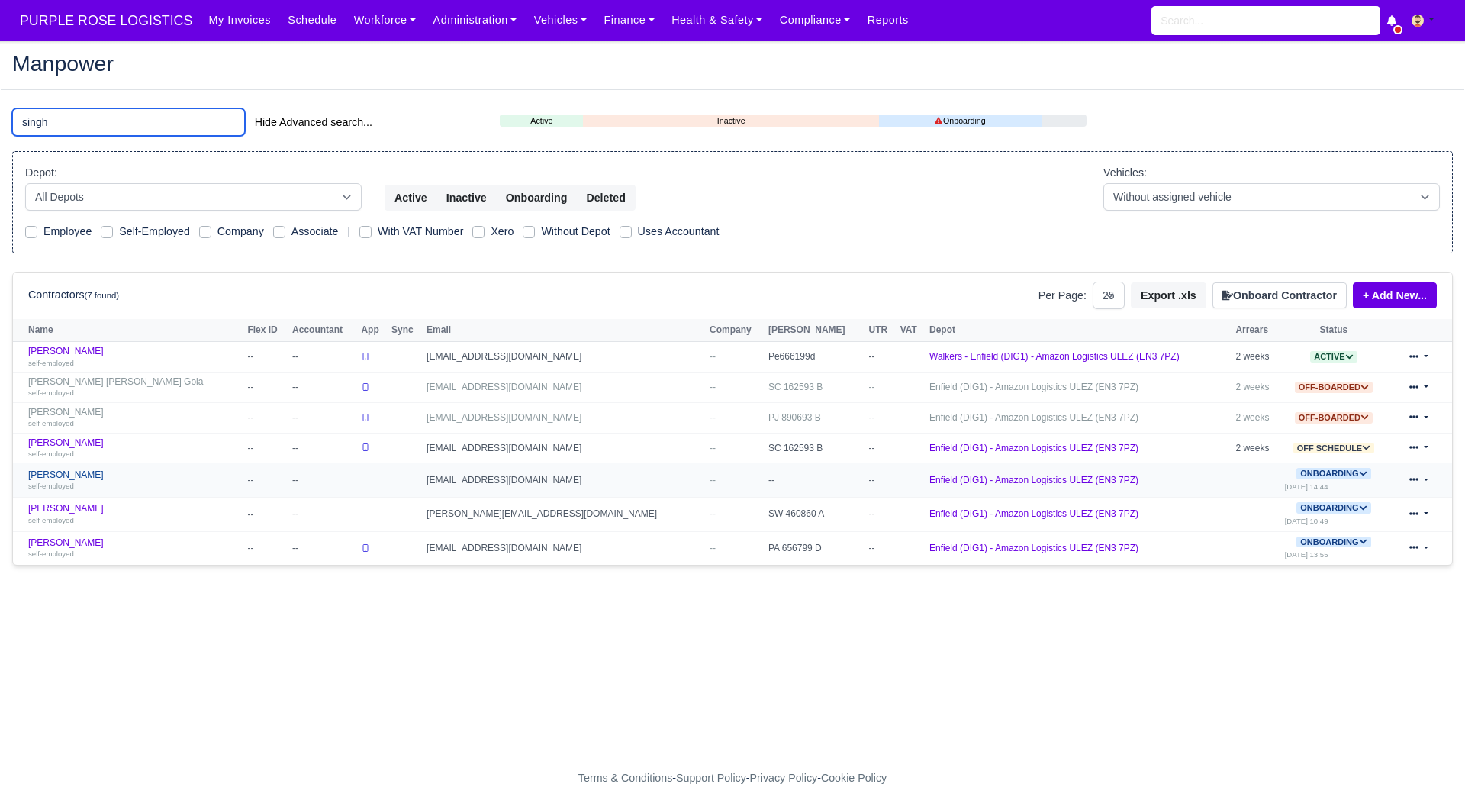
type input "singh"
click at [53, 480] on div "self-employed" at bounding box center [133, 485] width 211 height 11
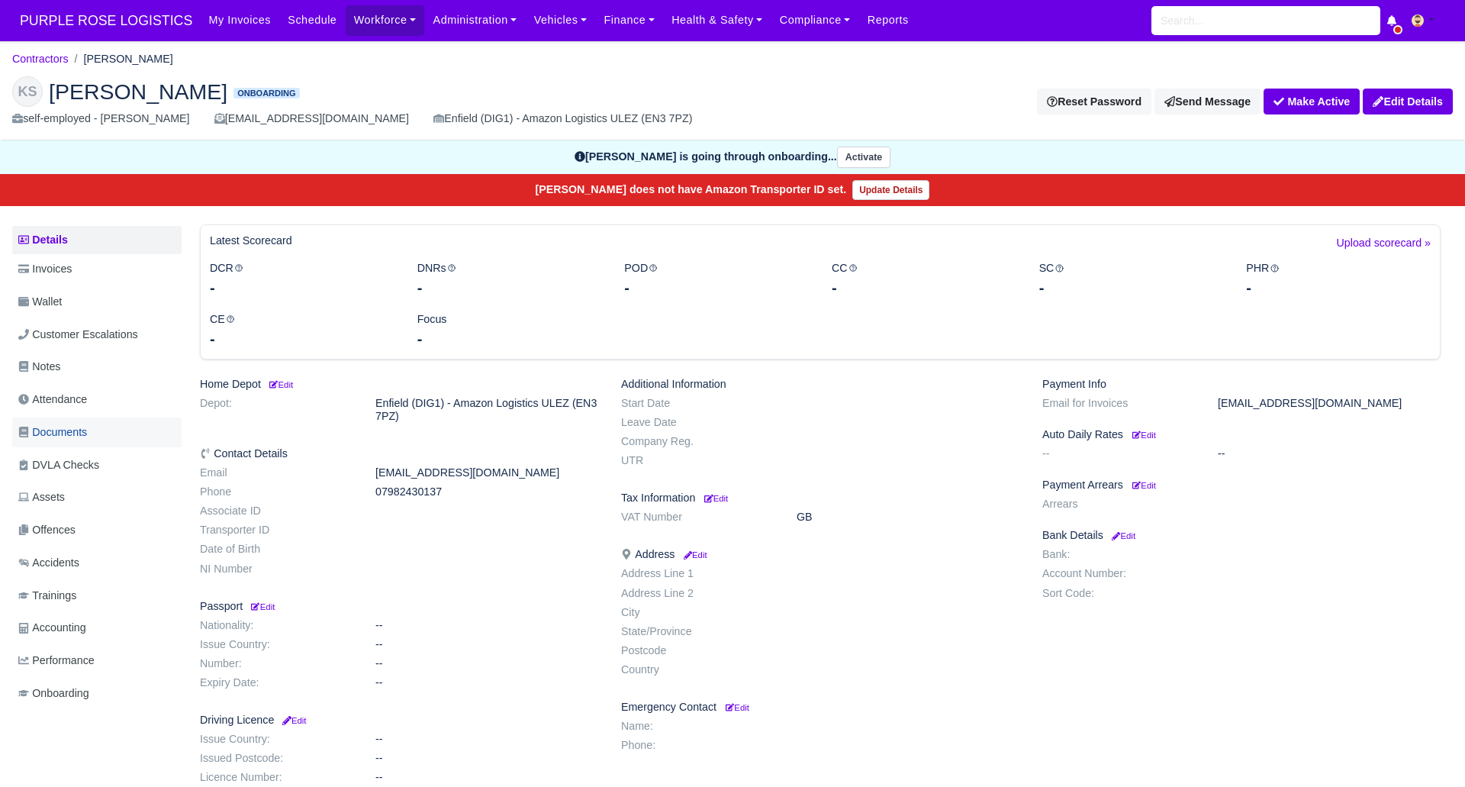
click at [85, 430] on span "Documents" at bounding box center [52, 433] width 69 height 18
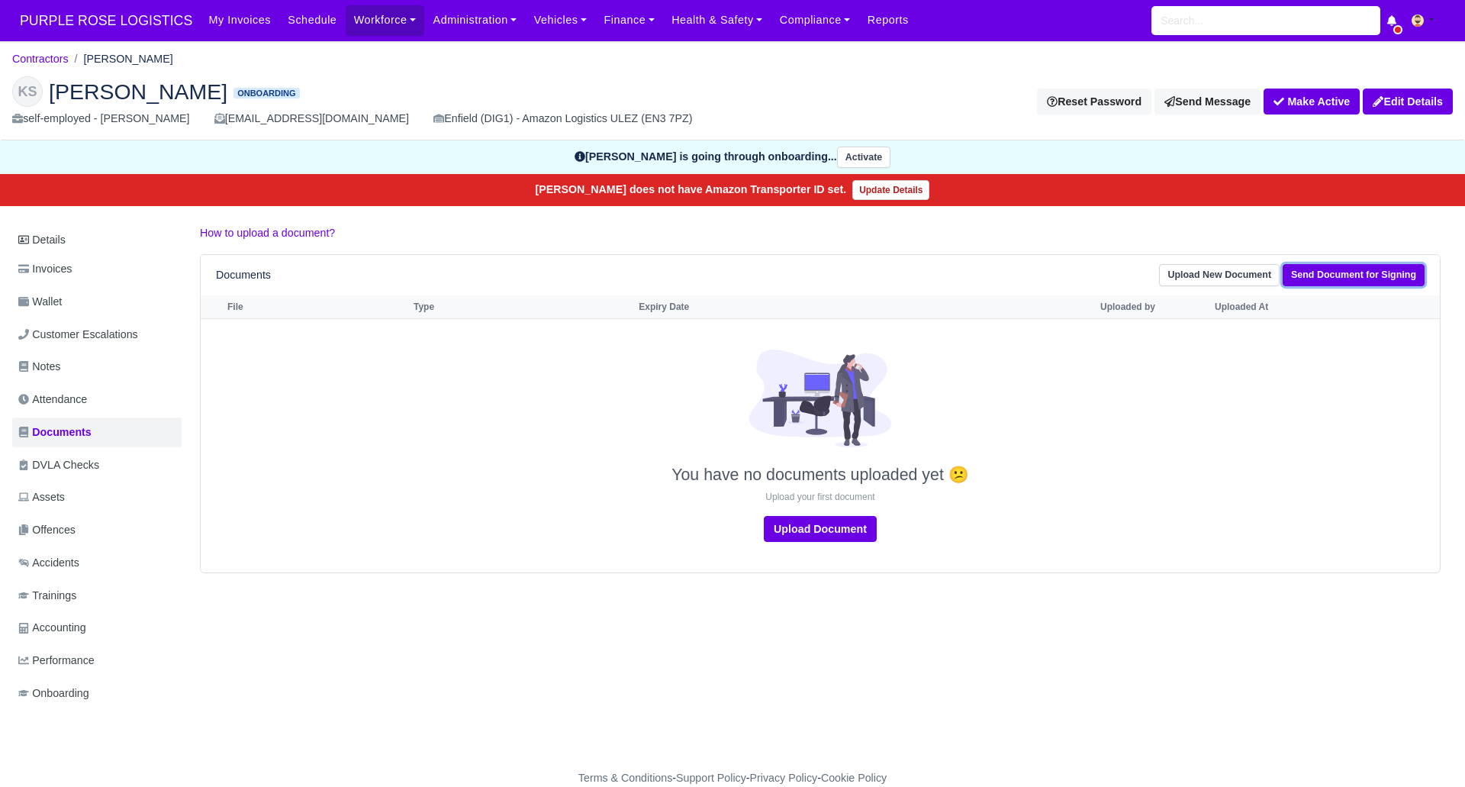
click at [1312, 279] on link "Send Document for Signing" at bounding box center [1354, 275] width 142 height 22
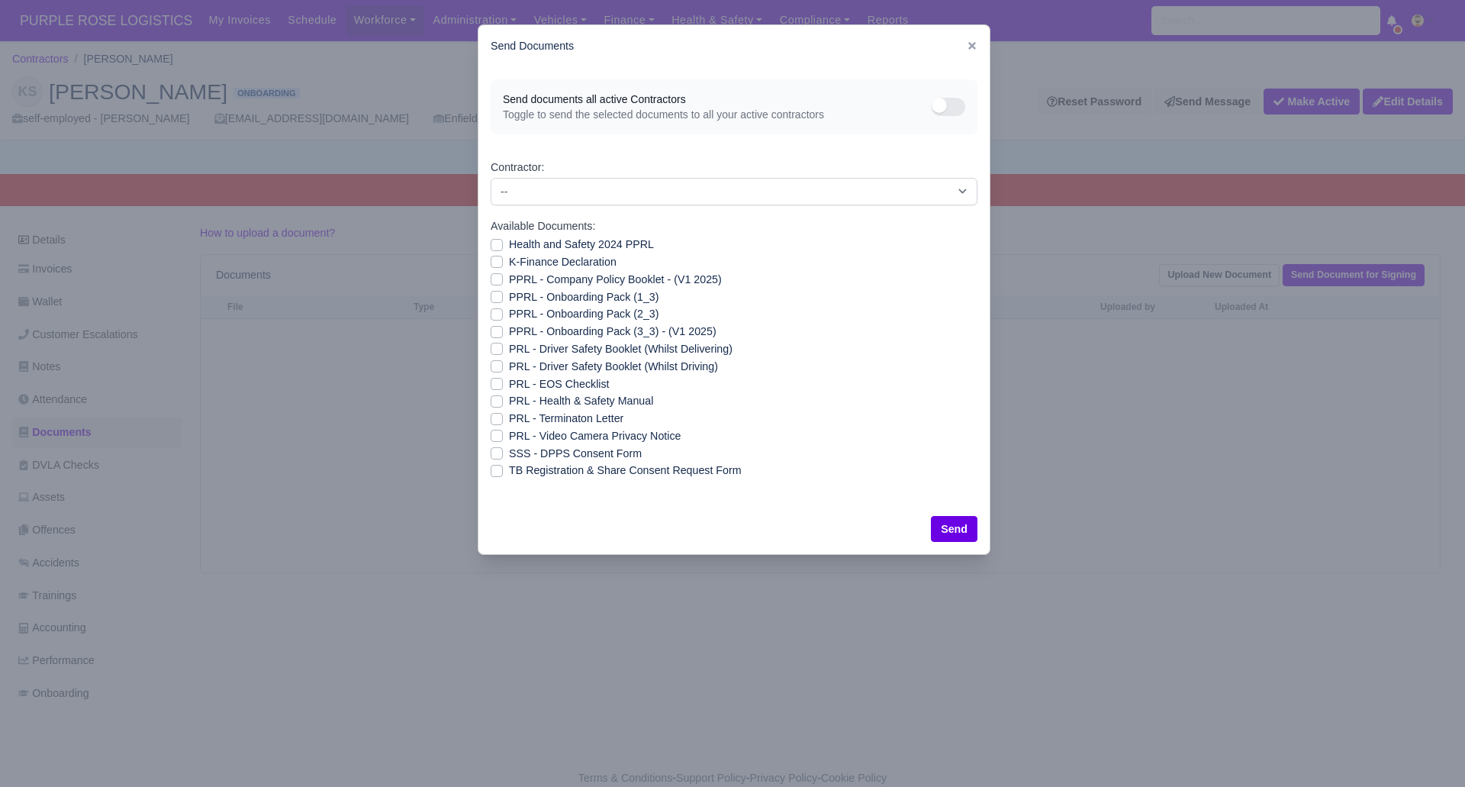
click at [509, 450] on label "SSS - DPPS Consent Form" at bounding box center [575, 454] width 133 height 18
click at [495, 450] on input "SSS - DPPS Consent Form" at bounding box center [497, 451] width 12 height 12
checkbox input "true"
click at [968, 529] on button "Send" at bounding box center [954, 529] width 47 height 26
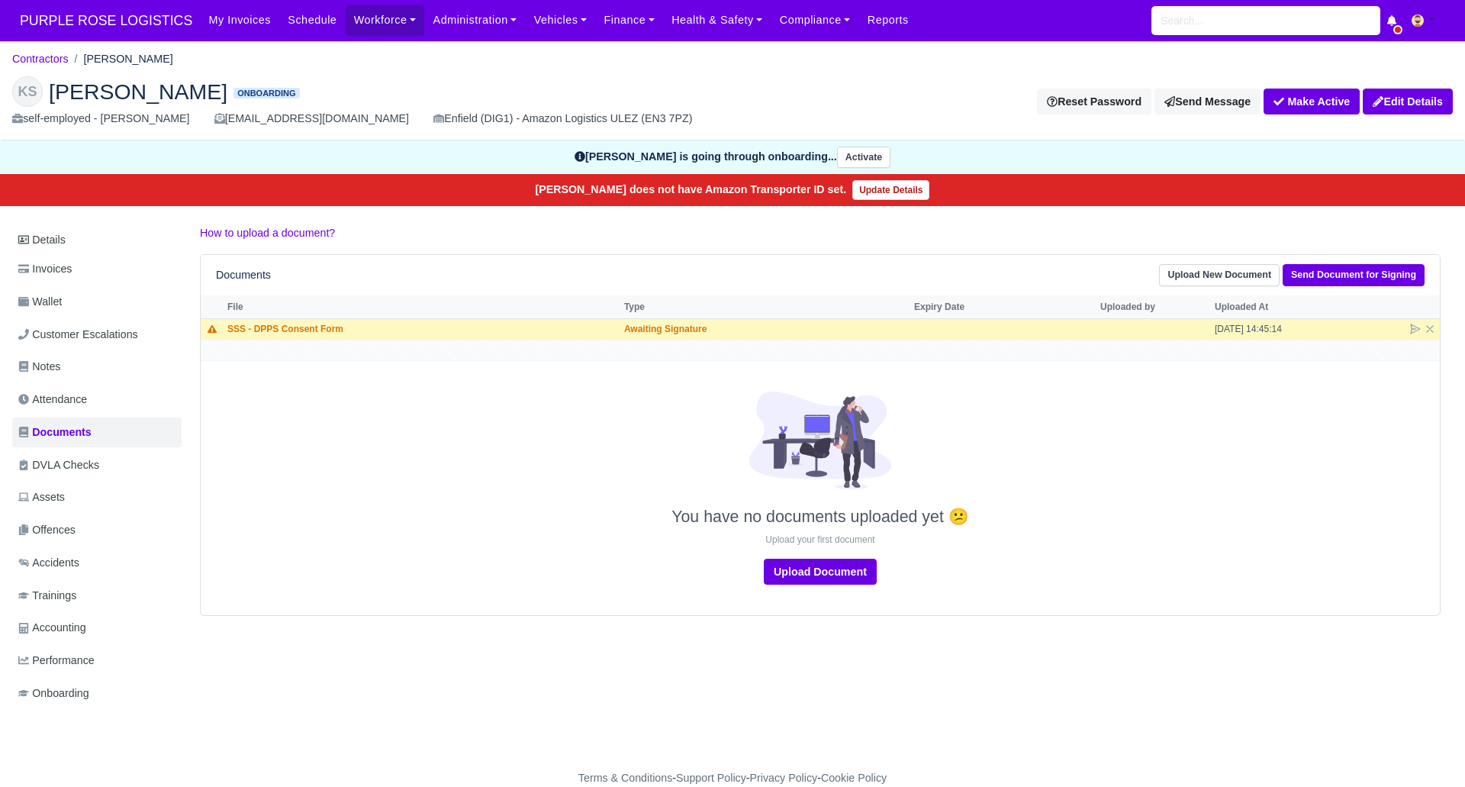
click at [351, 83] on h2 "KS [PERSON_NAME] Onboarding" at bounding box center [366, 91] width 709 height 31
click at [498, 93] on h2 "KS [PERSON_NAME] Onboarding" at bounding box center [366, 91] width 709 height 31
click at [51, 58] on link "Contractors" at bounding box center [40, 59] width 56 height 12
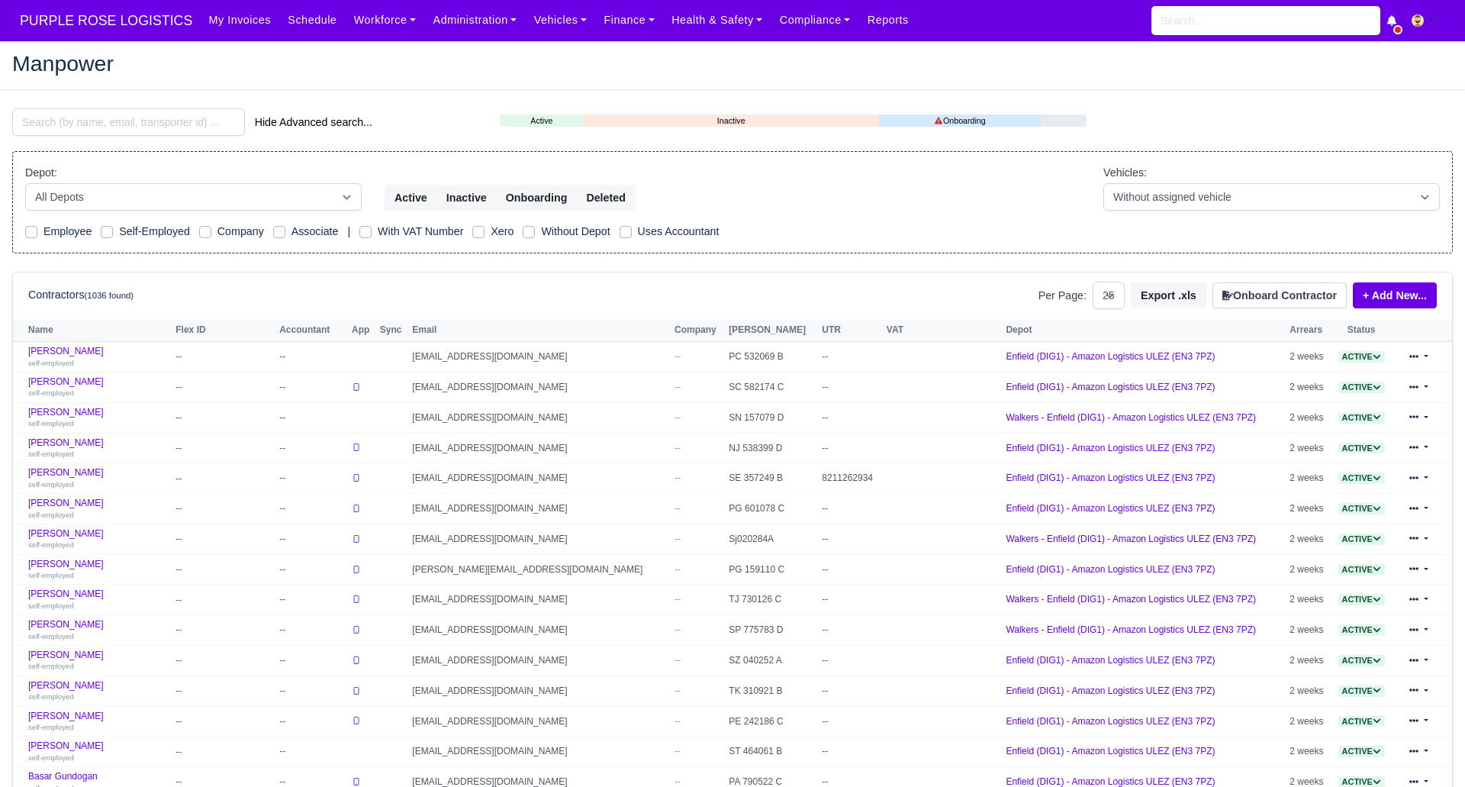
select select "25"
click at [124, 119] on input "search" at bounding box center [128, 121] width 233 height 27
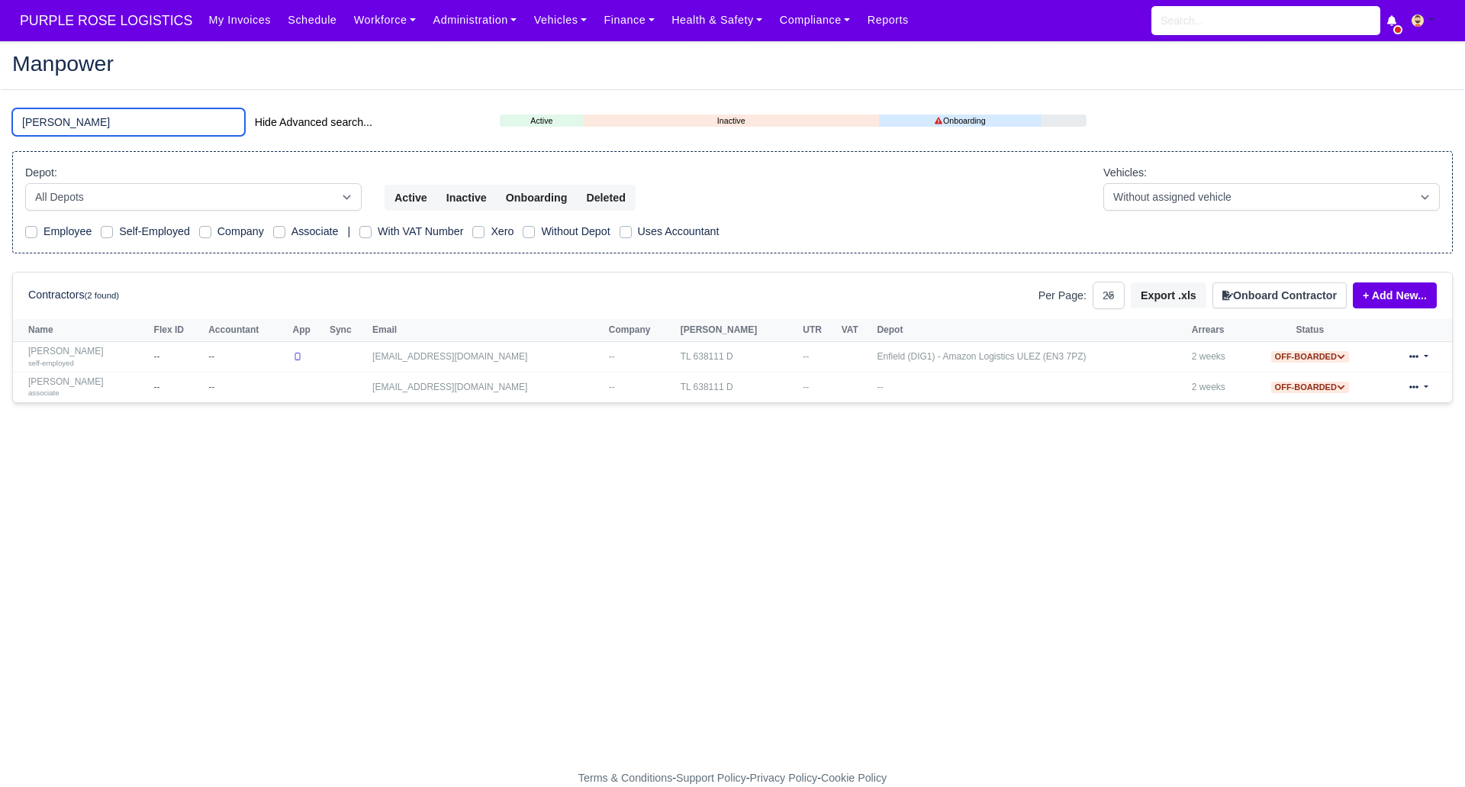
click at [105, 123] on input "[PERSON_NAME]" at bounding box center [128, 121] width 233 height 27
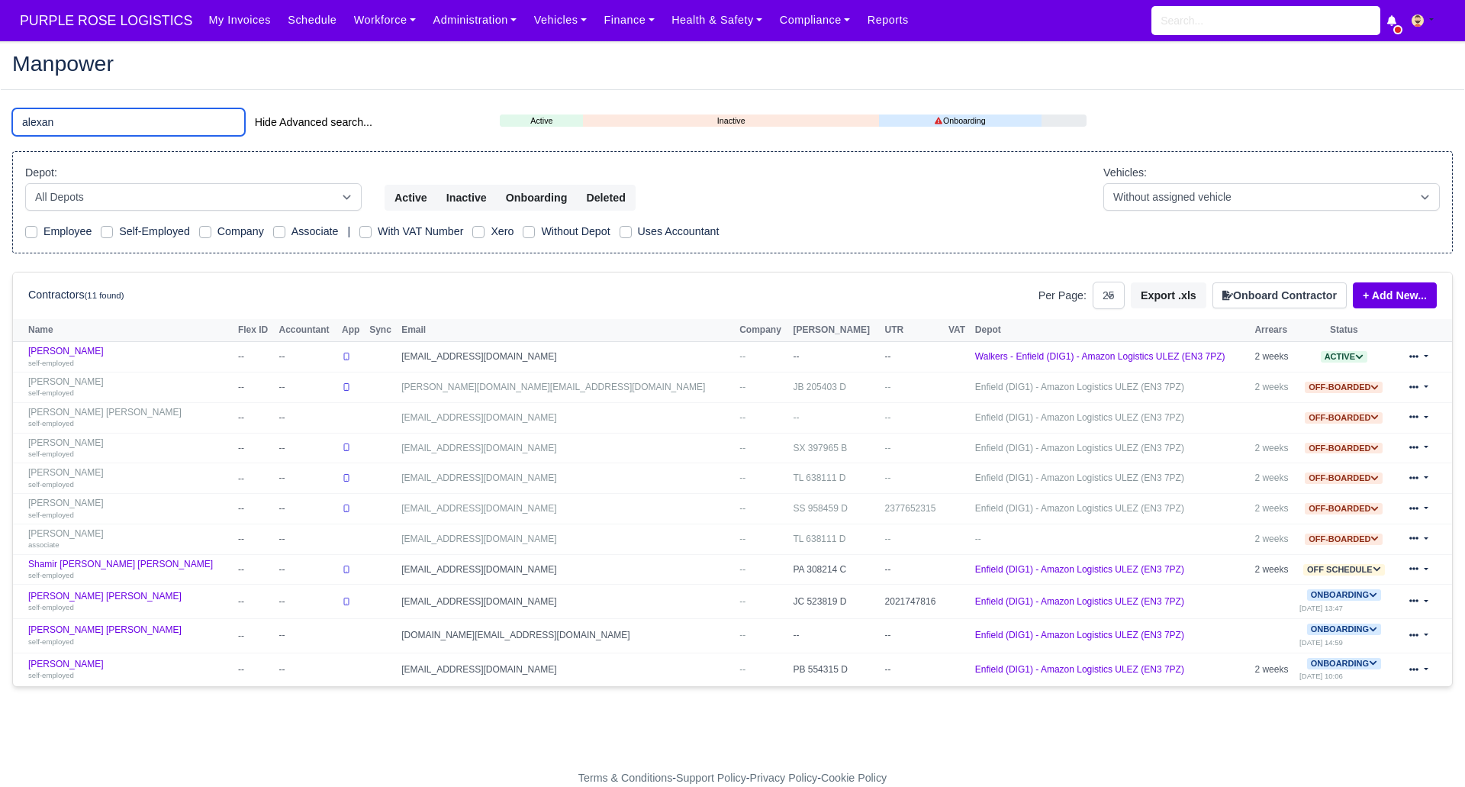
click at [151, 124] on input "alexan" at bounding box center [128, 121] width 233 height 27
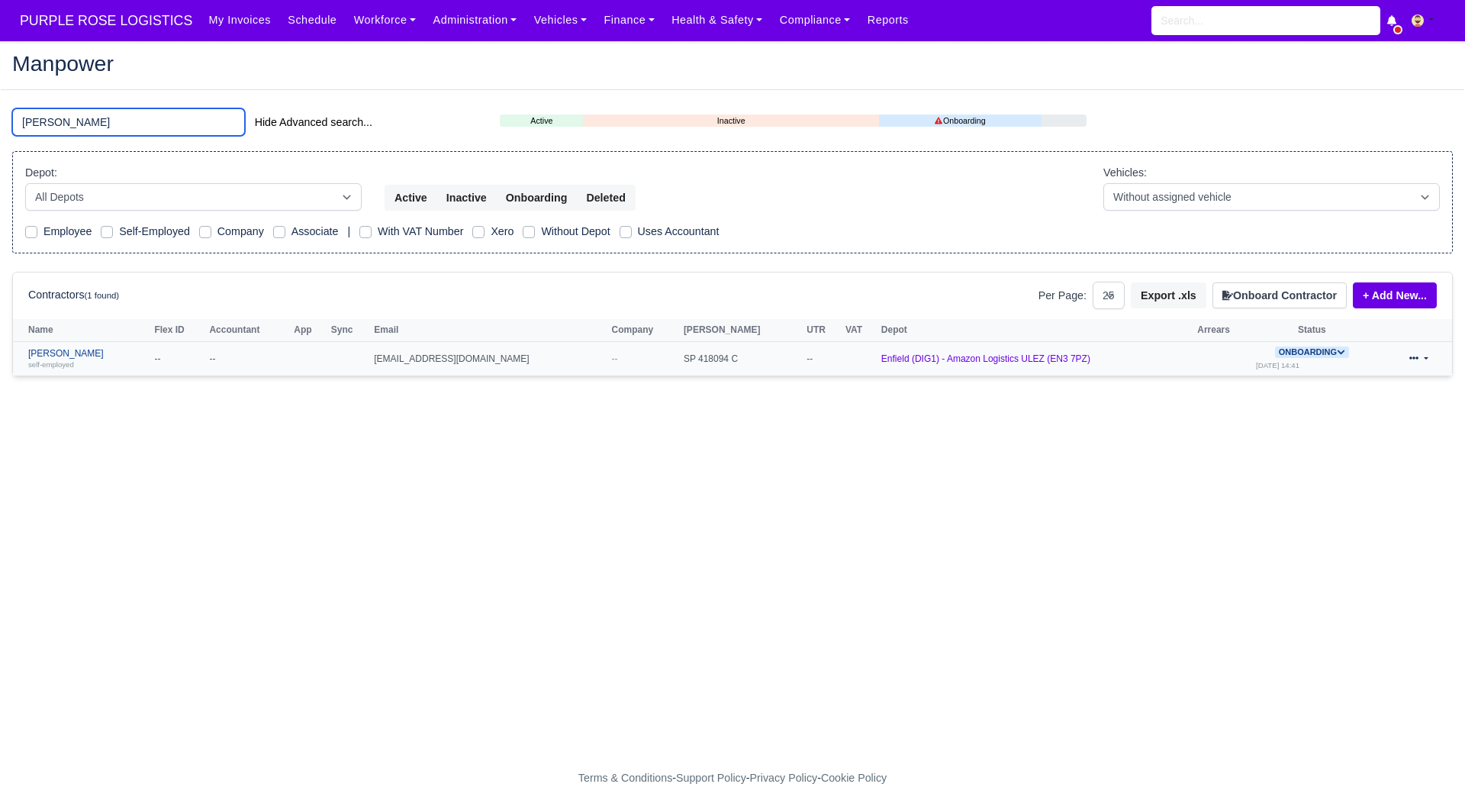
type input "alejandro"
click at [147, 353] on link "Diego Alejandro Huertas Velasquez self-employed" at bounding box center [87, 359] width 118 height 22
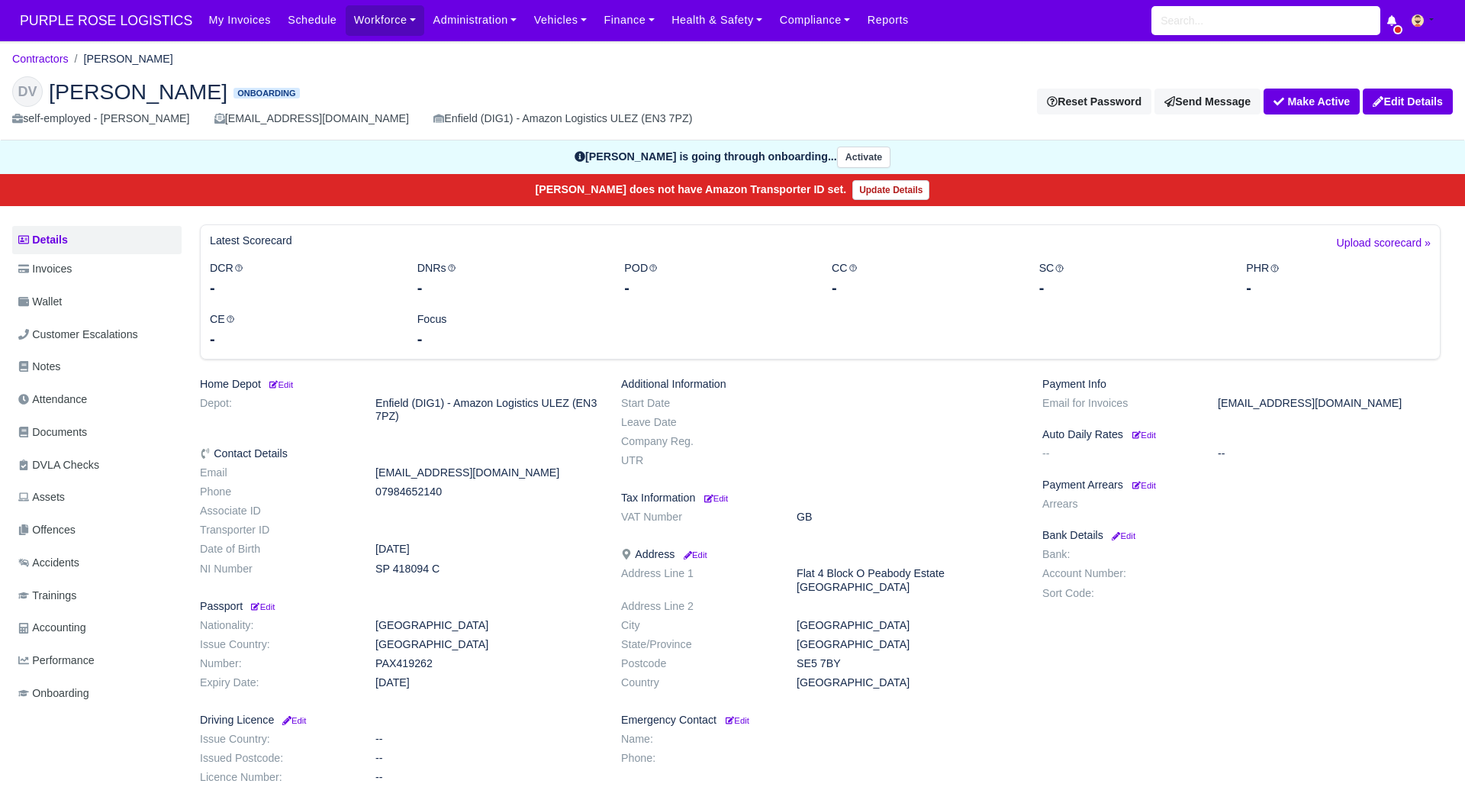
drag, startPoint x: 76, startPoint y: 427, endPoint x: 766, endPoint y: 604, distance: 712.3
click at [77, 428] on span "Documents" at bounding box center [52, 433] width 69 height 18
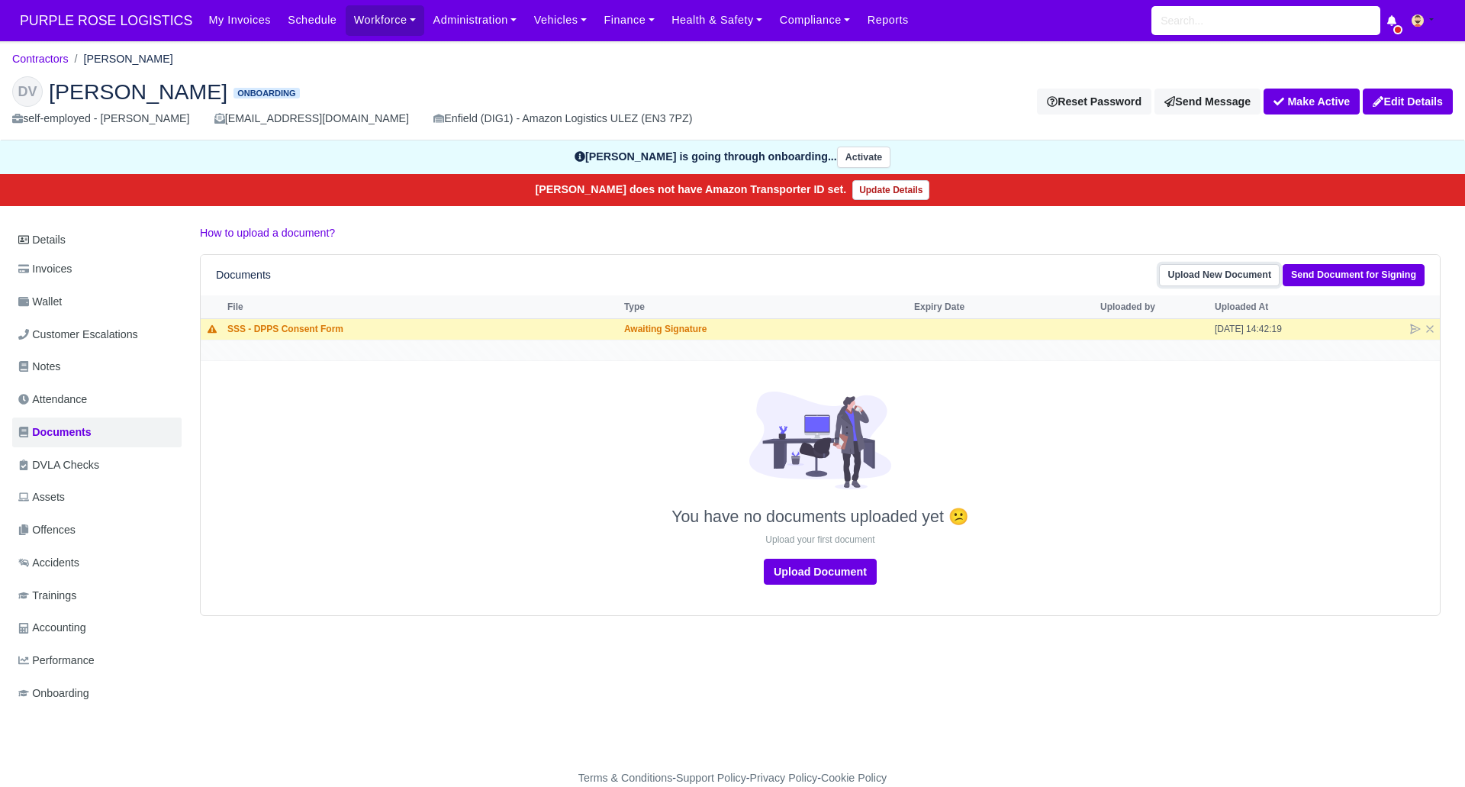
click at [1228, 282] on link "Upload New Document" at bounding box center [1219, 275] width 121 height 22
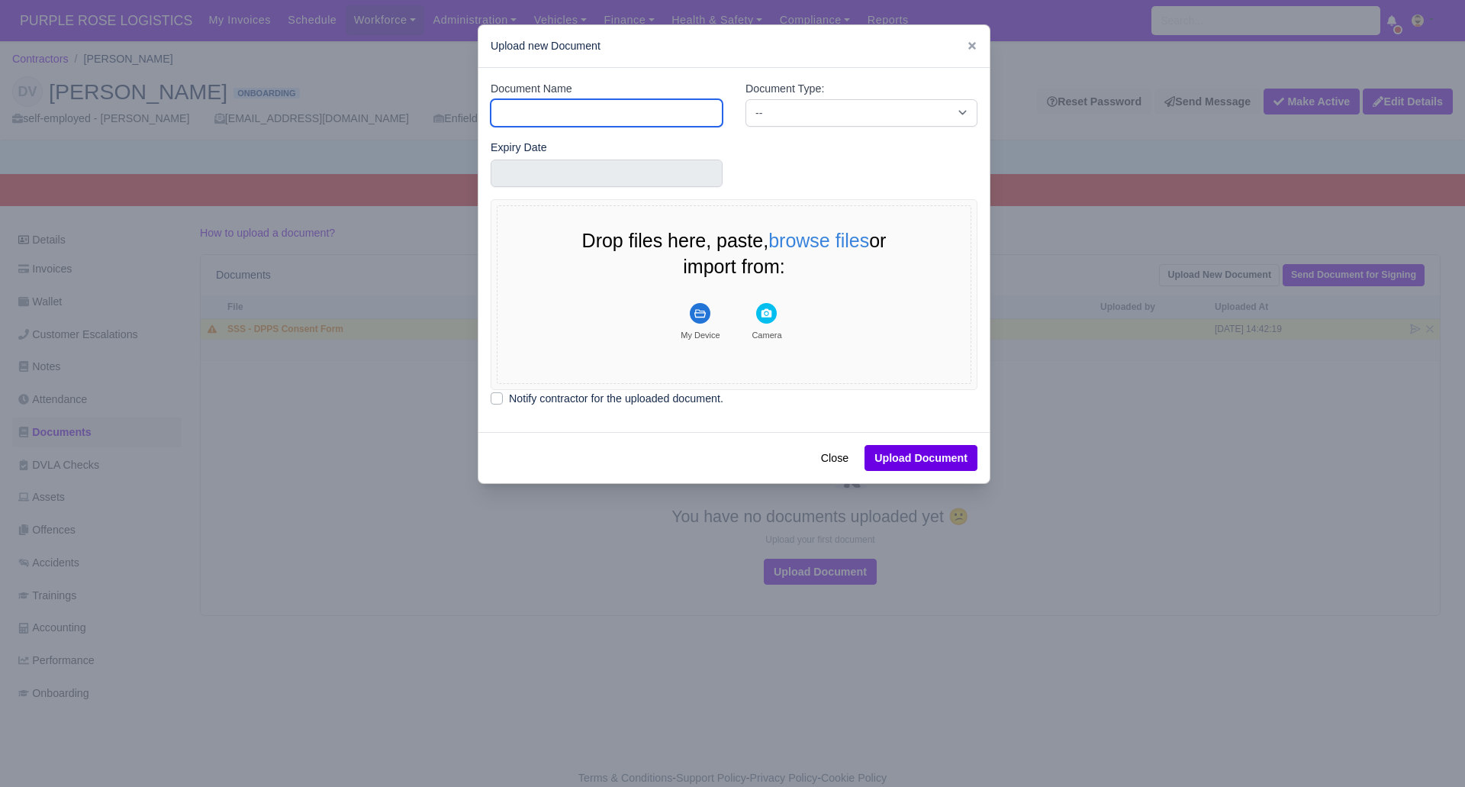
click at [563, 109] on input "Document Name" at bounding box center [607, 112] width 232 height 27
type input "RTW"
click at [786, 111] on select "-- Accounting Engagement Letter Age Verification Confirmation Background Check …" at bounding box center [862, 112] width 232 height 27
click at [746, 99] on select "-- Accounting Engagement Letter Age Verification Confirmation Background Check …" at bounding box center [862, 112] width 232 height 27
drag, startPoint x: 829, startPoint y: 112, endPoint x: 818, endPoint y: 111, distance: 10.7
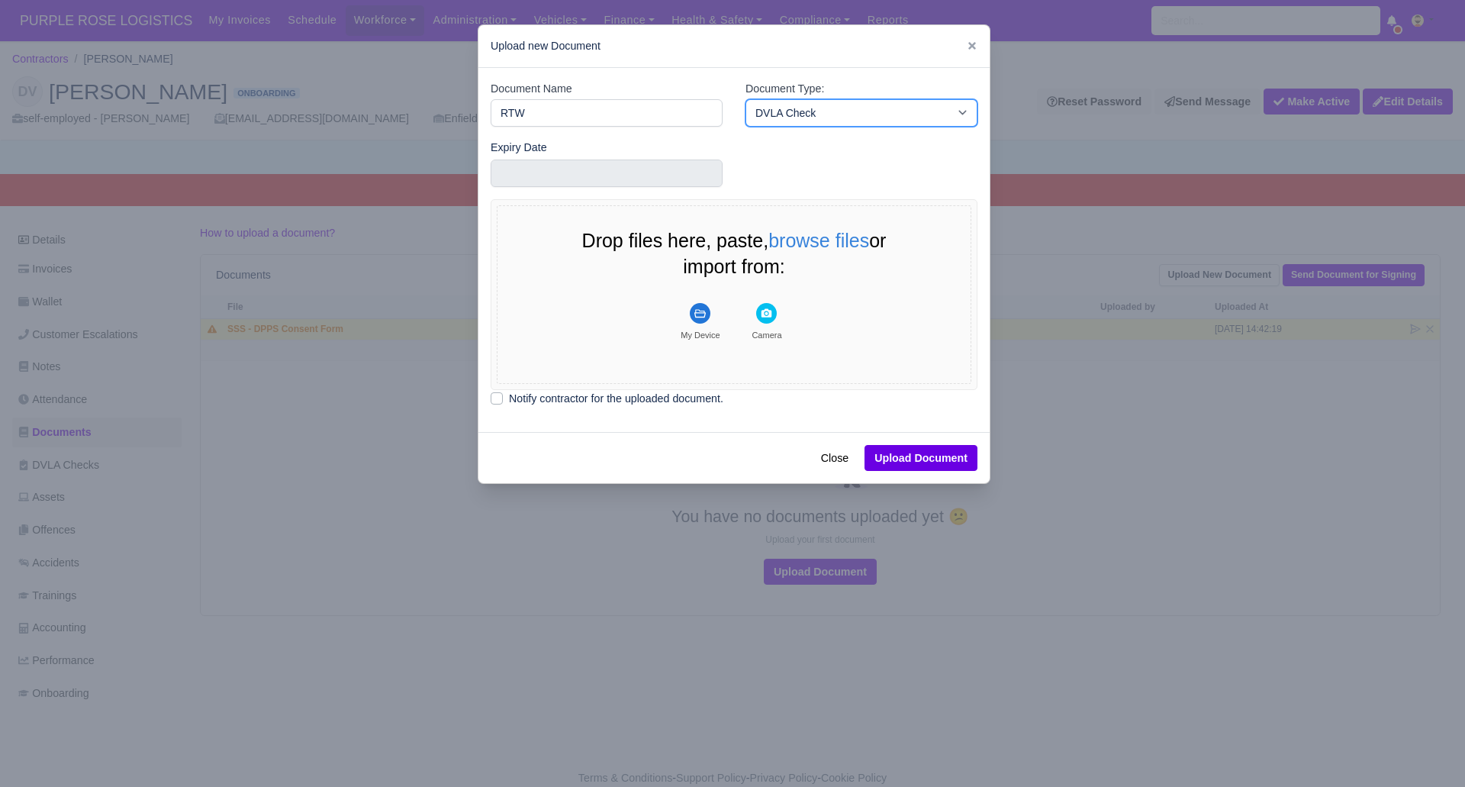
click at [817, 112] on select "-- Accounting Engagement Letter Age Verification Confirmation Background Check …" at bounding box center [862, 112] width 232 height 27
select select "right-to-work"
click at [746, 99] on select "-- Accounting Engagement Letter Age Verification Confirmation Background Check …" at bounding box center [862, 112] width 232 height 27
click at [697, 321] on rect "File Uploader" at bounding box center [700, 313] width 21 height 21
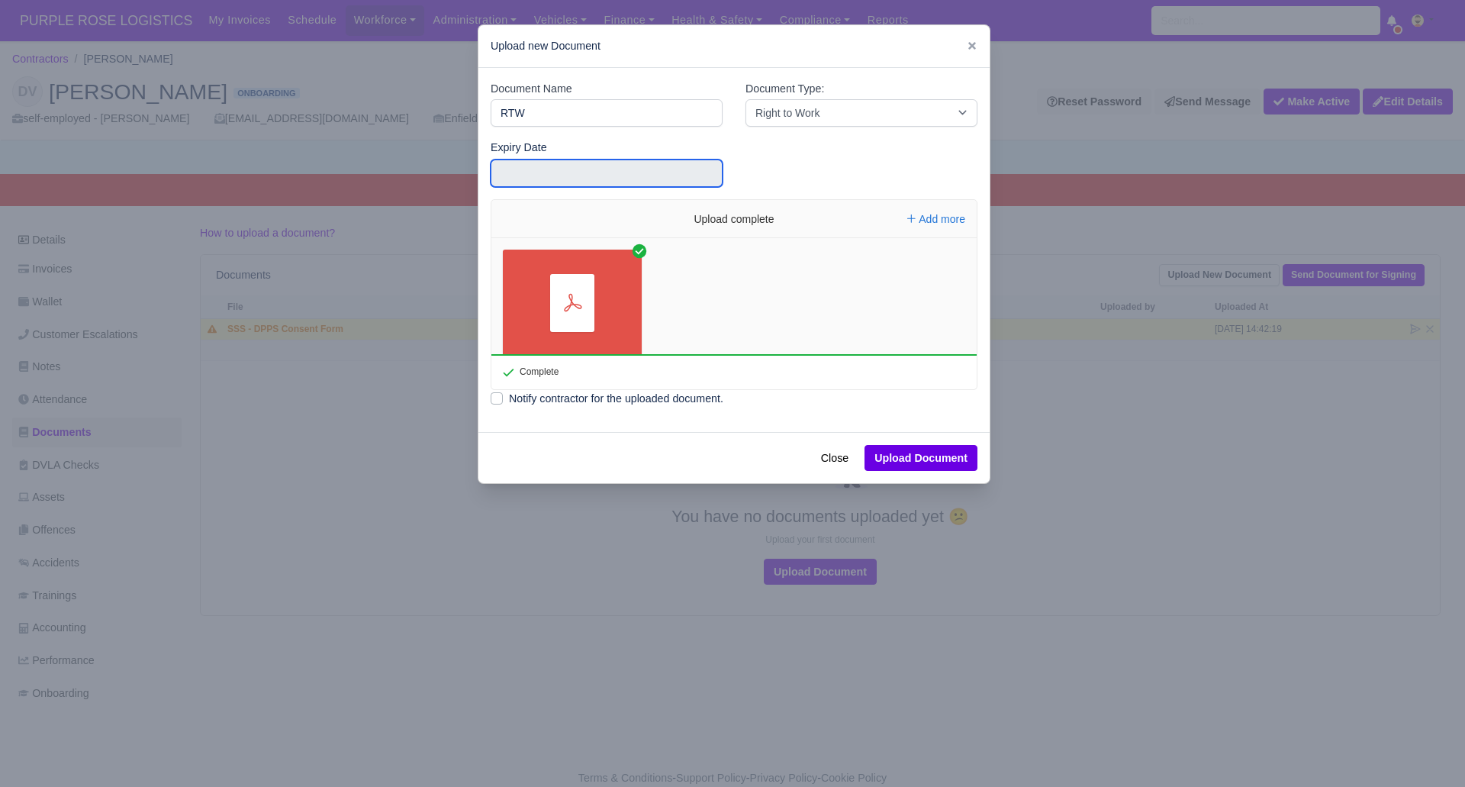
click at [600, 172] on input "text" at bounding box center [607, 173] width 232 height 27
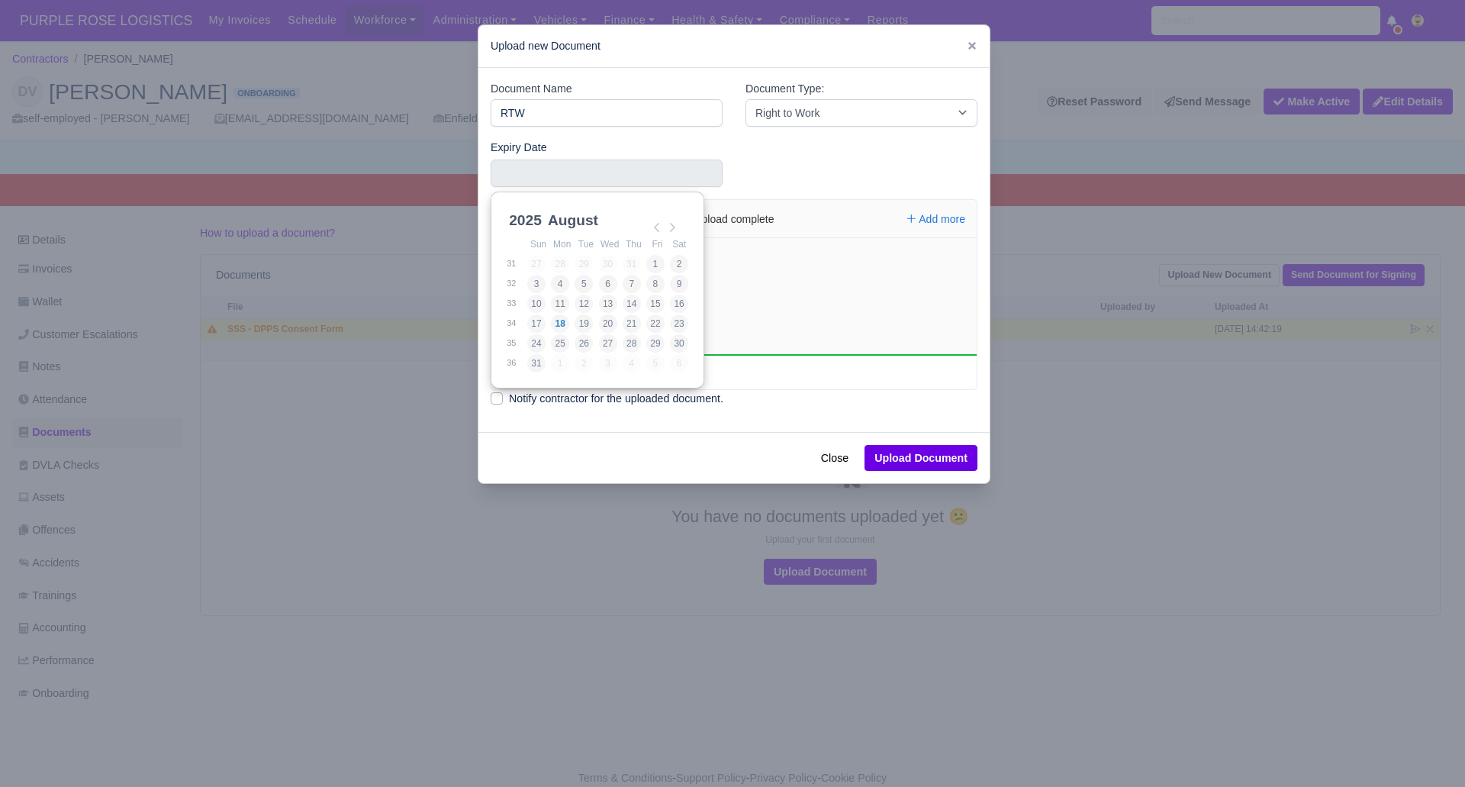
click at [532, 214] on select "2021 2022 2023 2024 2025 2026 2027 2028 2029 2030 2031 2032 2033 2034 2035 2036…" at bounding box center [540, 229] width 69 height 32
click at [582, 221] on select "January February March April May June July August September October November De…" at bounding box center [596, 229] width 102 height 32
type input "2026-07-18"
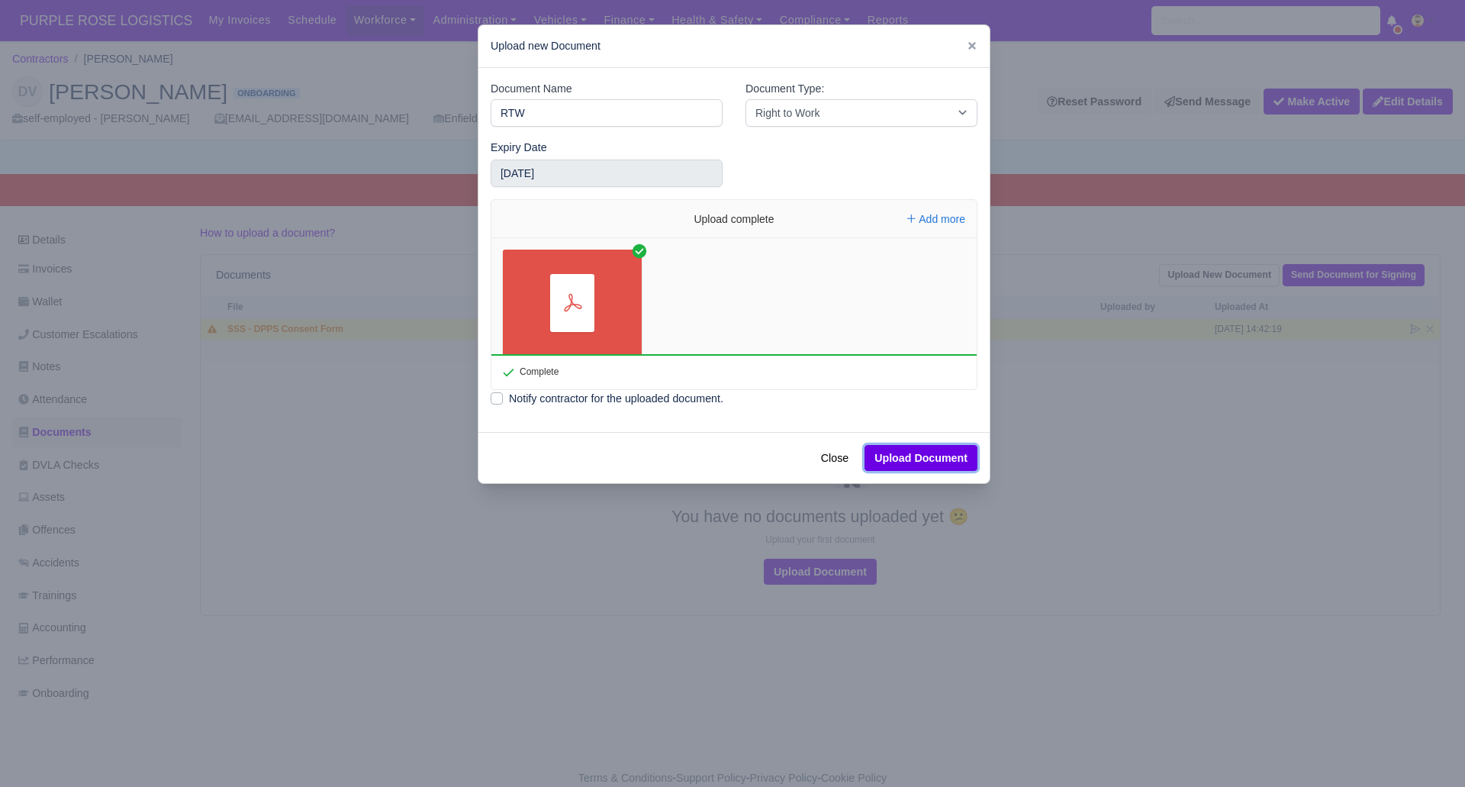
click at [900, 458] on button "Upload Document" at bounding box center [921, 458] width 113 height 26
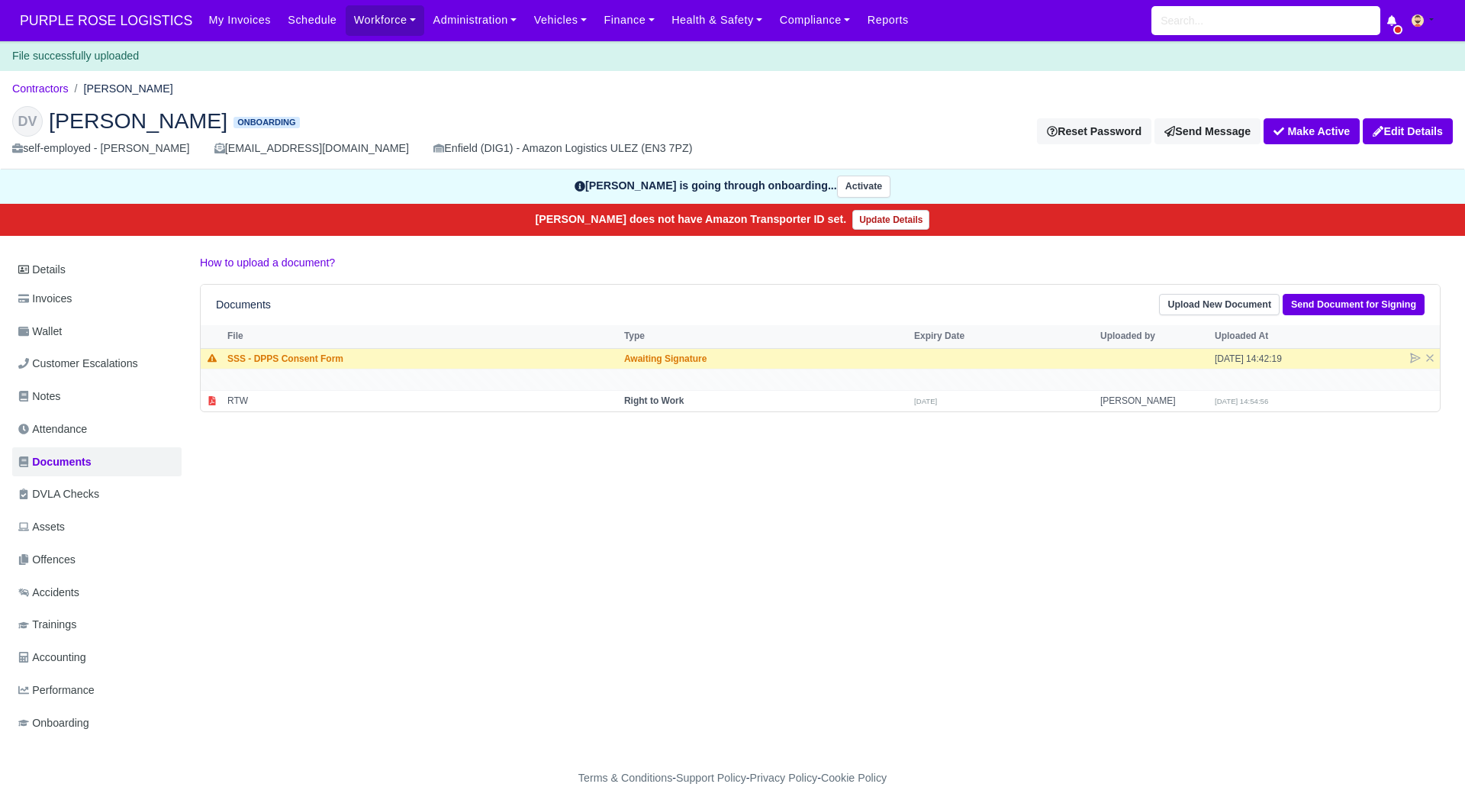
click at [522, 706] on div "Details Invoices Wallet Customer Escalations Notes Attendance Documents DVLA Ch…" at bounding box center [732, 511] width 1441 height 514
click at [37, 88] on link "Contractors" at bounding box center [40, 88] width 56 height 12
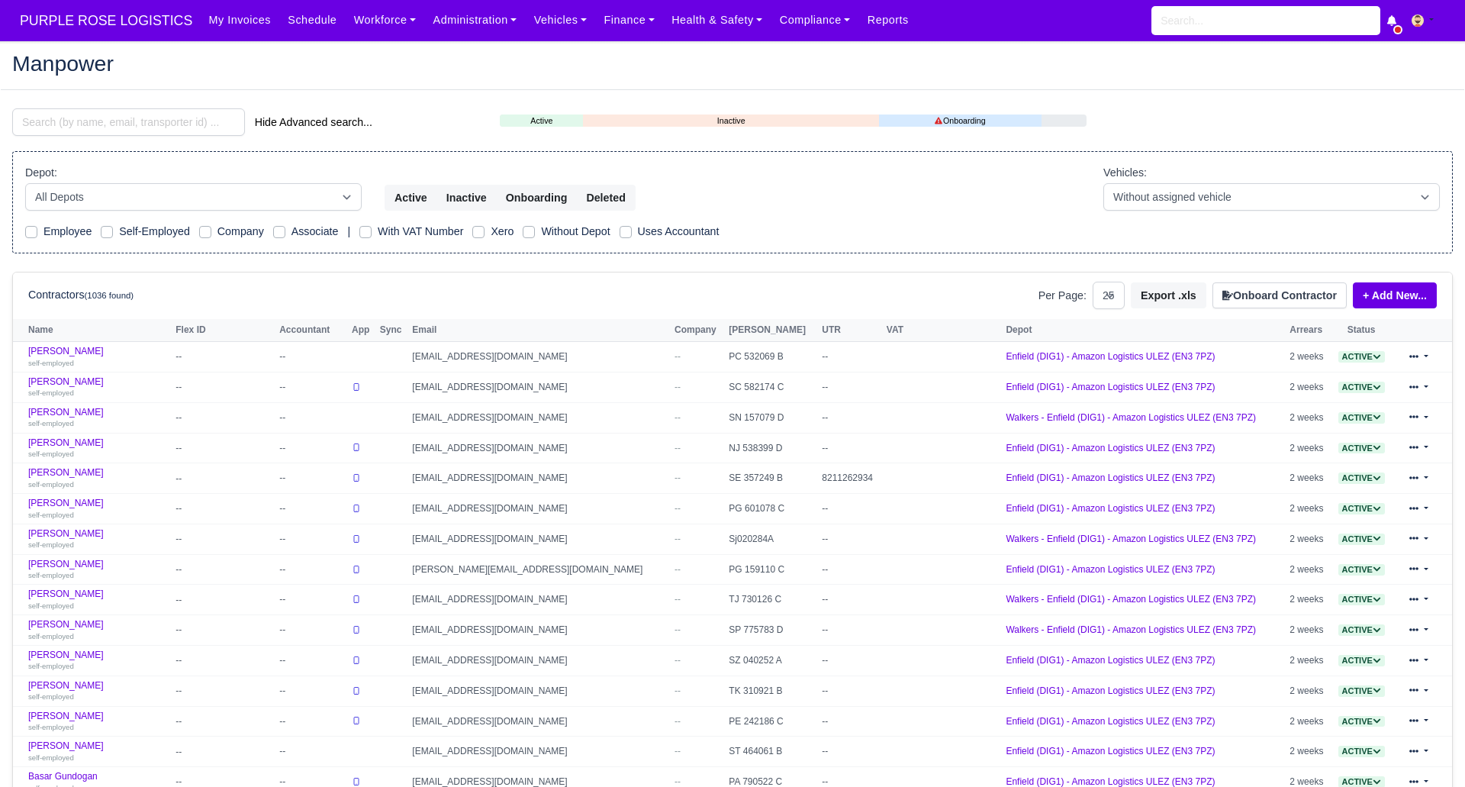
select select "25"
click at [147, 118] on input "search" at bounding box center [128, 121] width 233 height 27
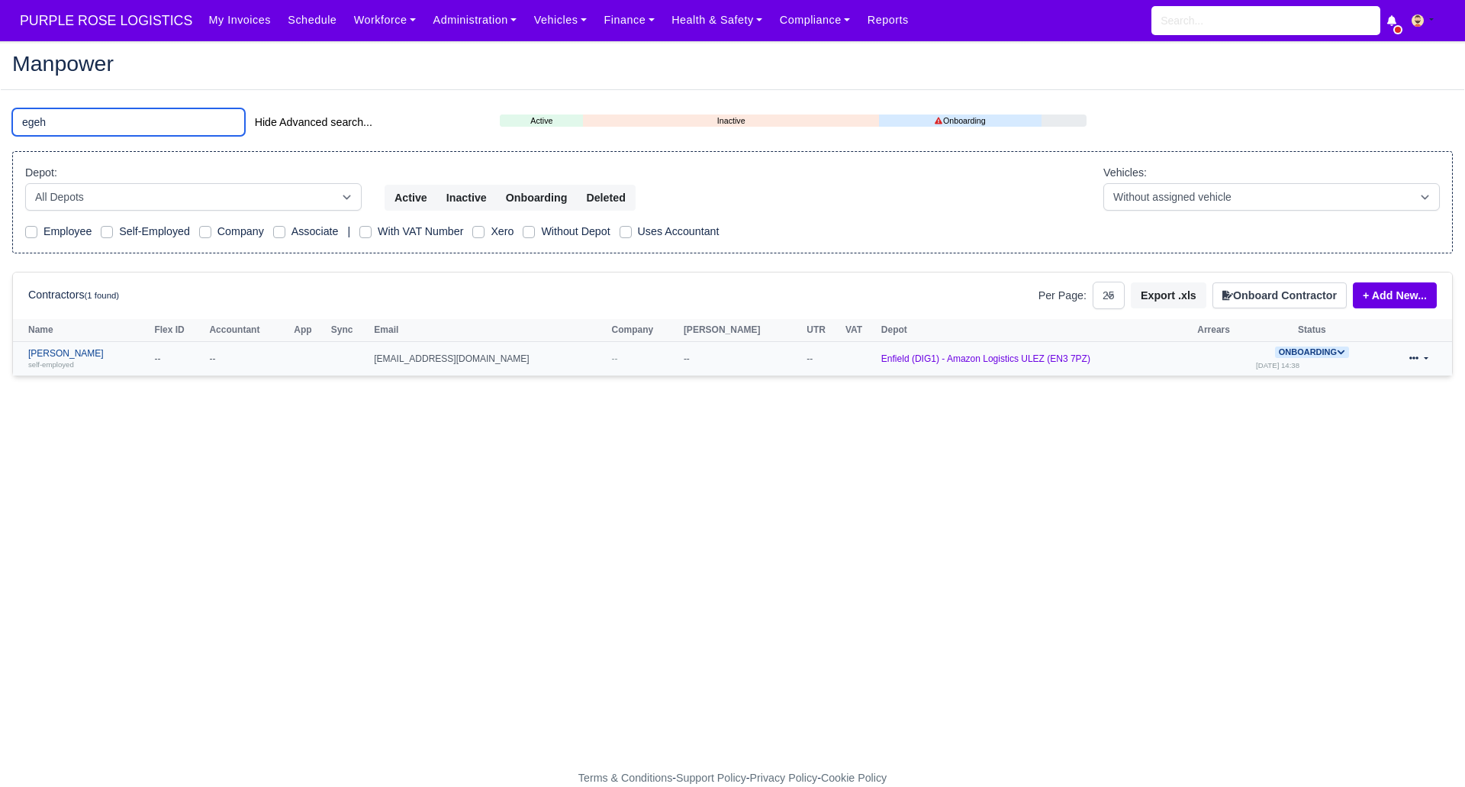
type input "egeh"
click at [87, 356] on link "Abdulgani Egeh self-employed" at bounding box center [87, 359] width 118 height 22
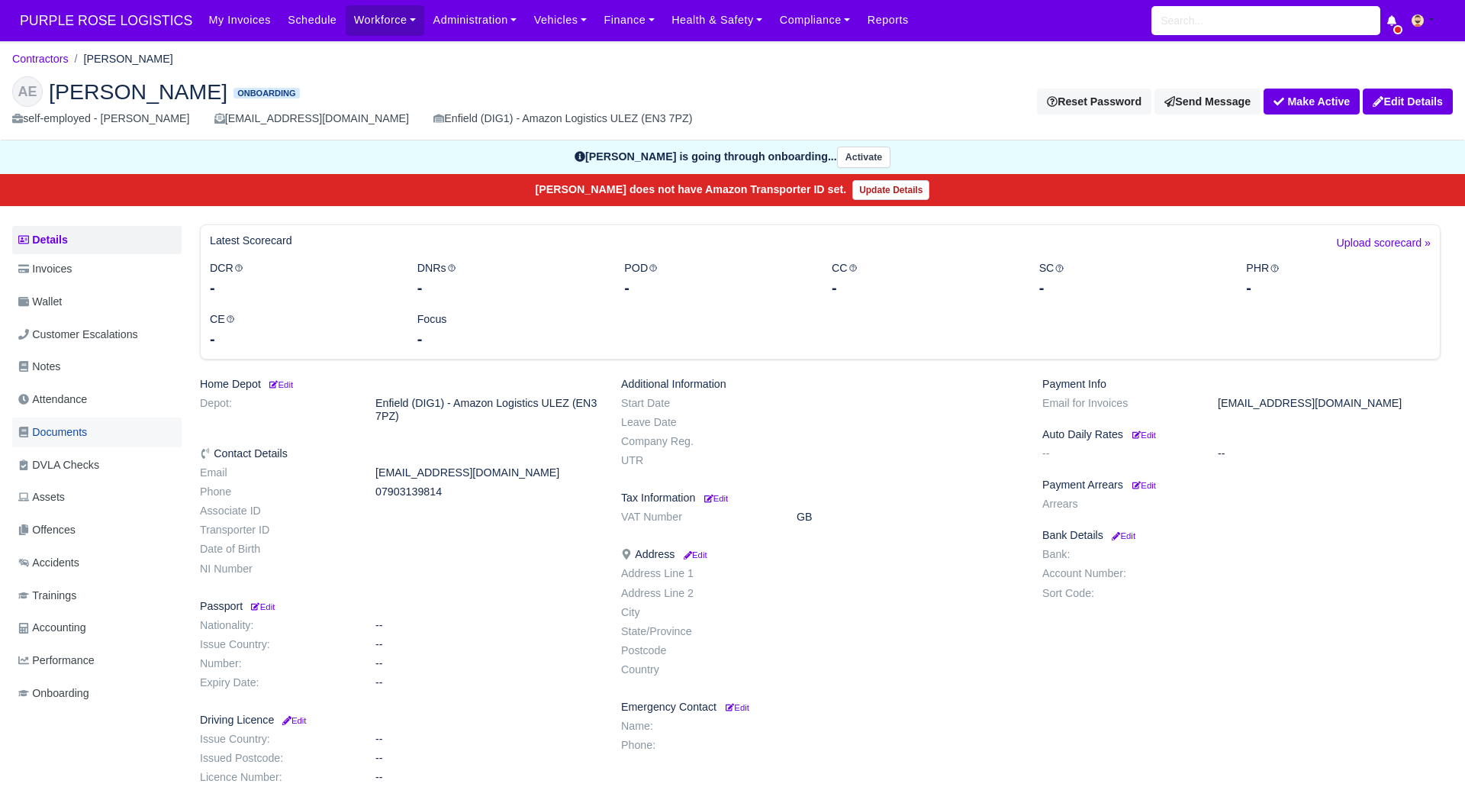
click at [97, 432] on link "Documents" at bounding box center [96, 432] width 169 height 30
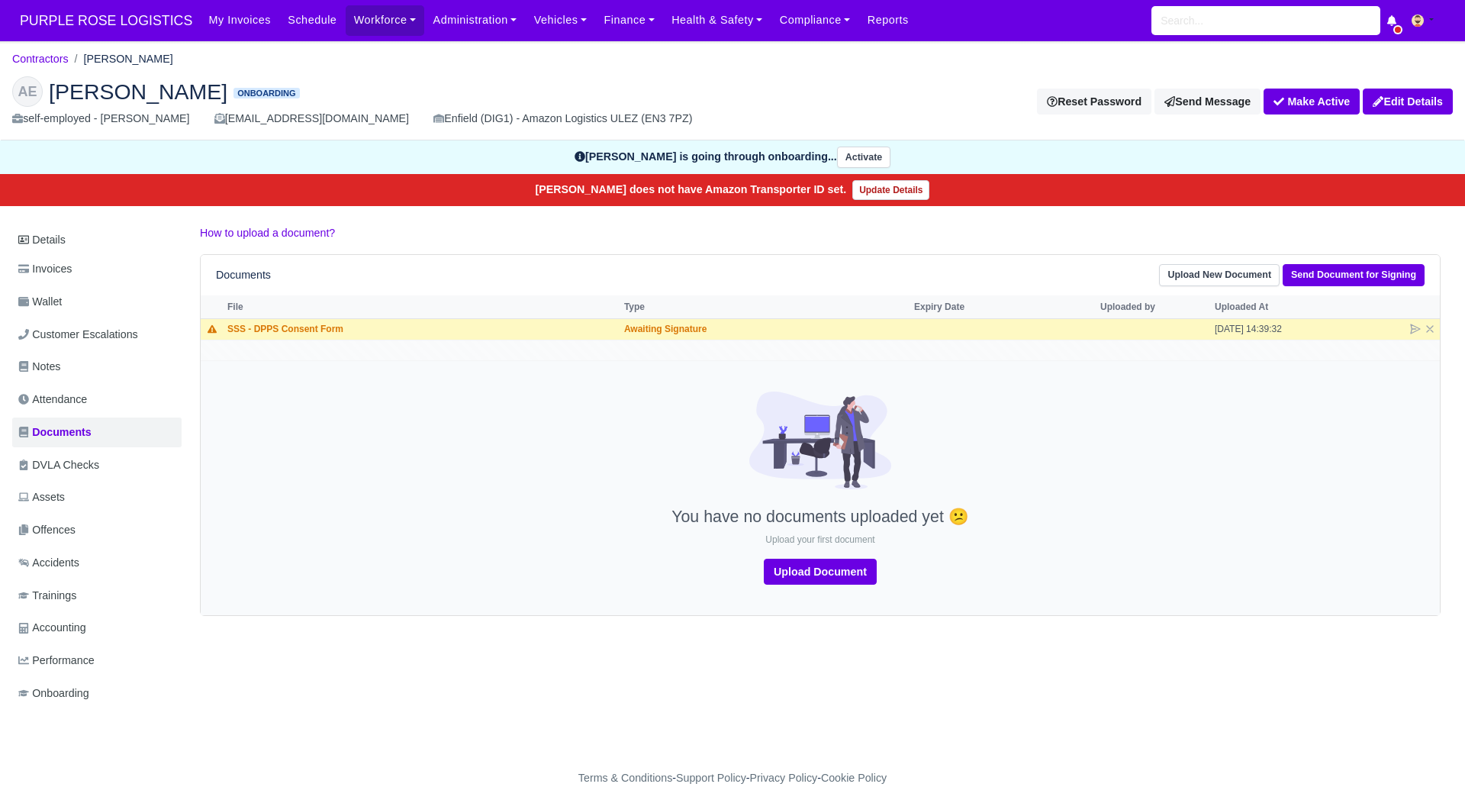
click at [300, 615] on div "Details Invoices Wallet Customer Escalations Notes Attendance Documents DVLA Ch…" at bounding box center [732, 481] width 1441 height 514
click at [369, 72] on div "AE [PERSON_NAME] Onboarding self-employed - [PERSON_NAME] [EMAIL_ADDRESS][DOMAI…" at bounding box center [733, 102] width 1464 height 76
click at [367, 87] on h2 "AE [PERSON_NAME] Onboarding" at bounding box center [366, 91] width 709 height 31
click at [40, 63] on link "Contractors" at bounding box center [40, 59] width 56 height 12
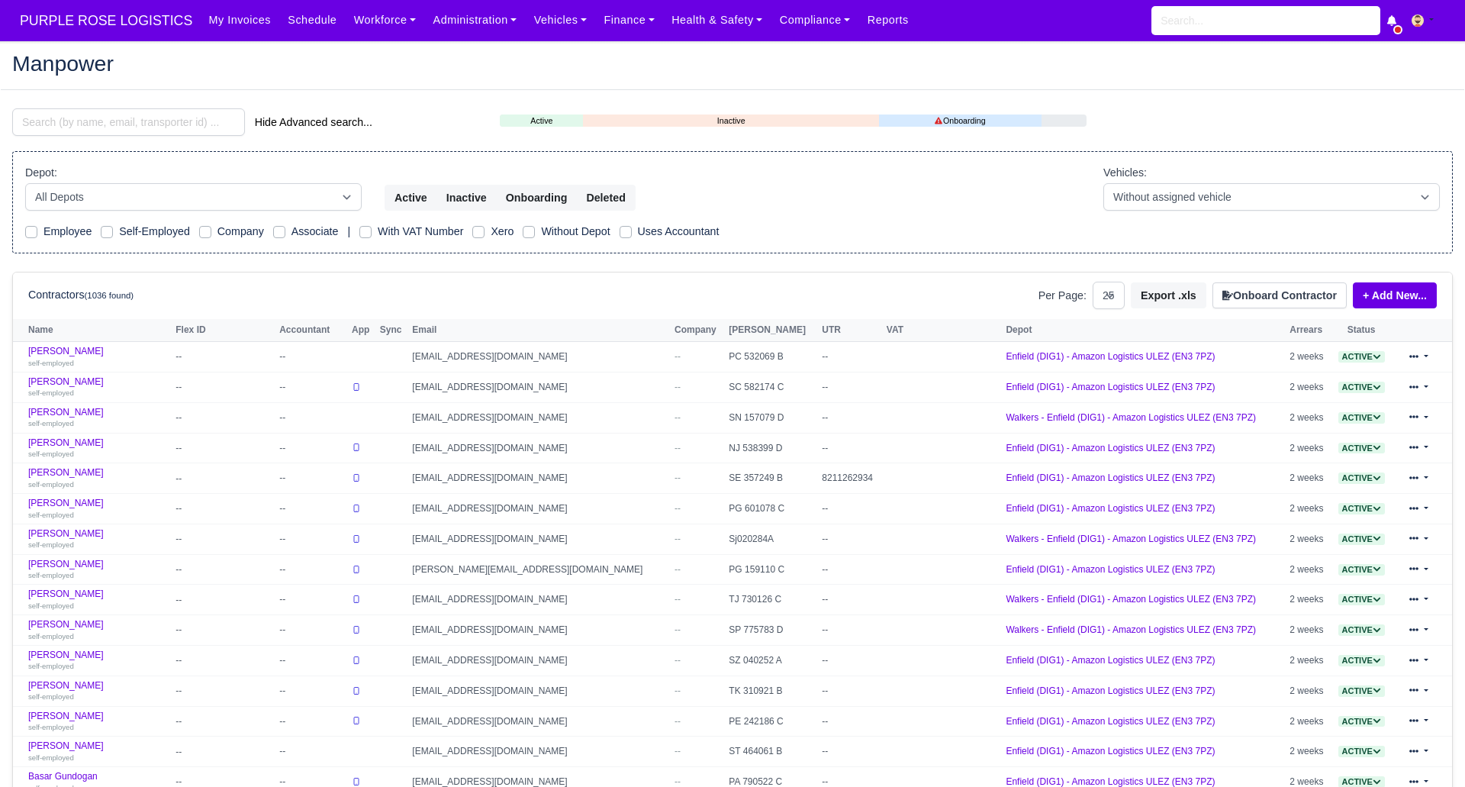
select select "25"
click at [304, 87] on div "Manpower" at bounding box center [733, 65] width 1464 height 50
click at [301, 69] on h2 "Manpower" at bounding box center [732, 63] width 1441 height 21
drag, startPoint x: 256, startPoint y: 52, endPoint x: 147, endPoint y: 62, distance: 109.6
click at [220, 75] on div "Manpower" at bounding box center [733, 65] width 1464 height 24
